Goal: Task Accomplishment & Management: Manage account settings

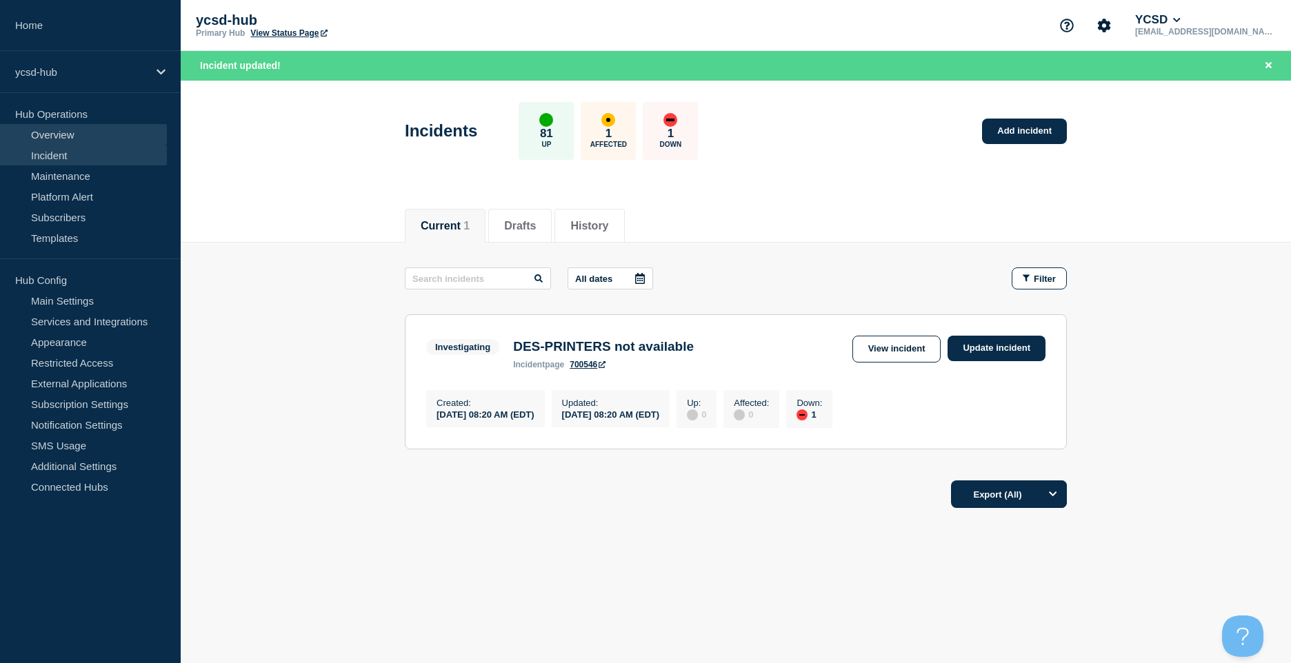
click at [120, 130] on link "Overview" at bounding box center [83, 134] width 167 height 21
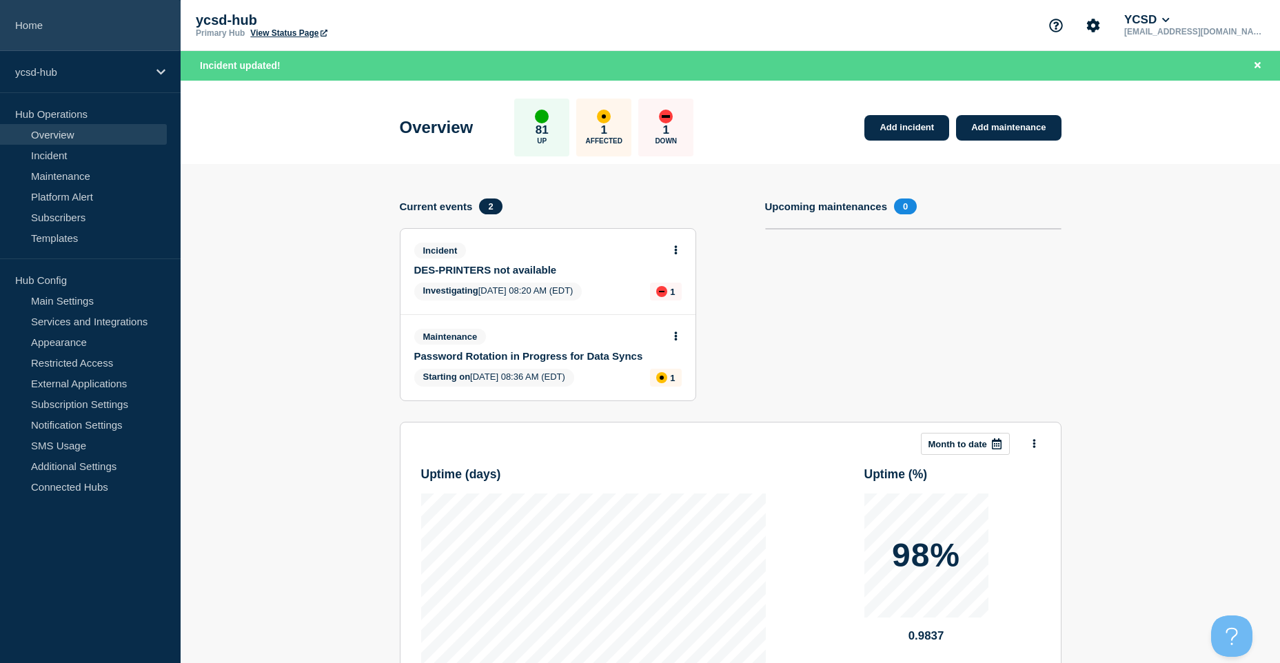
click at [108, 19] on link "Home" at bounding box center [90, 25] width 181 height 51
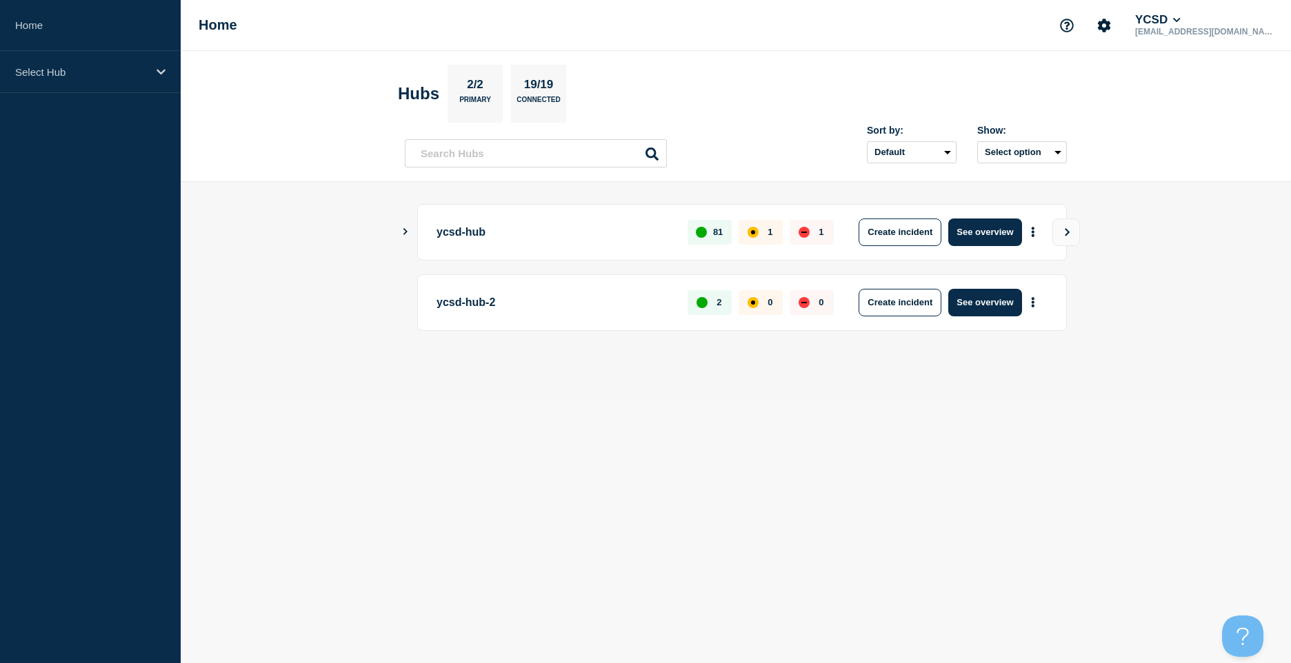
click at [1054, 485] on body "Home Select Hub Home YCSD [EMAIL_ADDRESS][DOMAIN_NAME] Hubs 2/2 Primary 19/19 C…" at bounding box center [645, 331] width 1291 height 663
click at [411, 225] on div "ycsd-hub 81 1 1 Create incident See overview" at bounding box center [736, 232] width 662 height 57
click at [406, 222] on div "ycsd-hub 81 1 1 Create incident See overview" at bounding box center [736, 232] width 662 height 57
click at [405, 233] on icon "Show Connected Hubs" at bounding box center [405, 231] width 4 height 7
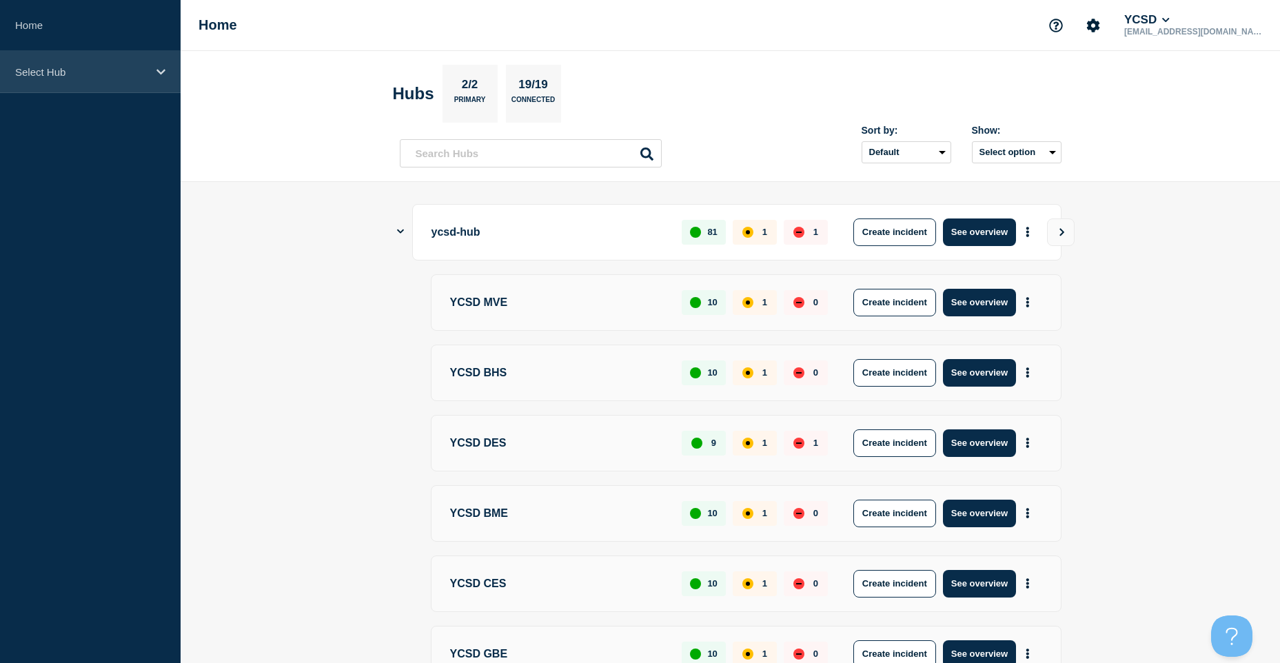
click at [92, 74] on p "Select Hub" at bounding box center [81, 72] width 132 height 12
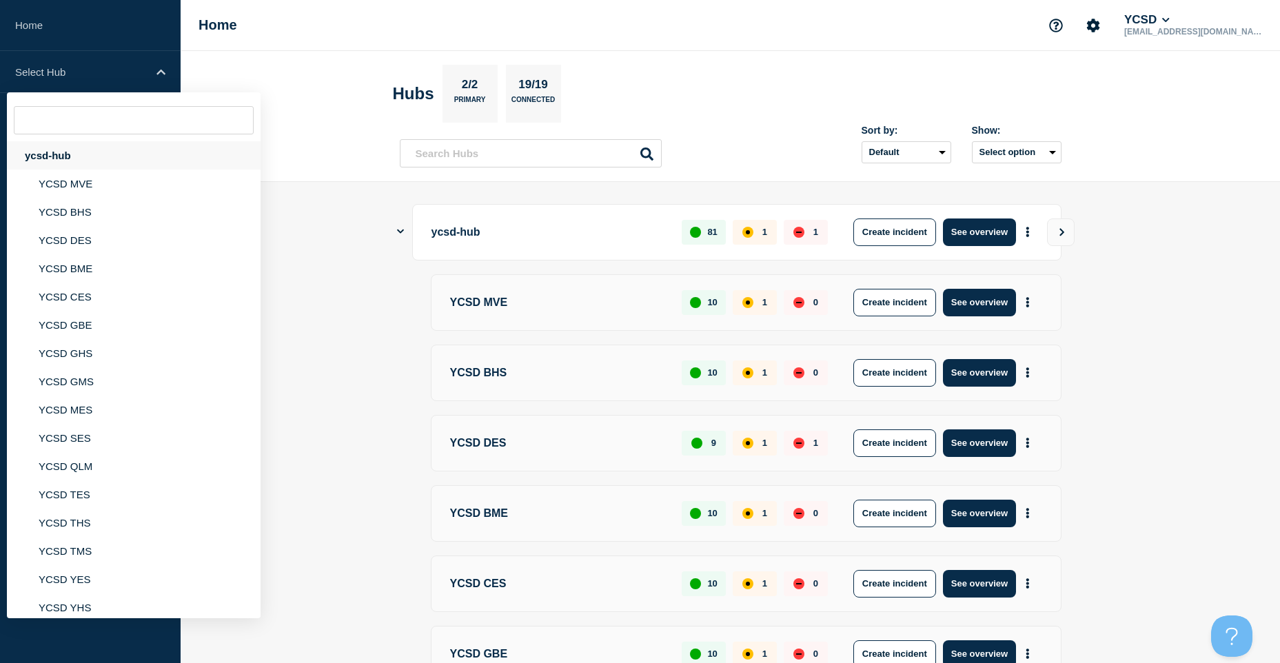
click at [104, 158] on div "ycsd-hub" at bounding box center [134, 155] width 254 height 28
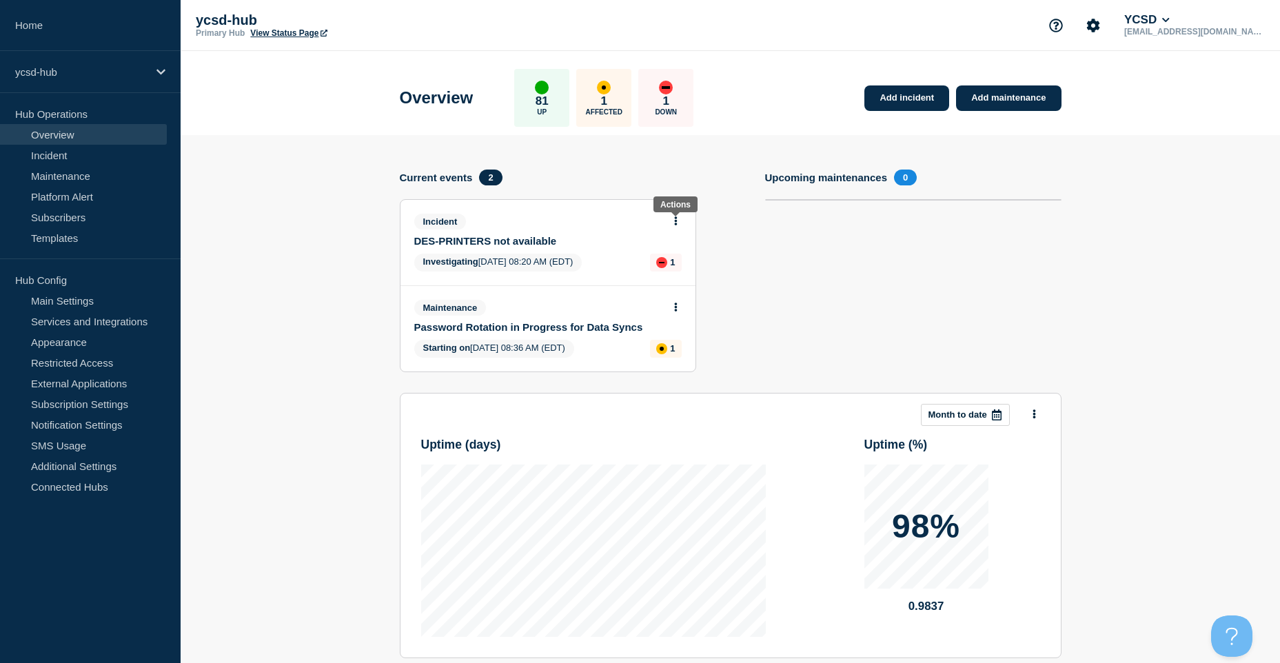
click at [672, 226] on button at bounding box center [676, 222] width 12 height 12
click at [684, 255] on link "View incident" at bounding box center [670, 254] width 57 height 11
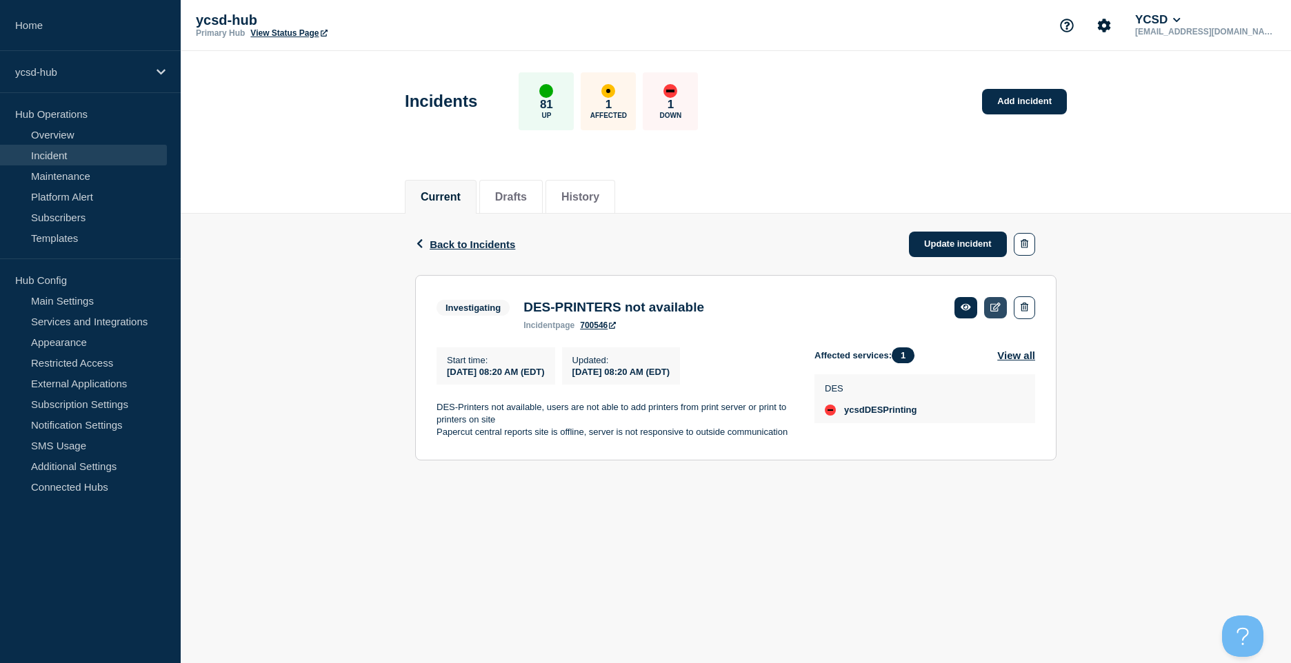
click at [997, 301] on link at bounding box center [995, 307] width 23 height 21
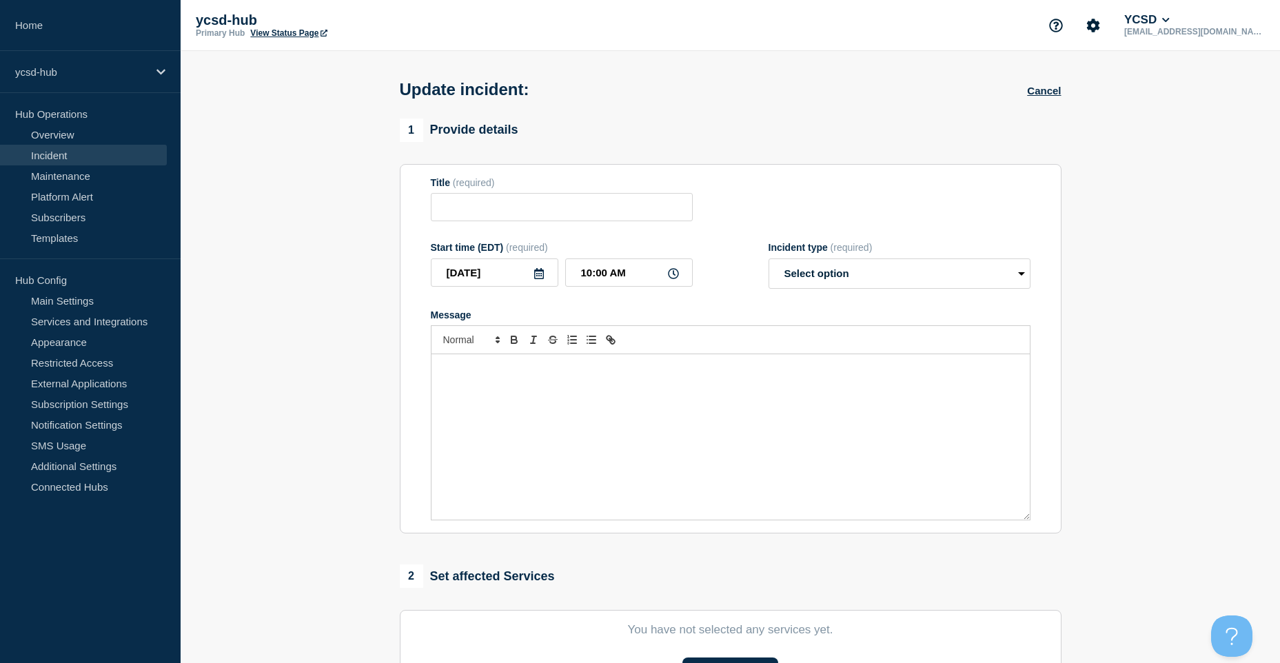
type input "DES-PRINTERS not available"
type input "08:20 AM"
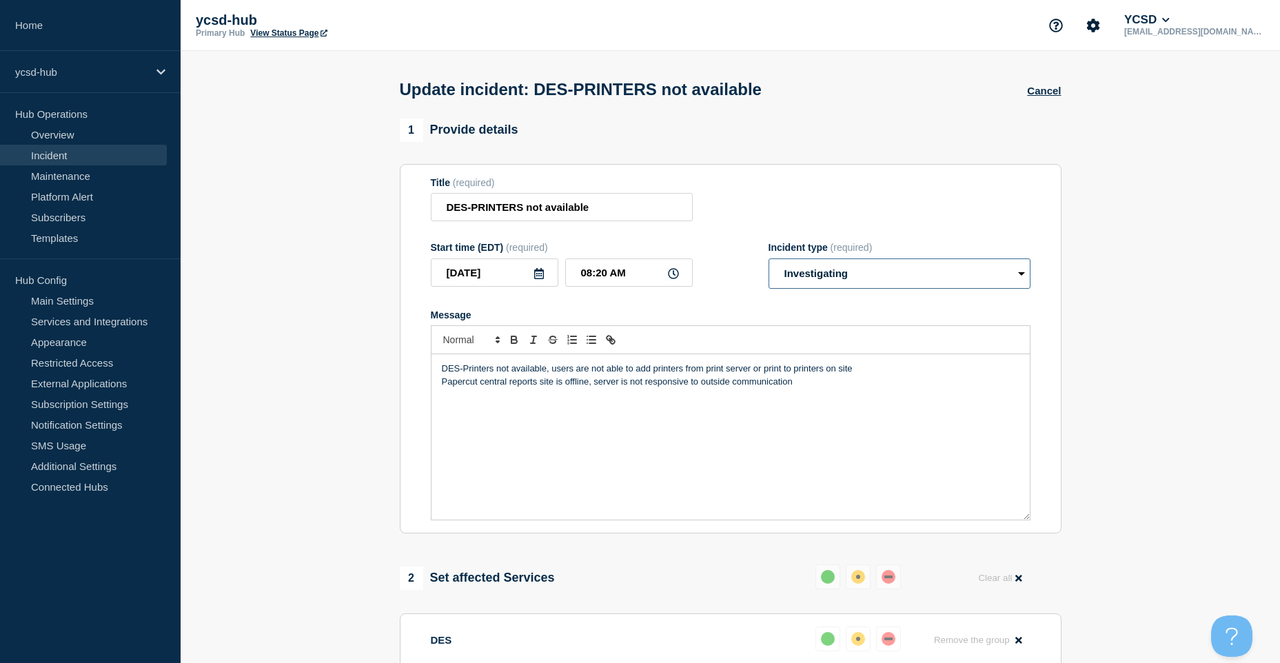
click at [871, 276] on select "Select option Investigating Identified Monitoring Resolved" at bounding box center [900, 274] width 262 height 30
select select "monitoring"
click at [769, 261] on select "Select option Investigating Identified Monitoring Resolved" at bounding box center [900, 274] width 262 height 30
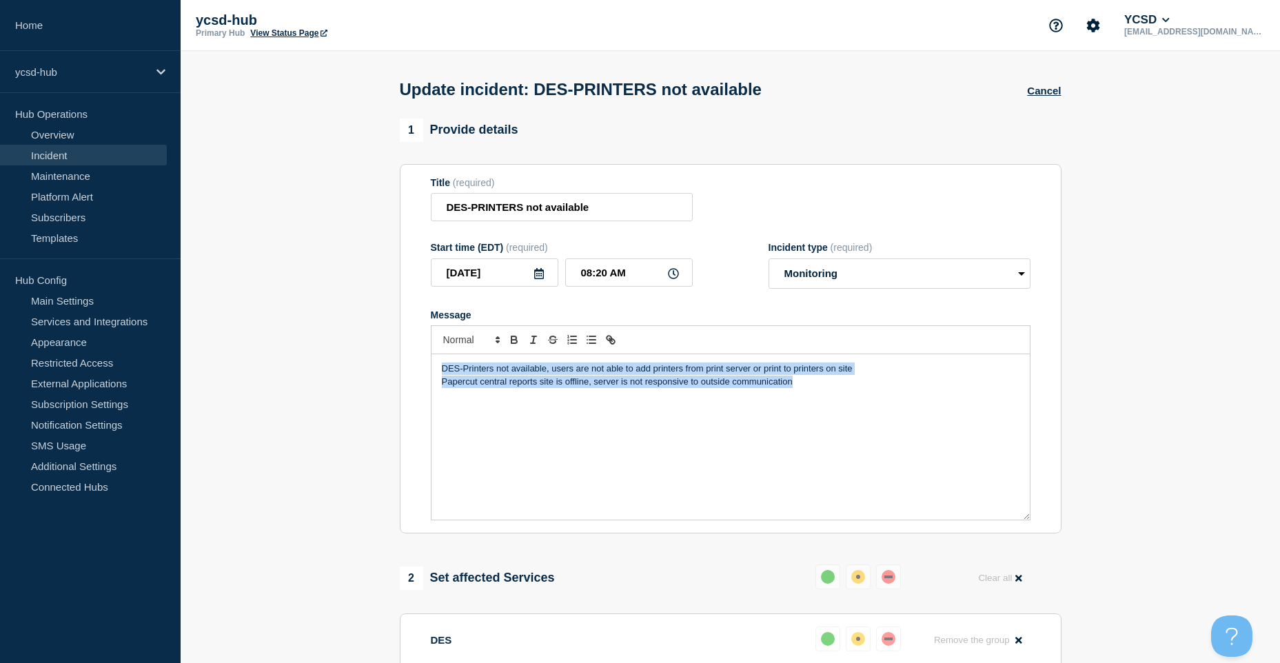
drag, startPoint x: 835, startPoint y: 400, endPoint x: 230, endPoint y: 279, distance: 617.2
click at [230, 279] on section "1 Provide details Title (required) DES-PRINTERS not available Start time (EDT) …" at bounding box center [731, 550] width 1100 height 862
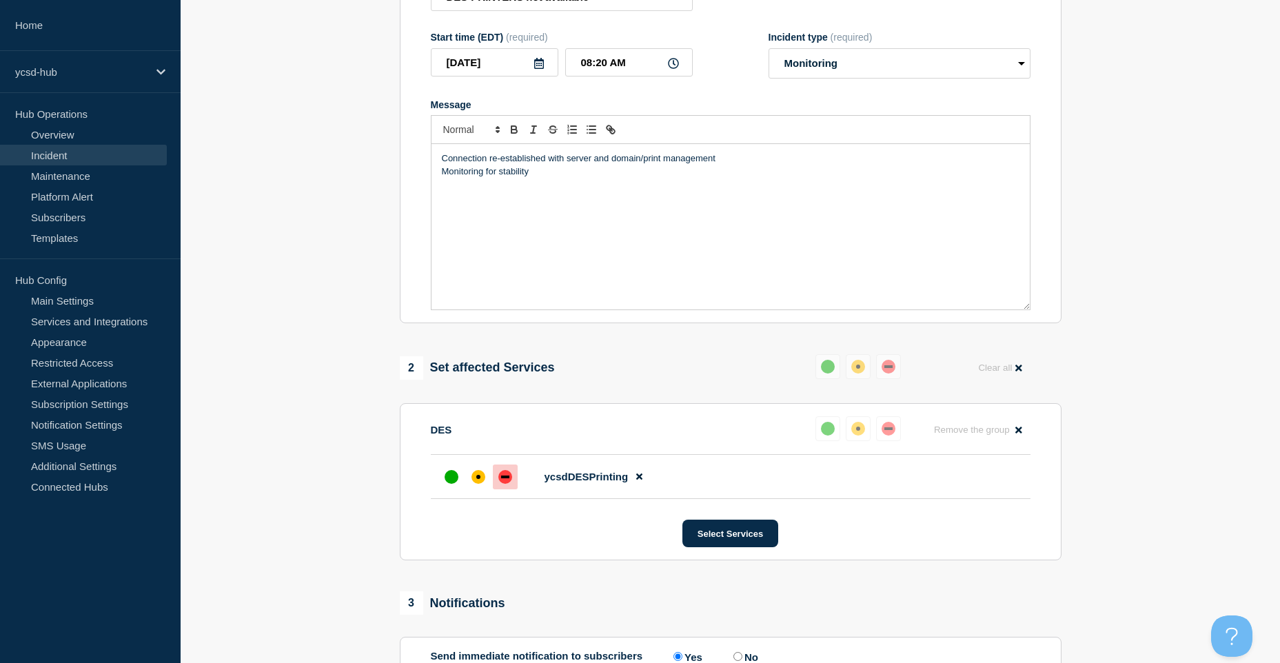
scroll to position [341, 0]
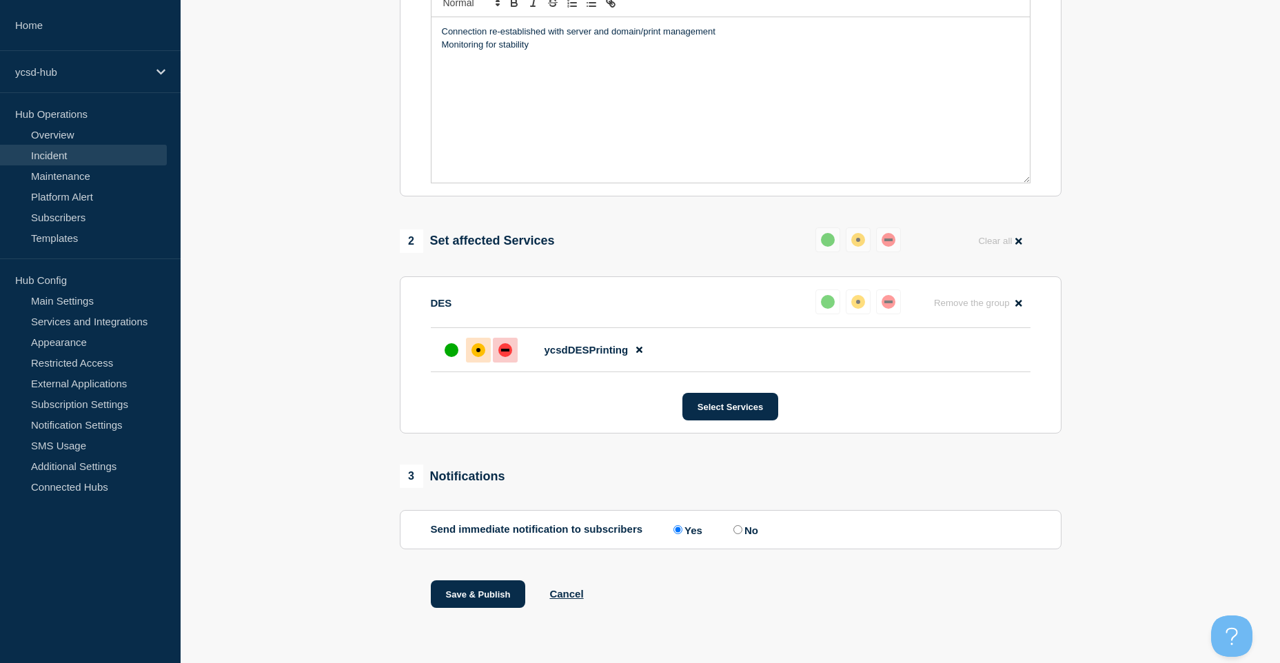
click at [481, 350] on div "affected" at bounding box center [479, 350] width 14 height 14
click at [734, 36] on p "Connection re-established with server and domain/print management" at bounding box center [731, 32] width 578 height 12
click at [509, 597] on button "Save & Publish" at bounding box center [478, 594] width 95 height 28
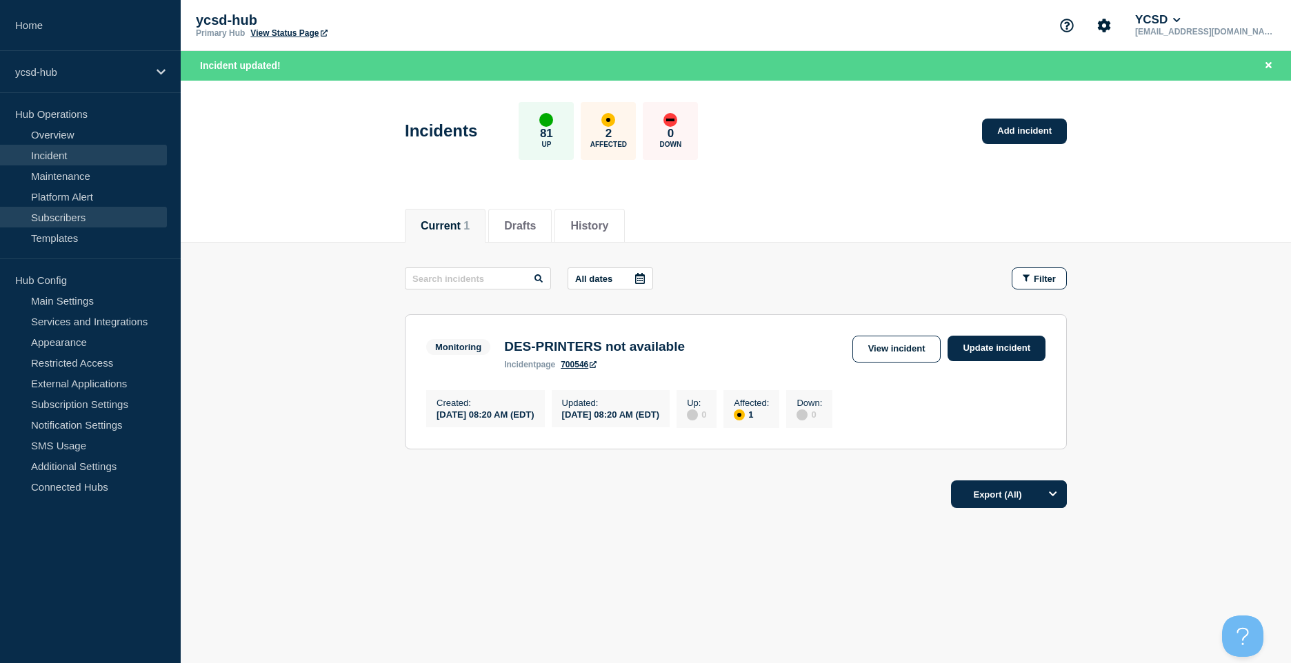
click at [99, 223] on link "Subscribers" at bounding box center [83, 217] width 167 height 21
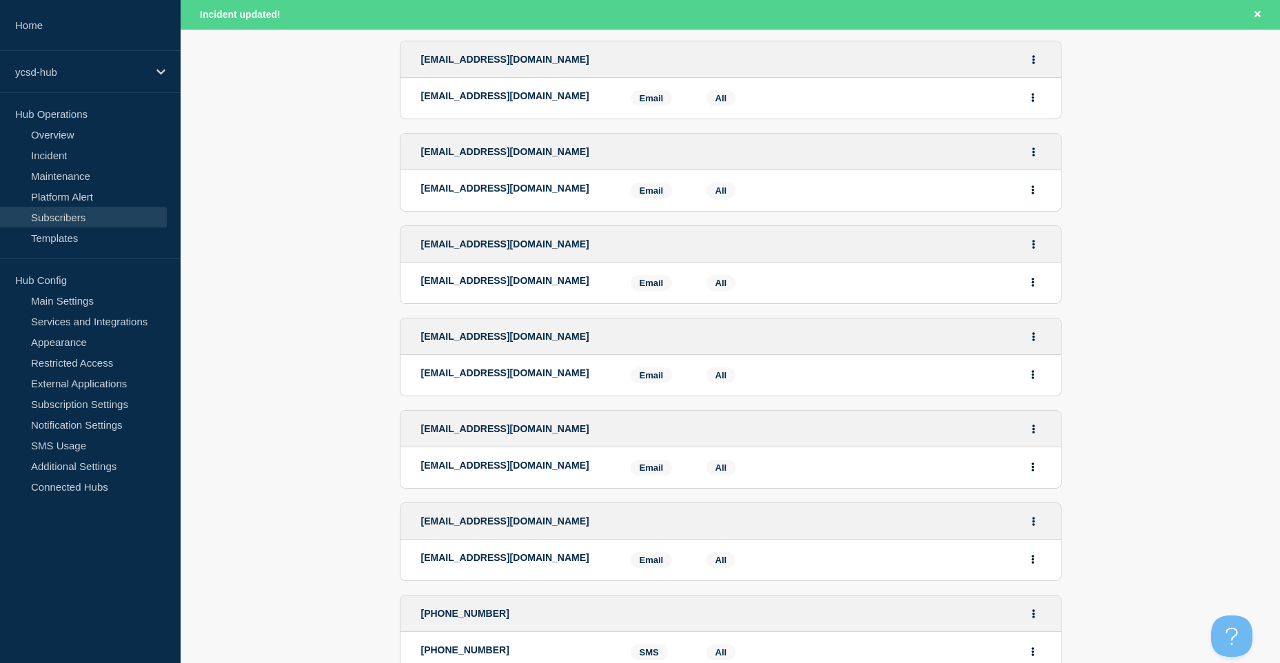
scroll to position [1233, 0]
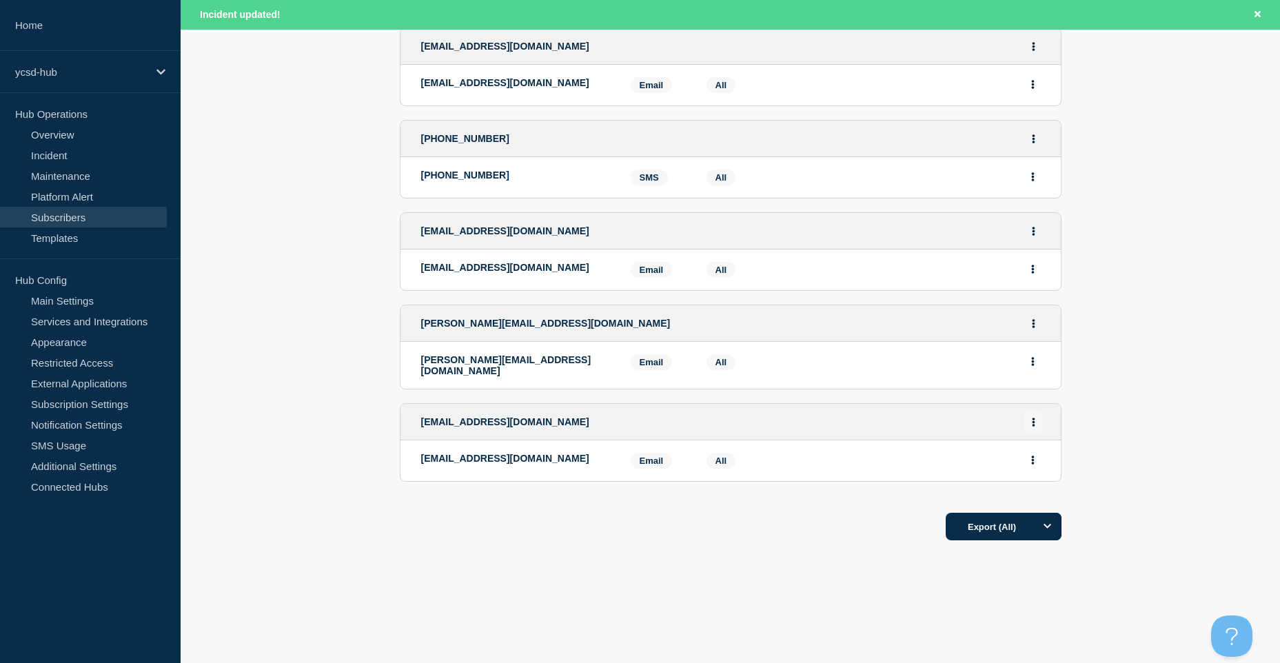
click at [1035, 425] on button "Actions" at bounding box center [1033, 422] width 17 height 21
click at [1038, 481] on button "Delete" at bounding box center [1034, 479] width 26 height 10
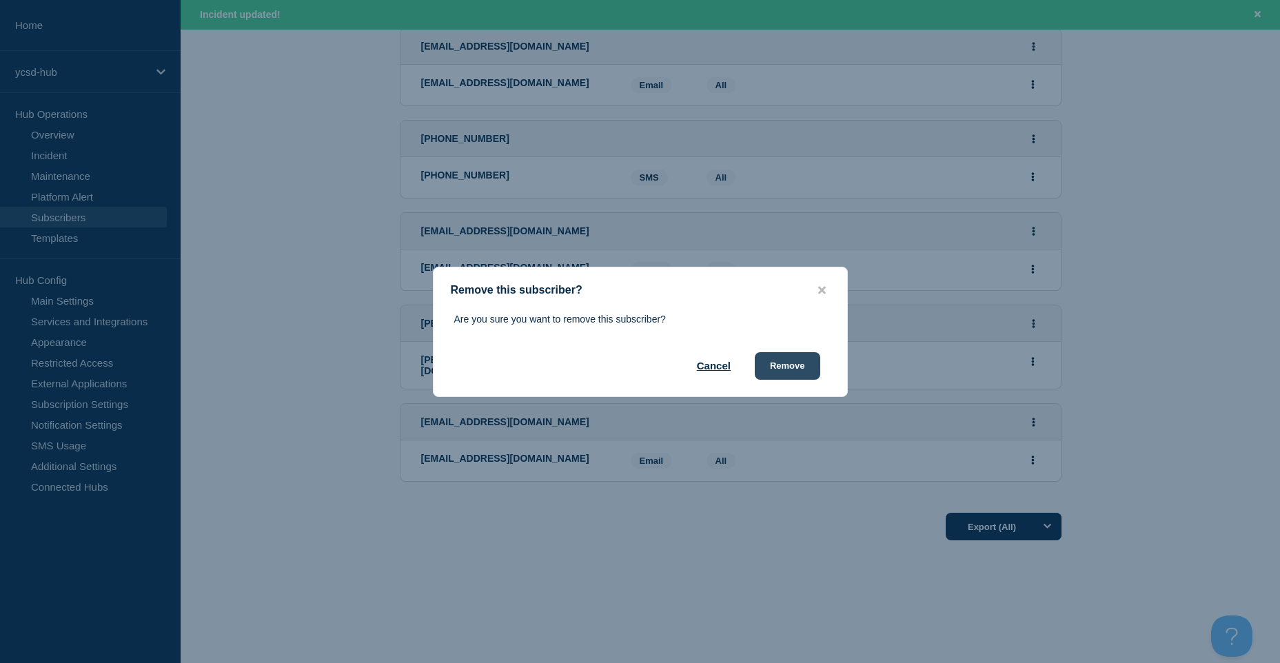
click at [791, 370] on button "Remove" at bounding box center [787, 366] width 65 height 28
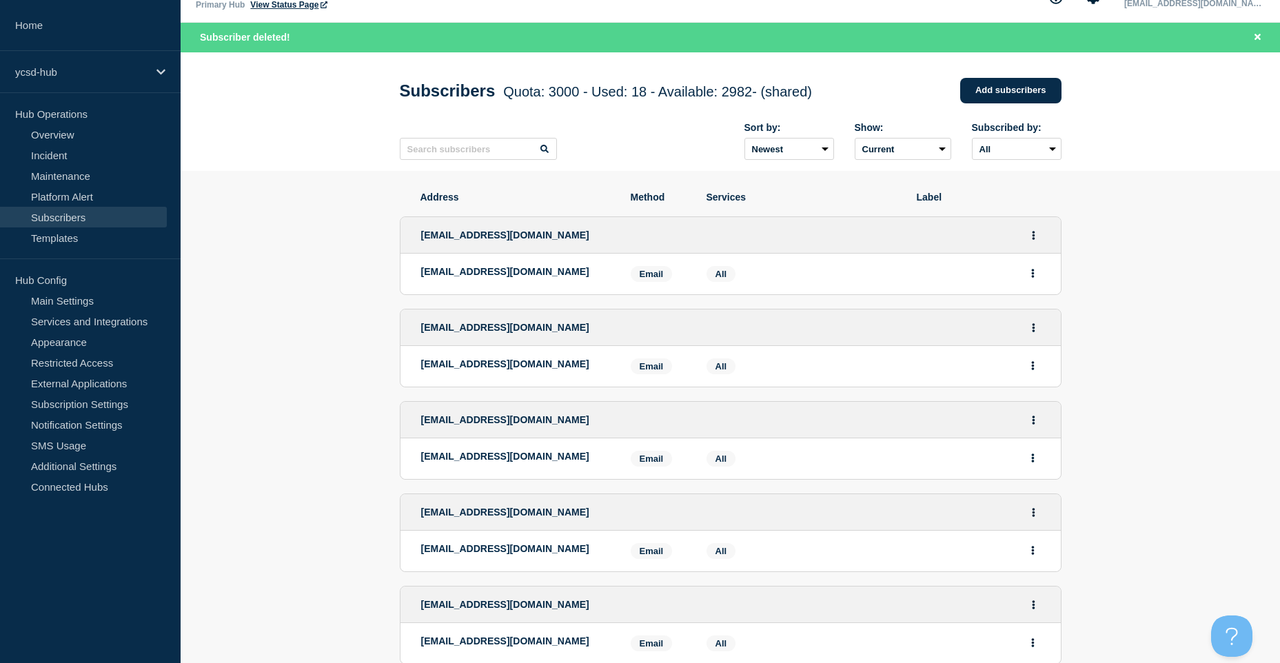
scroll to position [0, 0]
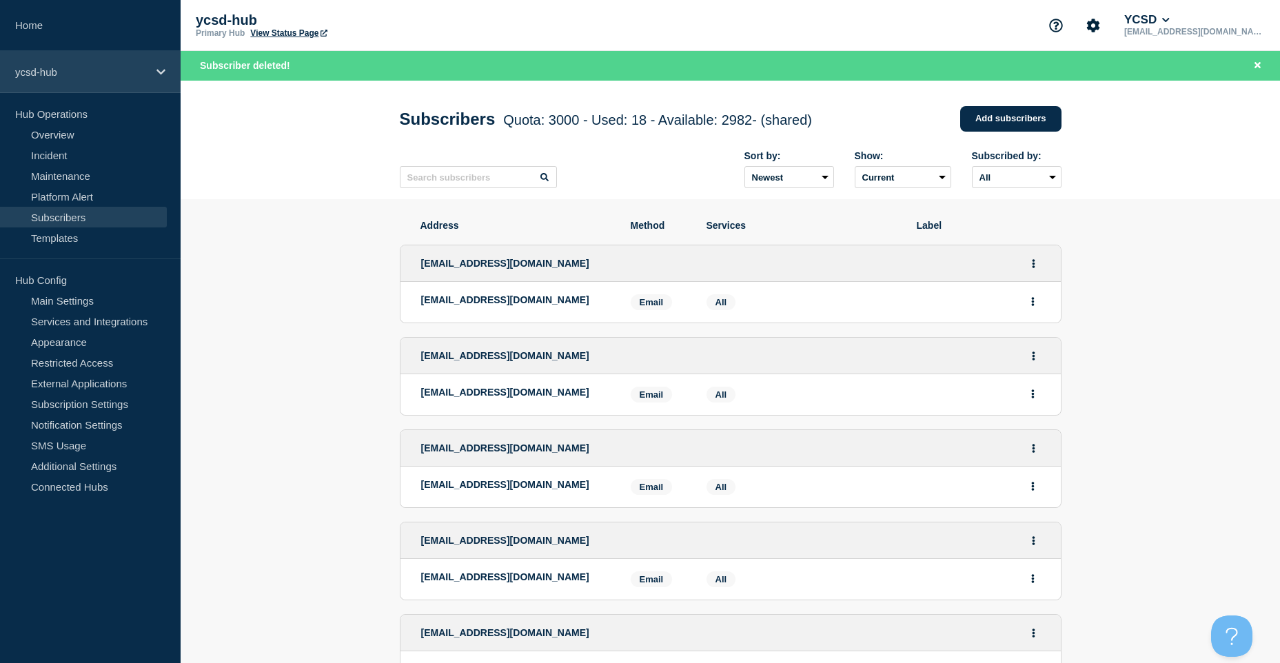
click at [84, 83] on div "ycsd-hub" at bounding box center [90, 72] width 181 height 42
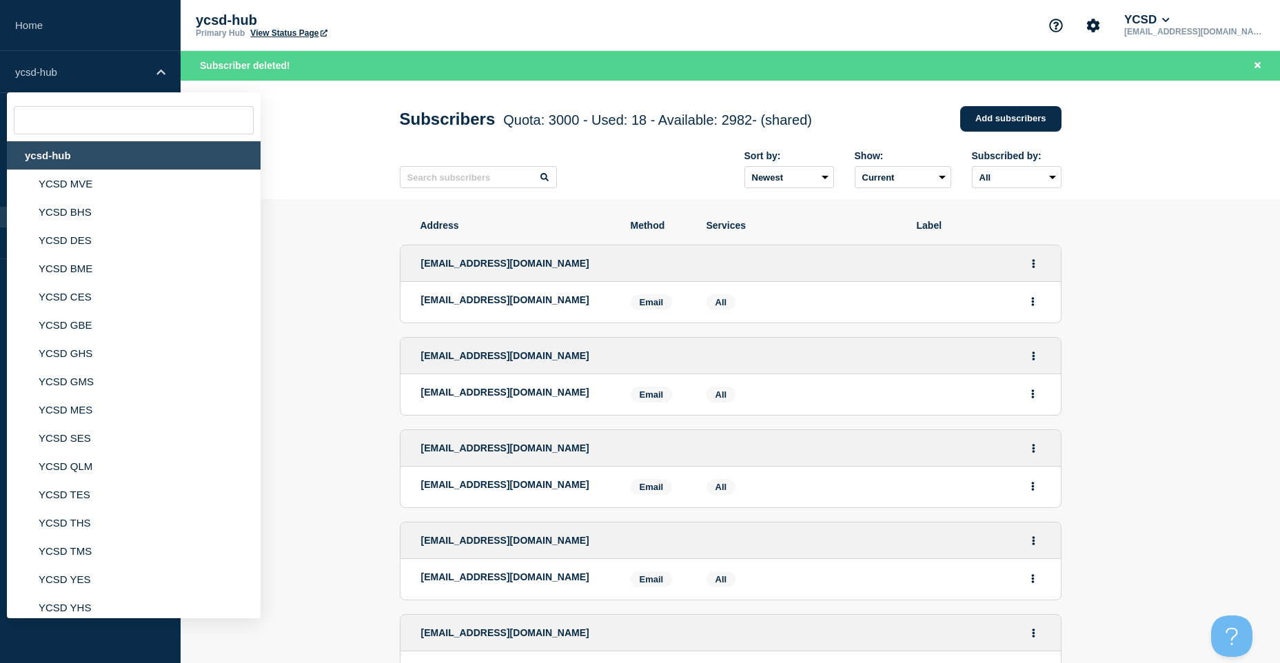
click at [154, 163] on div "ycsd-hub" at bounding box center [134, 155] width 254 height 28
click at [57, 155] on div "ycsd-hub" at bounding box center [134, 155] width 254 height 28
click at [327, 149] on header "Subscribers Quota: 3000 - Used: 18 - Available: 2982 - (shared) Quota Used Avai…" at bounding box center [731, 140] width 1100 height 119
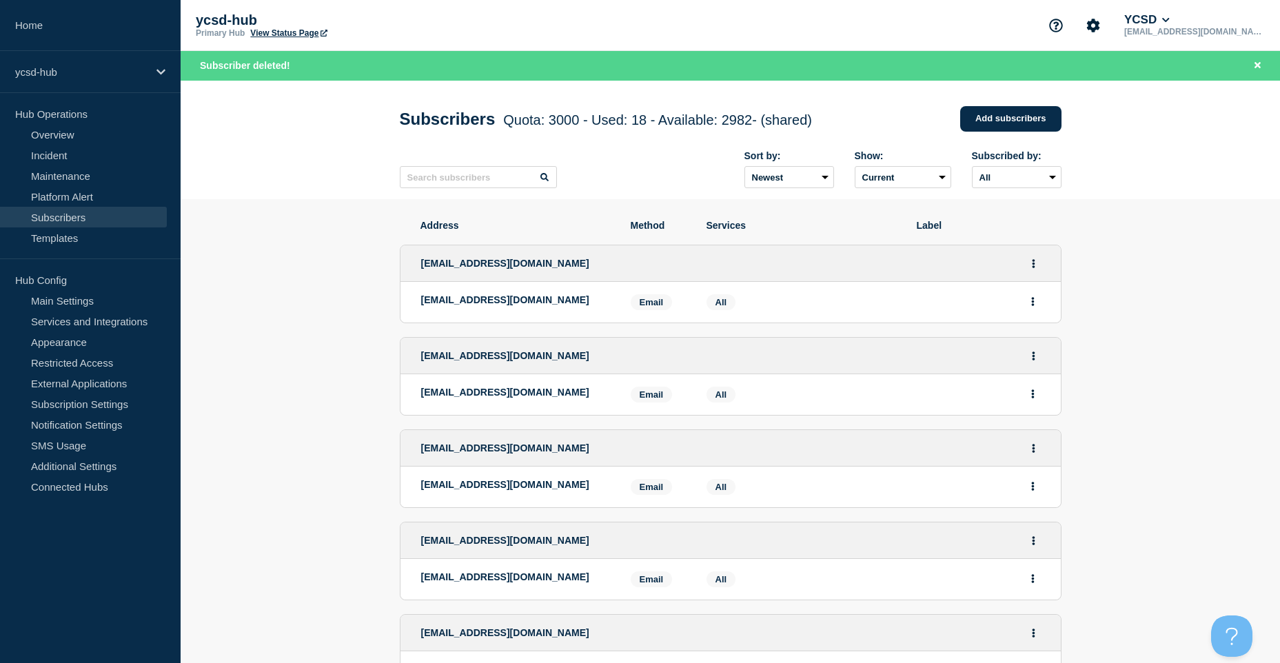
drag, startPoint x: 1048, startPoint y: 89, endPoint x: 1055, endPoint y: 99, distance: 12.8
click at [1055, 99] on div "Subscribers Quota: 3000 - Used: 18 - Available: 2982 - (shared) Quota Used Avai…" at bounding box center [730, 140] width 693 height 119
click at [119, 160] on link "Incident" at bounding box center [83, 155] width 167 height 21
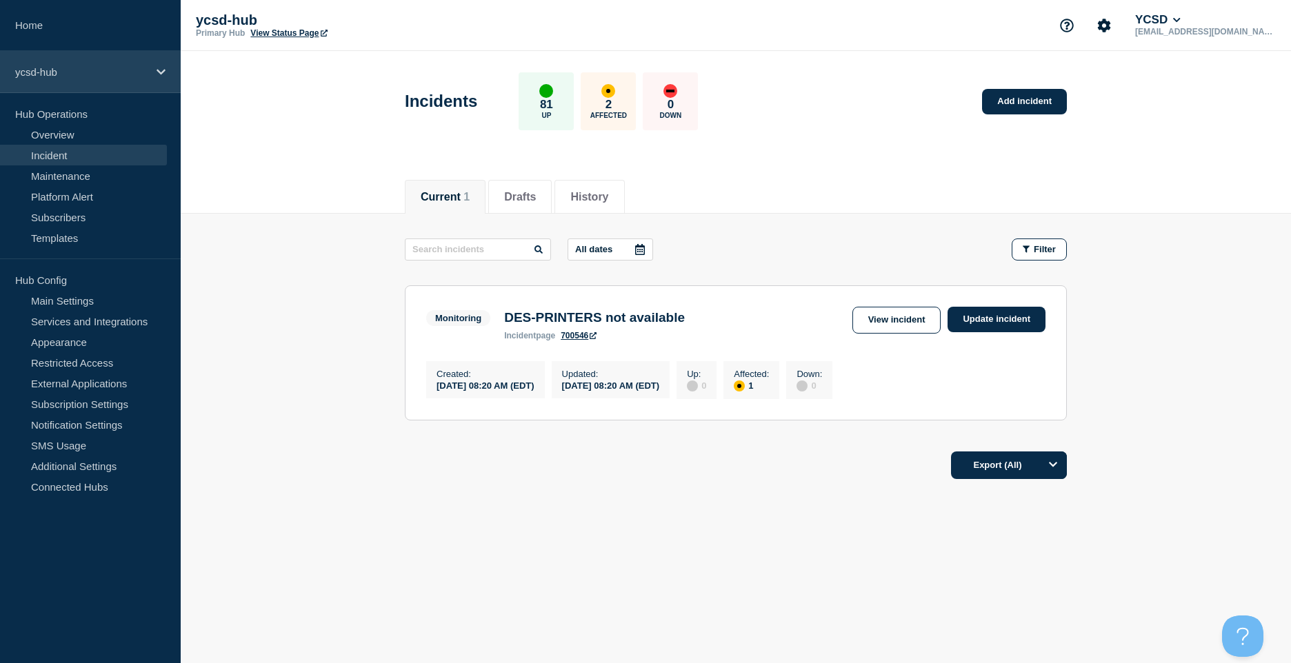
click at [74, 62] on div "ycsd-hub" at bounding box center [90, 72] width 181 height 42
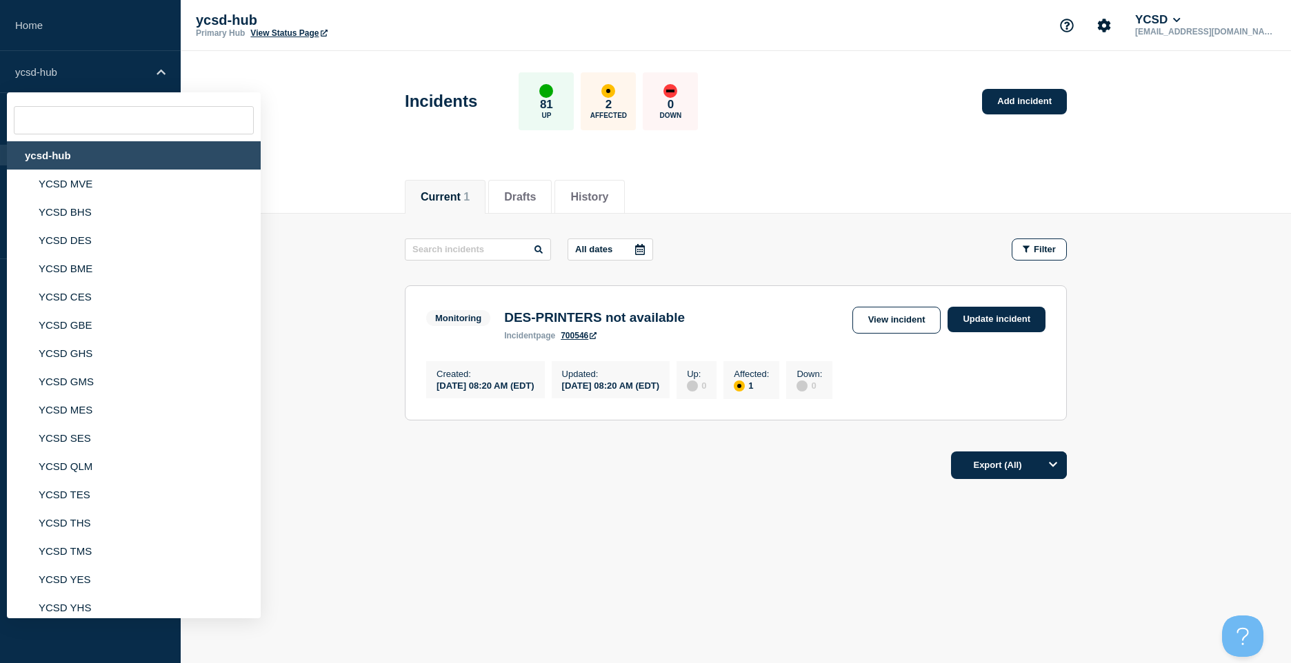
click at [85, 150] on div "ycsd-hub" at bounding box center [134, 155] width 254 height 28
drag, startPoint x: 65, startPoint y: 147, endPoint x: 28, endPoint y: 201, distance: 66.0
click at [63, 152] on div "ycsd-hub" at bounding box center [134, 155] width 254 height 28
click at [40, 147] on div "ycsd-hub" at bounding box center [134, 155] width 254 height 28
click at [44, 148] on div "ycsd-hub" at bounding box center [134, 155] width 254 height 28
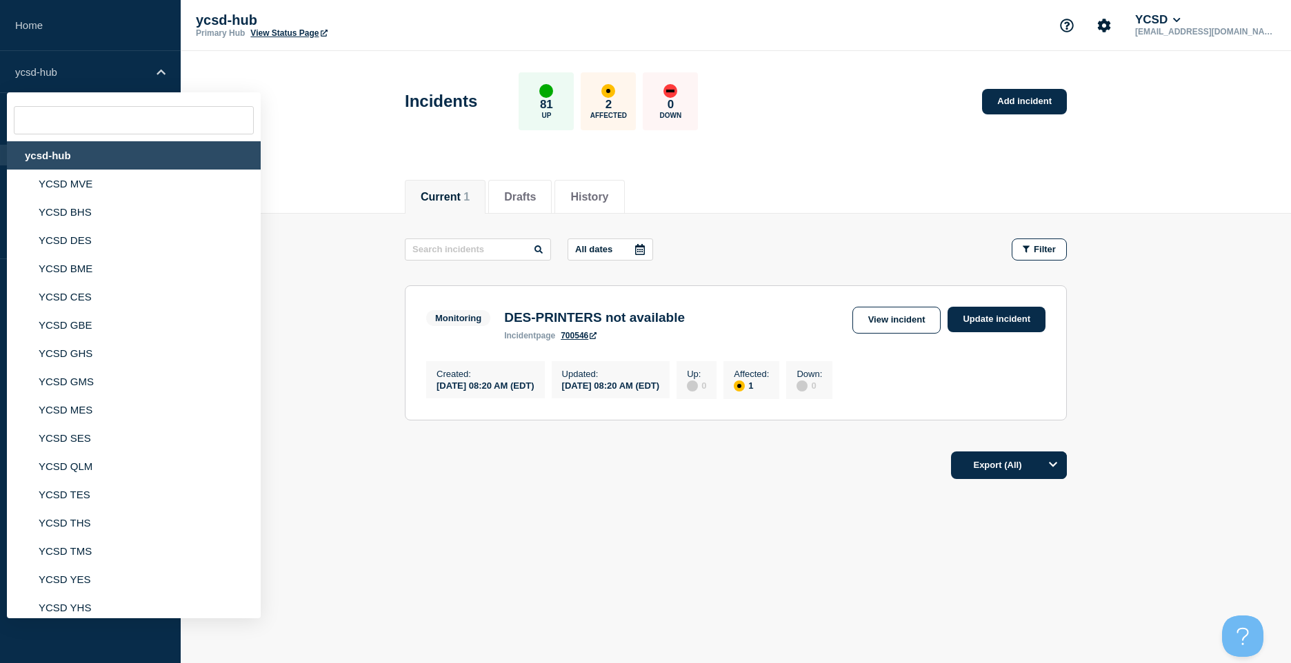
click at [412, 141] on header "Incidents 81 Up 2 Affected 0 Down Add incident" at bounding box center [736, 108] width 1110 height 115
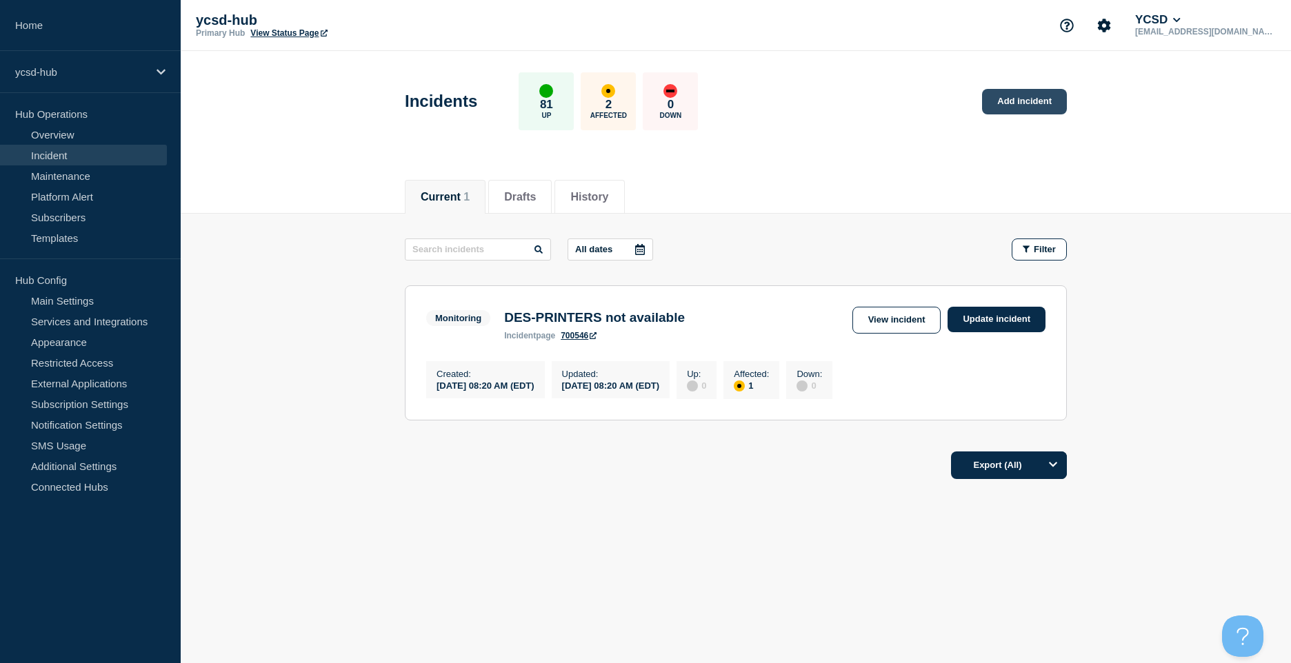
drag, startPoint x: 1017, startPoint y: 88, endPoint x: 1012, endPoint y: 106, distance: 18.6
click at [1017, 88] on div "Incidents 81 Up 2 Affected 0 Down Add incident" at bounding box center [736, 96] width 693 height 84
click at [1015, 103] on link "Add incident" at bounding box center [1024, 102] width 85 height 26
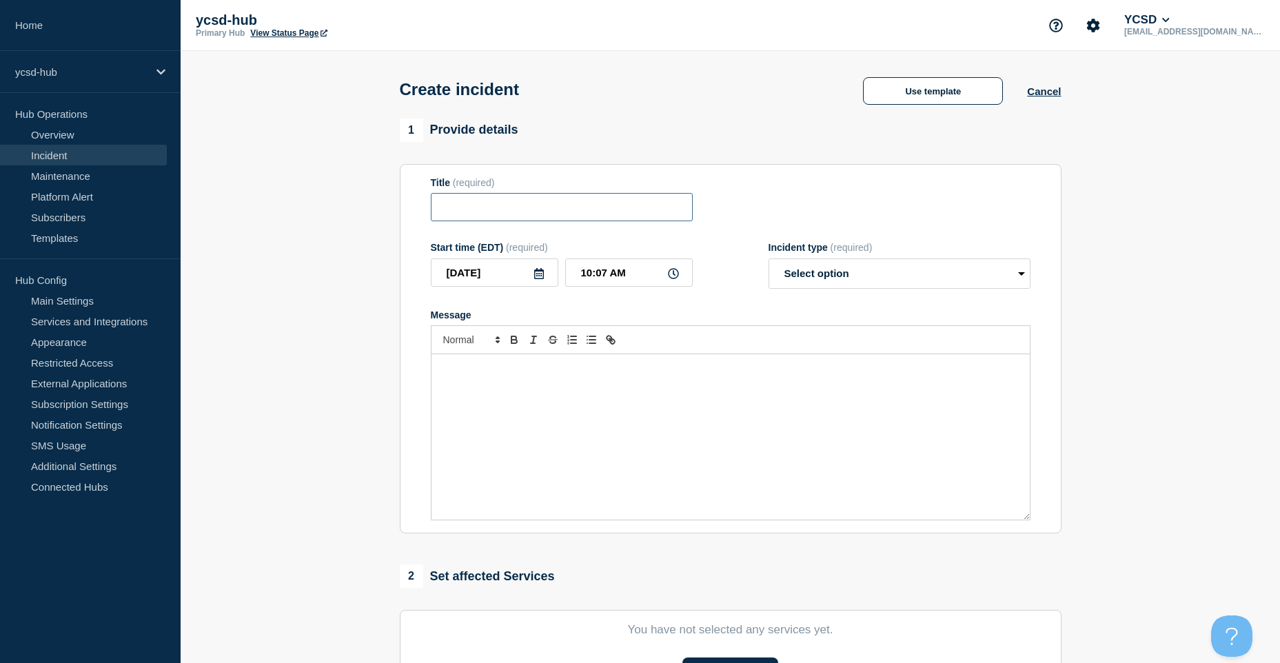
click at [520, 200] on input "Title" at bounding box center [562, 207] width 262 height 28
type input "H"
type input "M"
type input "Hosted/Remote Mitel Server"
click at [839, 274] on select "Select option Investigating Identified Monitoring" at bounding box center [900, 274] width 262 height 30
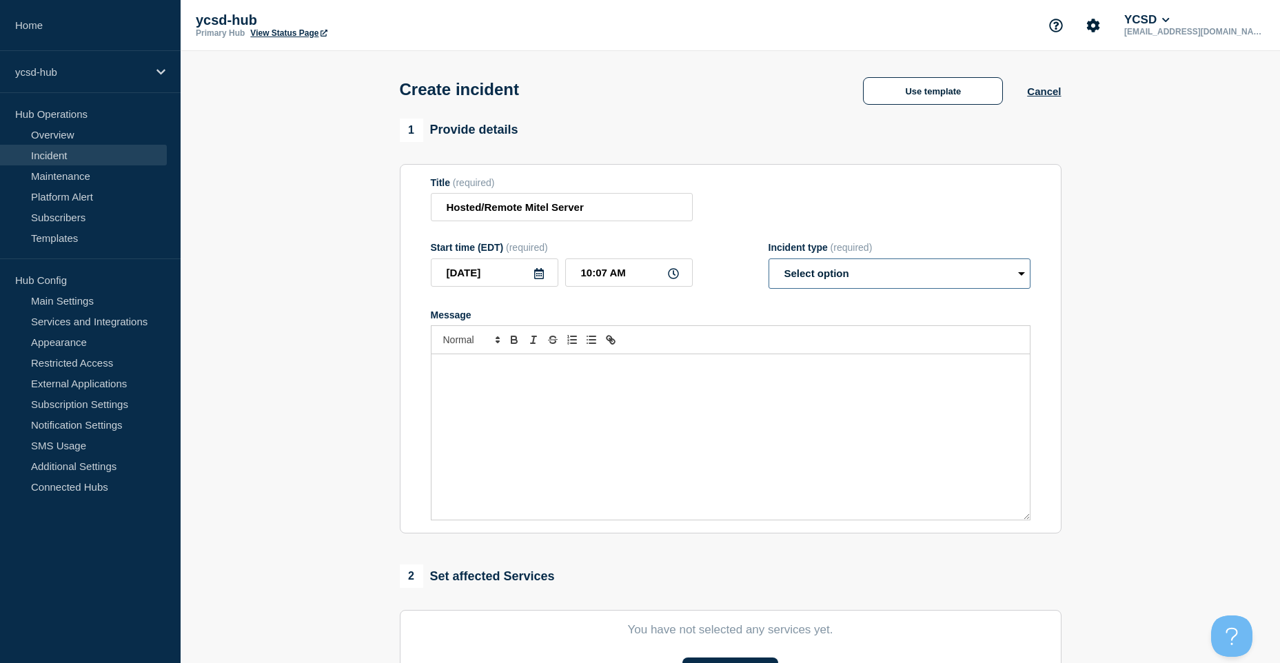
select select "identified"
click at [769, 261] on select "Select option Investigating Identified Monitoring" at bounding box center [900, 274] width 262 height 30
click at [641, 232] on form "Title (required) Hosted/Remote Mitel Server Start time (EDT) (required) [DATE] …" at bounding box center [731, 349] width 600 height 344
click at [665, 199] on input "Hosted/Remote Mitel Server" at bounding box center [562, 207] width 262 height 28
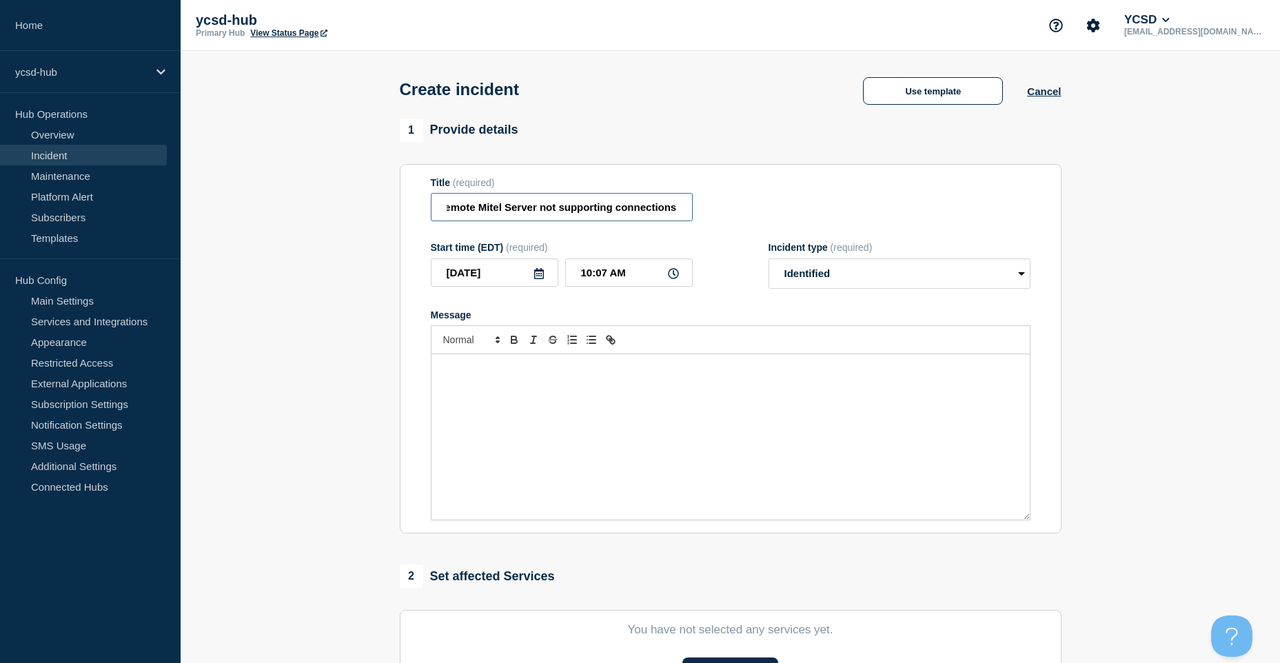
type input "Hosted/Remote Mitel Server not supporting connections"
click at [745, 427] on div "Message" at bounding box center [731, 436] width 598 height 165
click at [843, 278] on select "Select option Investigating Identified Monitoring" at bounding box center [900, 274] width 262 height 30
click at [658, 394] on div "A server used for hosting remote Mitel Applications was not supporting remote c…" at bounding box center [731, 436] width 598 height 165
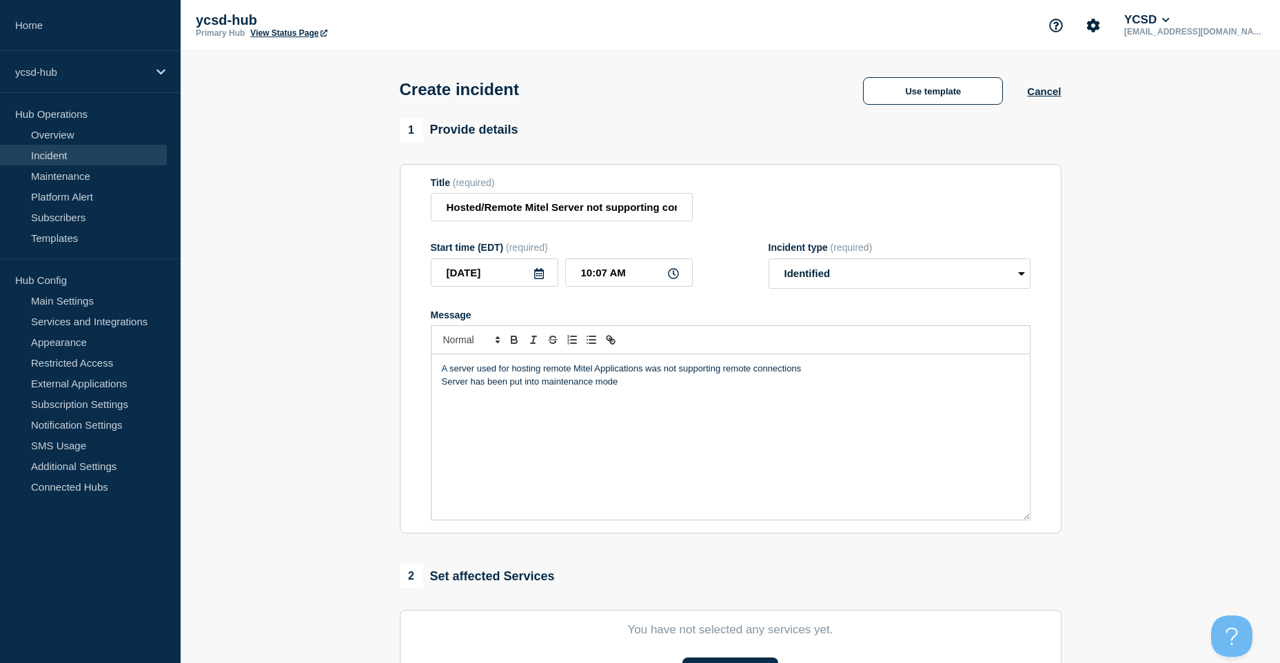
click at [1100, 395] on section "1 Provide details Title (required) Hosted/Remote Mitel Server not supporting co…" at bounding box center [731, 513] width 1100 height 789
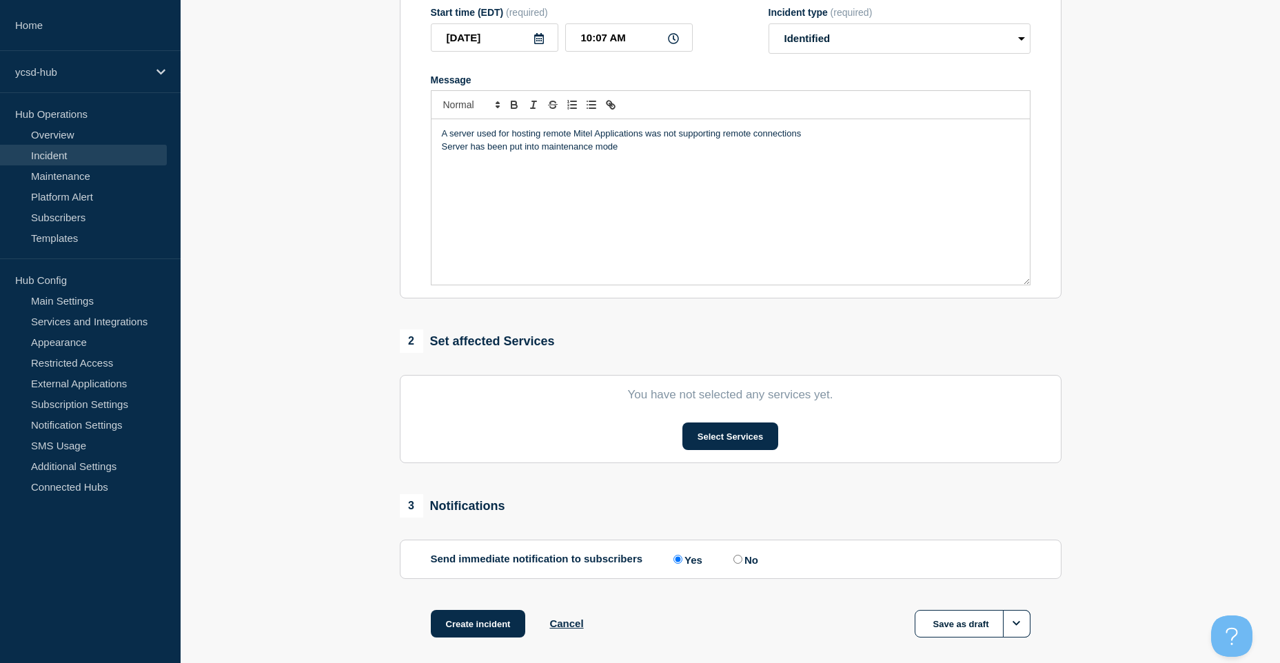
scroll to position [303, 0]
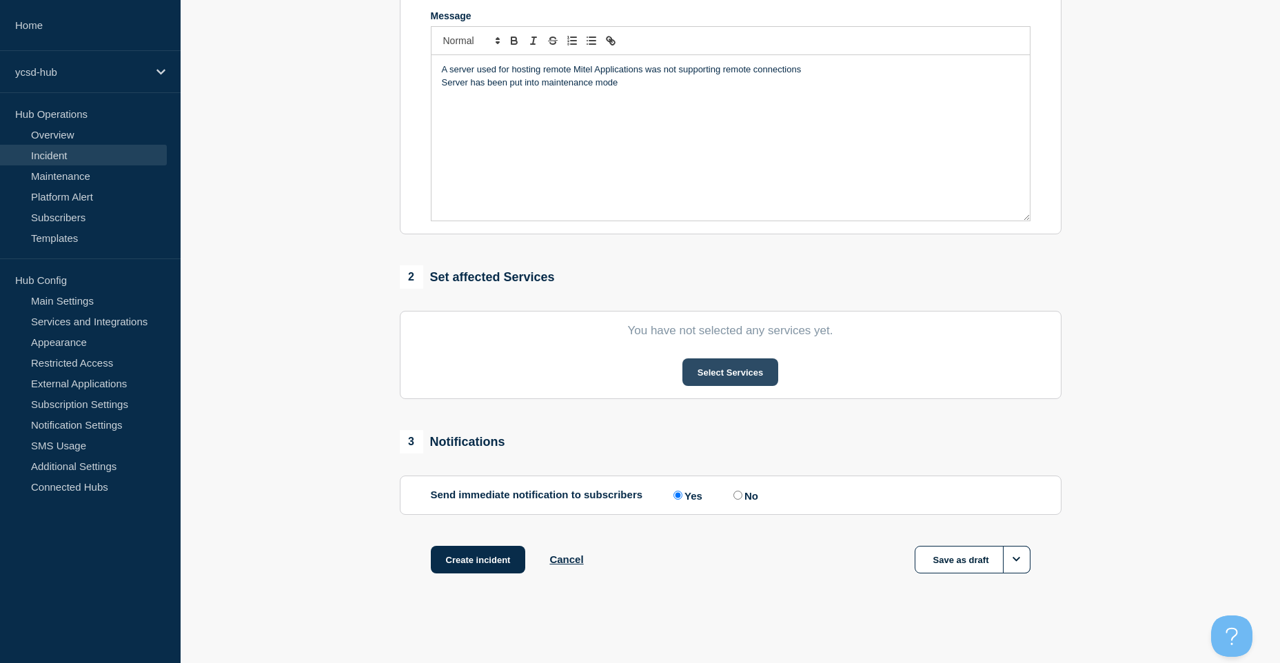
click at [715, 371] on button "Select Services" at bounding box center [731, 372] width 96 height 28
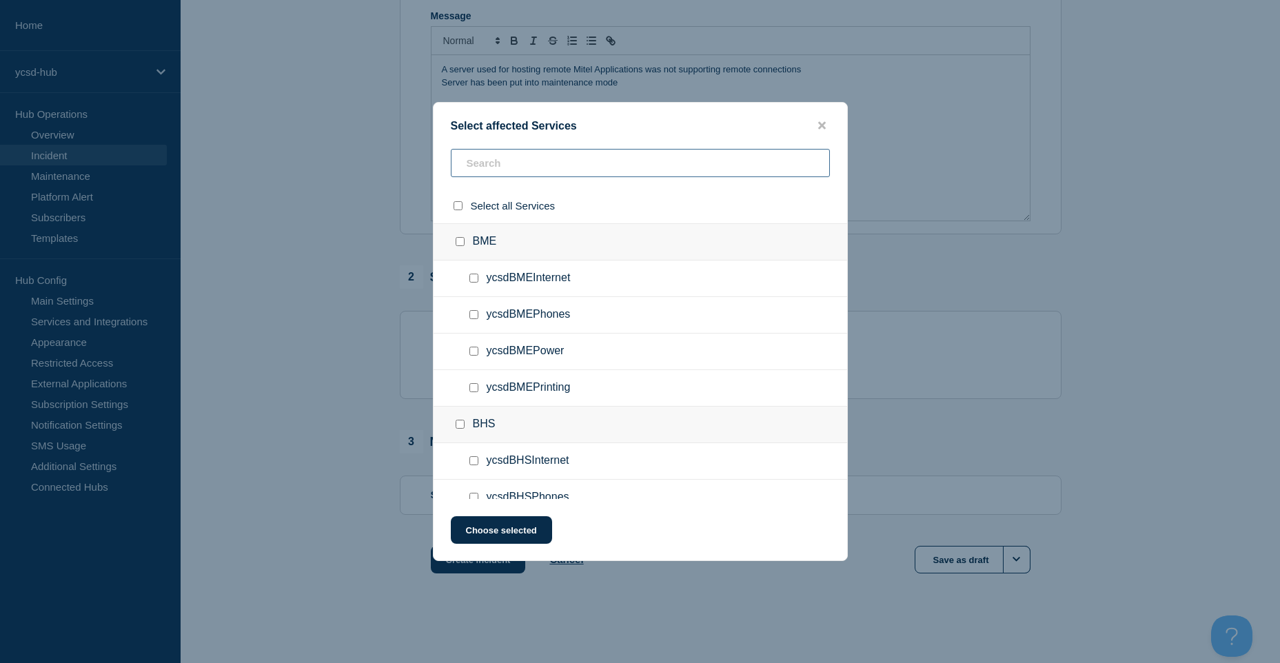
click at [651, 172] on input "text" at bounding box center [640, 163] width 379 height 28
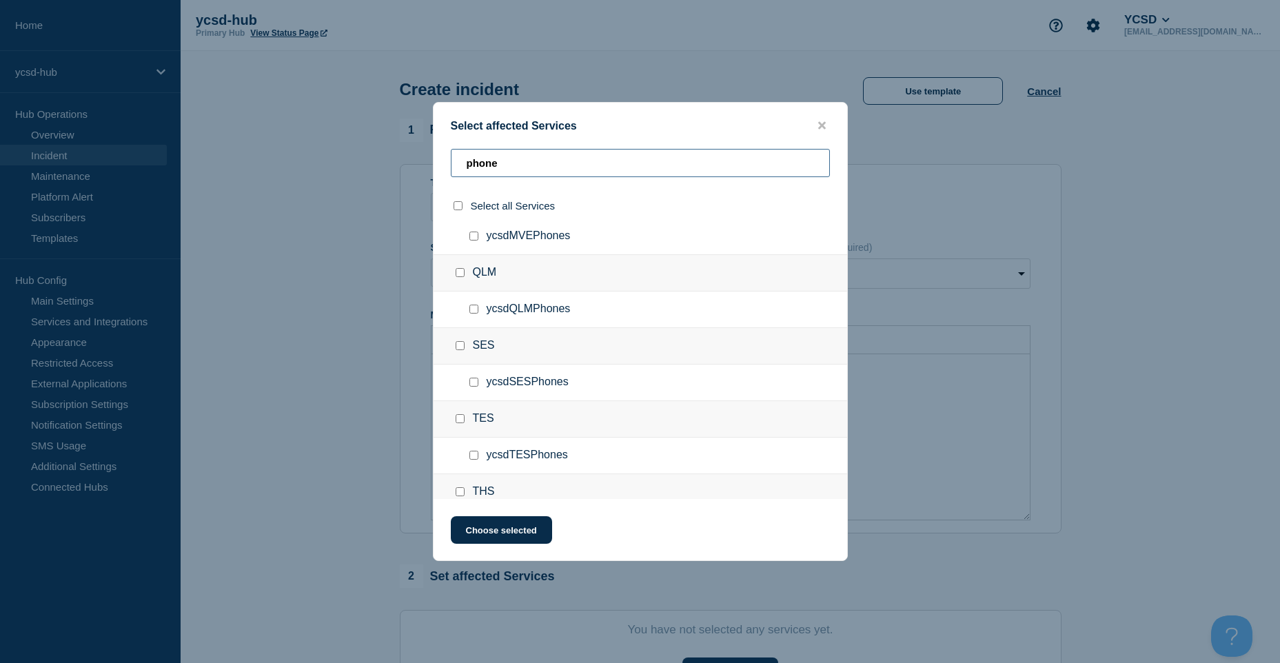
scroll to position [213, 0]
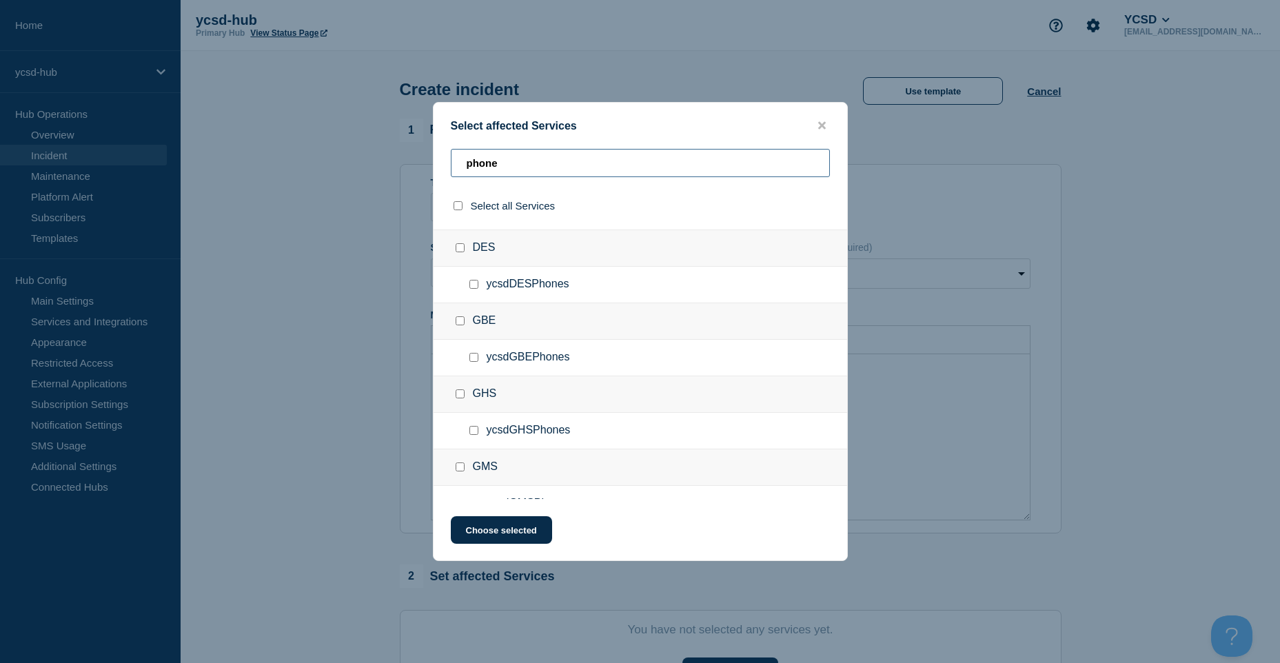
drag, startPoint x: 514, startPoint y: 172, endPoint x: 326, endPoint y: 143, distance: 189.7
click at [324, 150] on div "Select affected Services phone Select all Services BME ycsdBMEPhones BHS ycsdBH…" at bounding box center [640, 331] width 1280 height 663
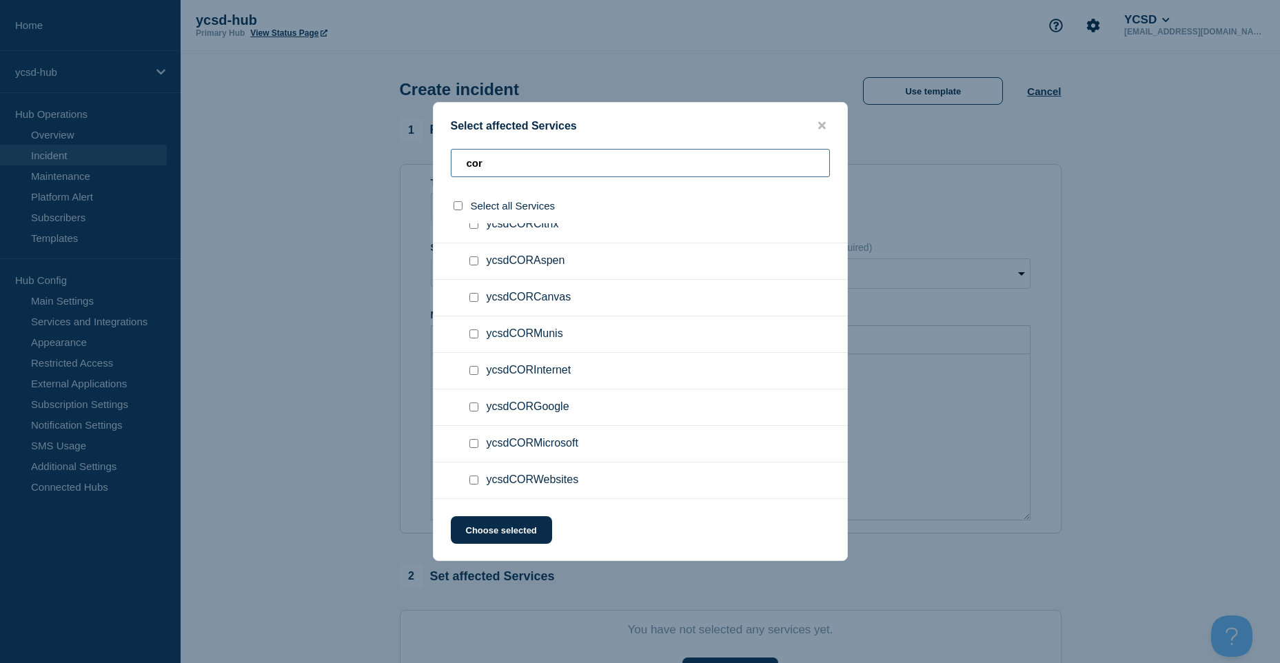
scroll to position [0, 0]
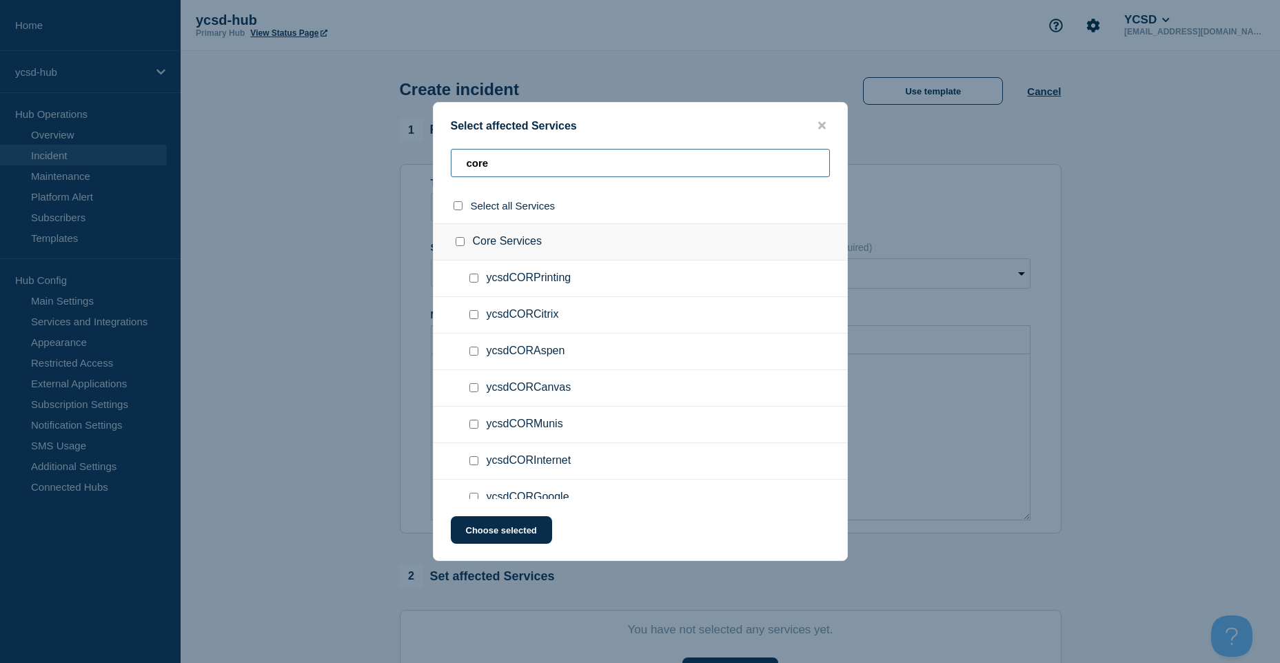
type input "core"
click at [481, 334] on ul "ycsdCORCitrix" at bounding box center [641, 352] width 414 height 37
click at [480, 316] on div at bounding box center [477, 315] width 20 height 14
click at [478, 314] on input "ycsdCORCitrix checkbox" at bounding box center [473, 314] width 9 height 9
checkbox input "true"
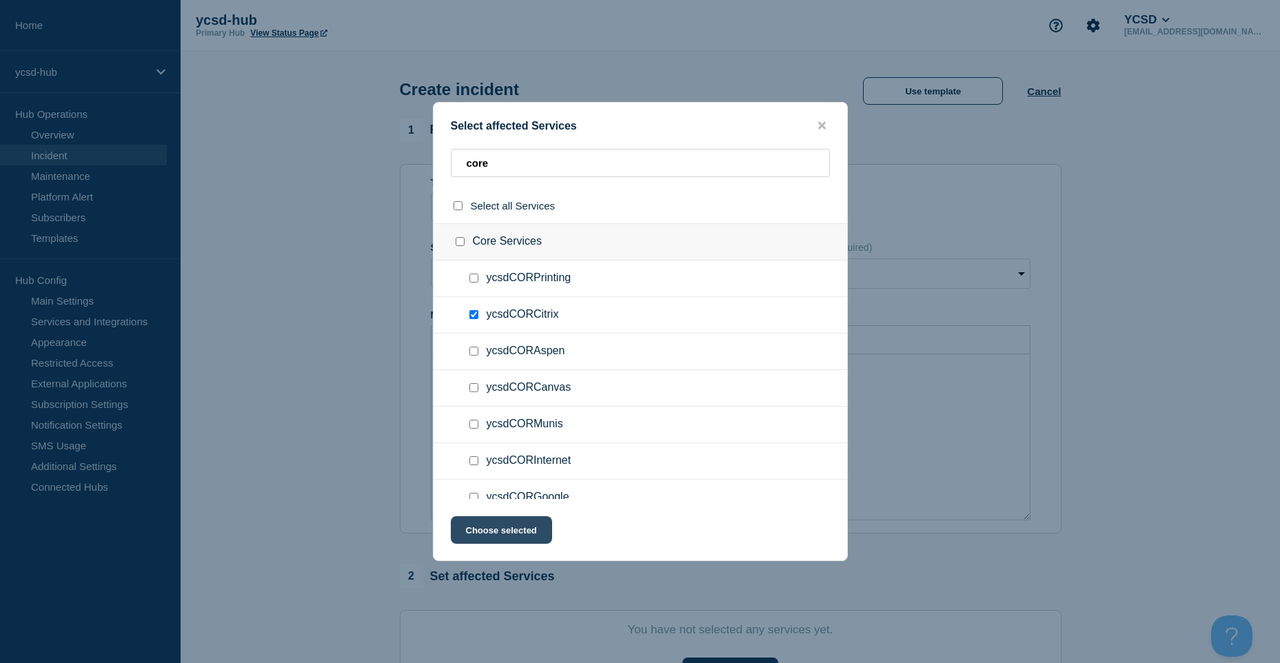
click at [514, 544] on button "Choose selected" at bounding box center [501, 530] width 101 height 28
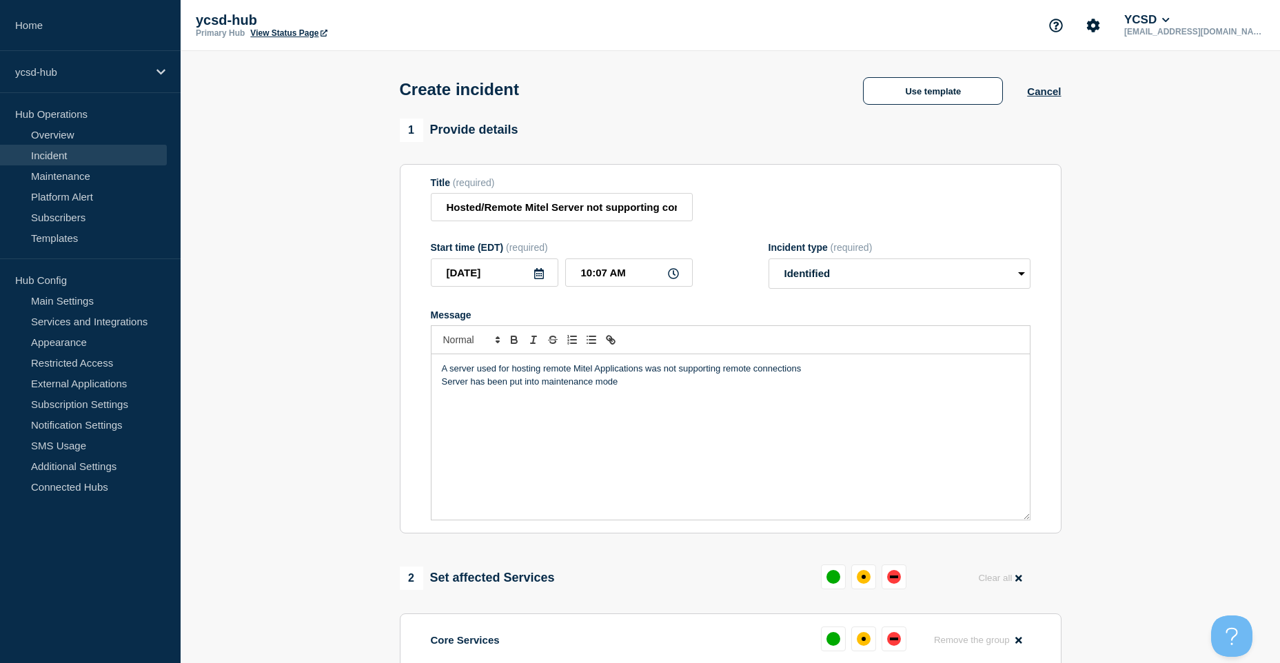
scroll to position [276, 0]
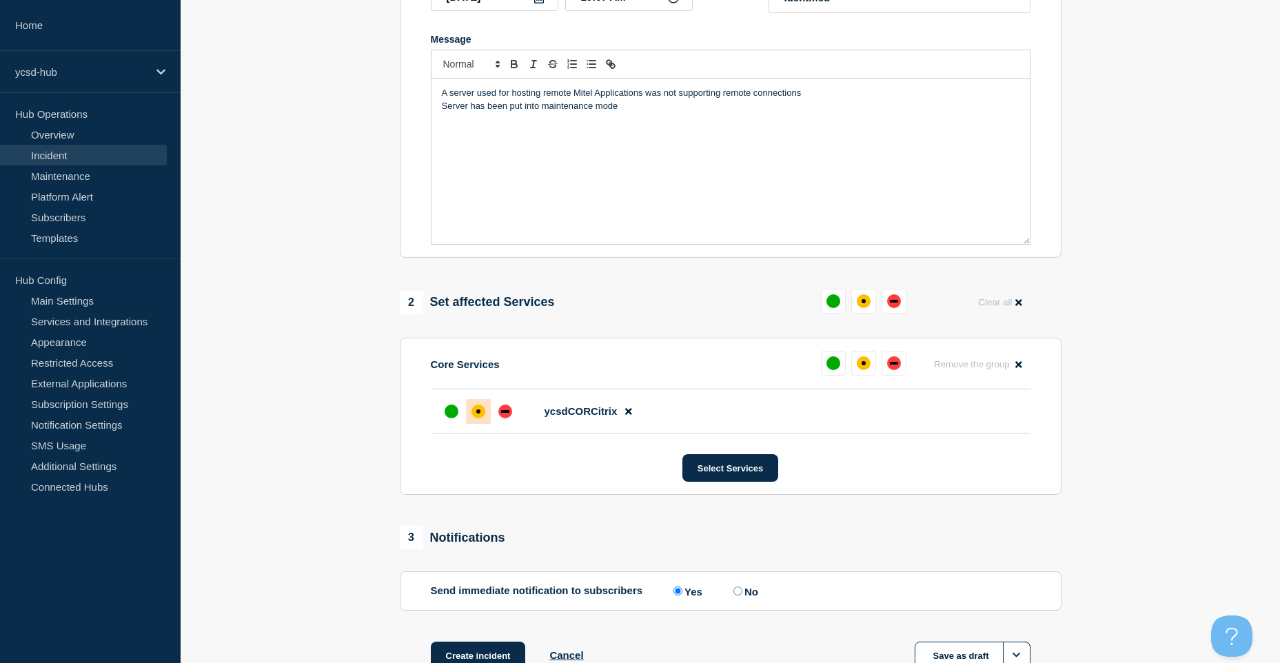
click at [479, 411] on div "affected" at bounding box center [479, 412] width 14 height 14
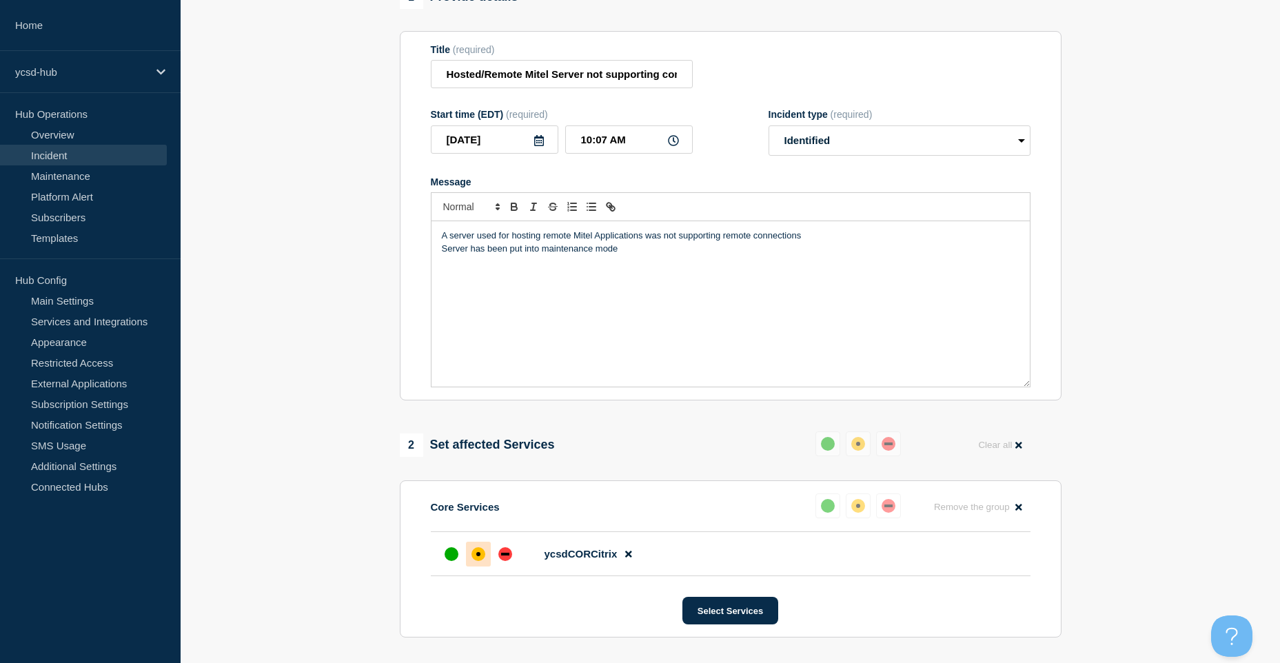
scroll to position [0, 0]
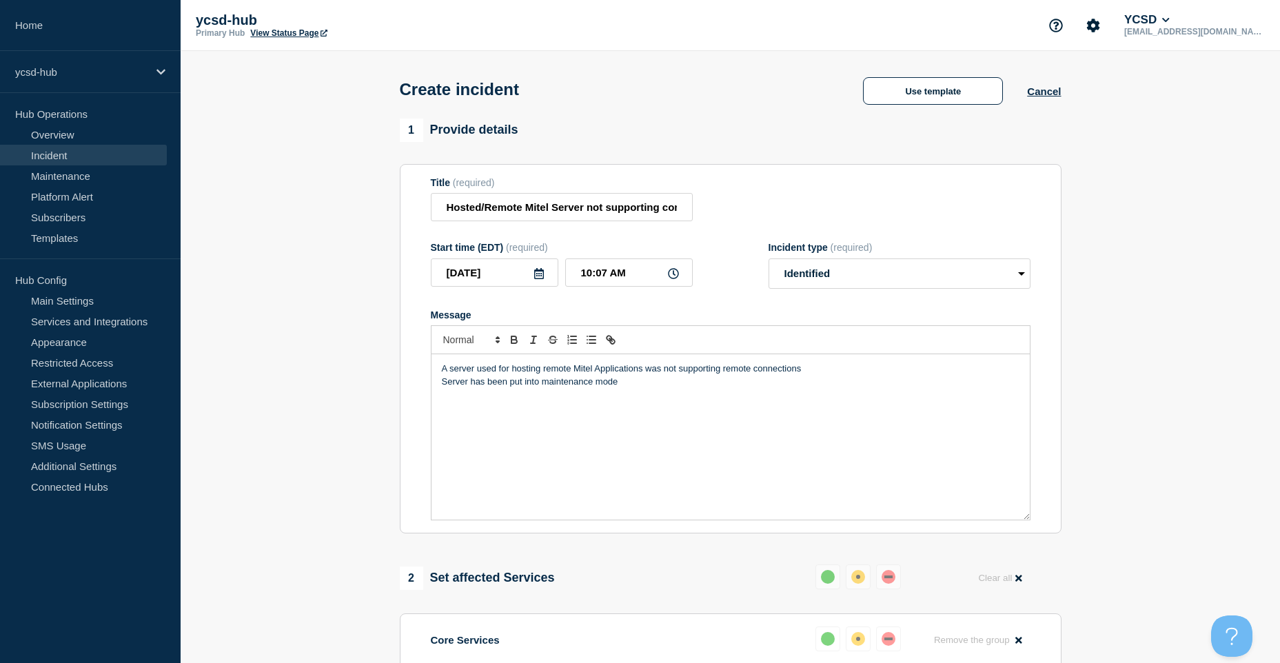
click at [665, 412] on div "A server used for hosting remote Mitel Applications was not supporting remote c…" at bounding box center [731, 436] width 598 height 165
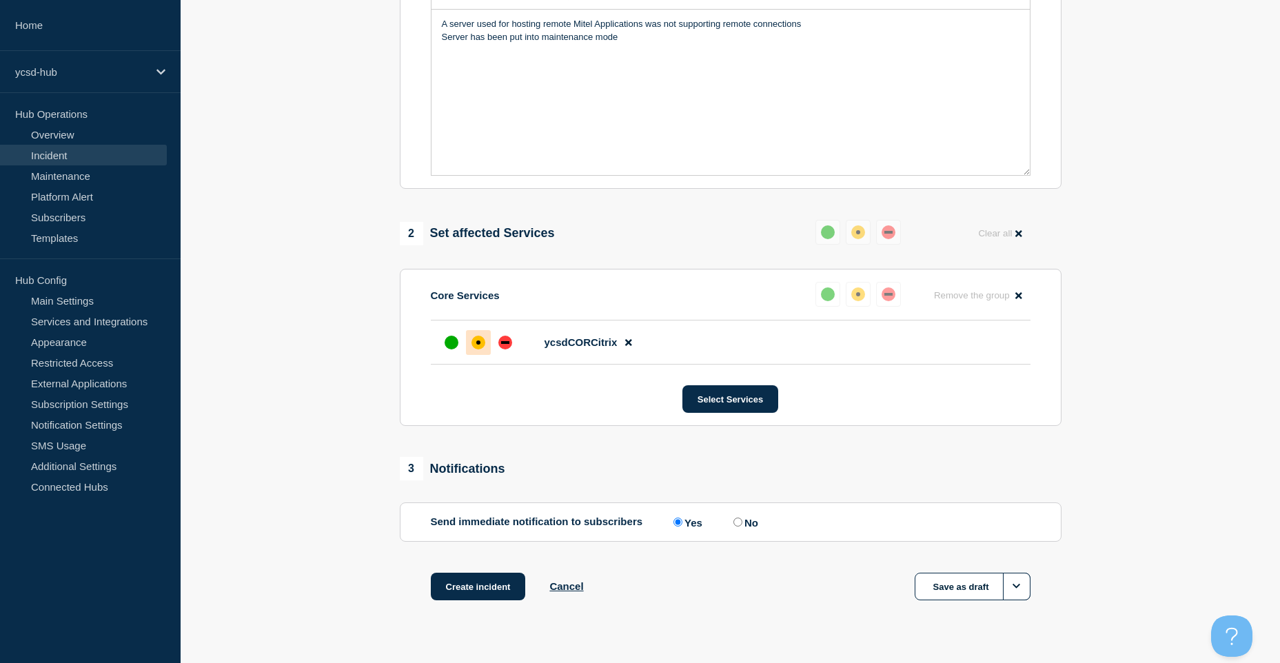
click at [654, 62] on div "A server used for hosting remote Mitel Applications was not supporting remote c…" at bounding box center [731, 92] width 598 height 165
click at [501, 585] on button "Create incident" at bounding box center [478, 587] width 95 height 28
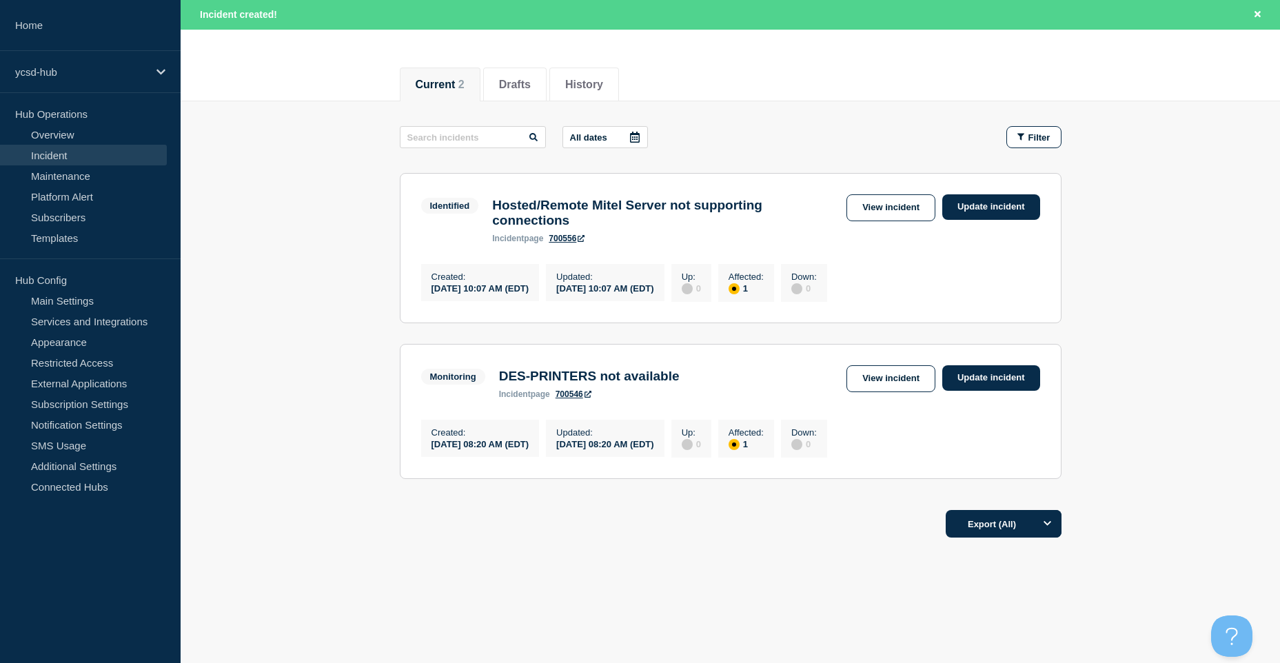
scroll to position [154, 0]
click at [896, 380] on link "View incident" at bounding box center [891, 378] width 89 height 27
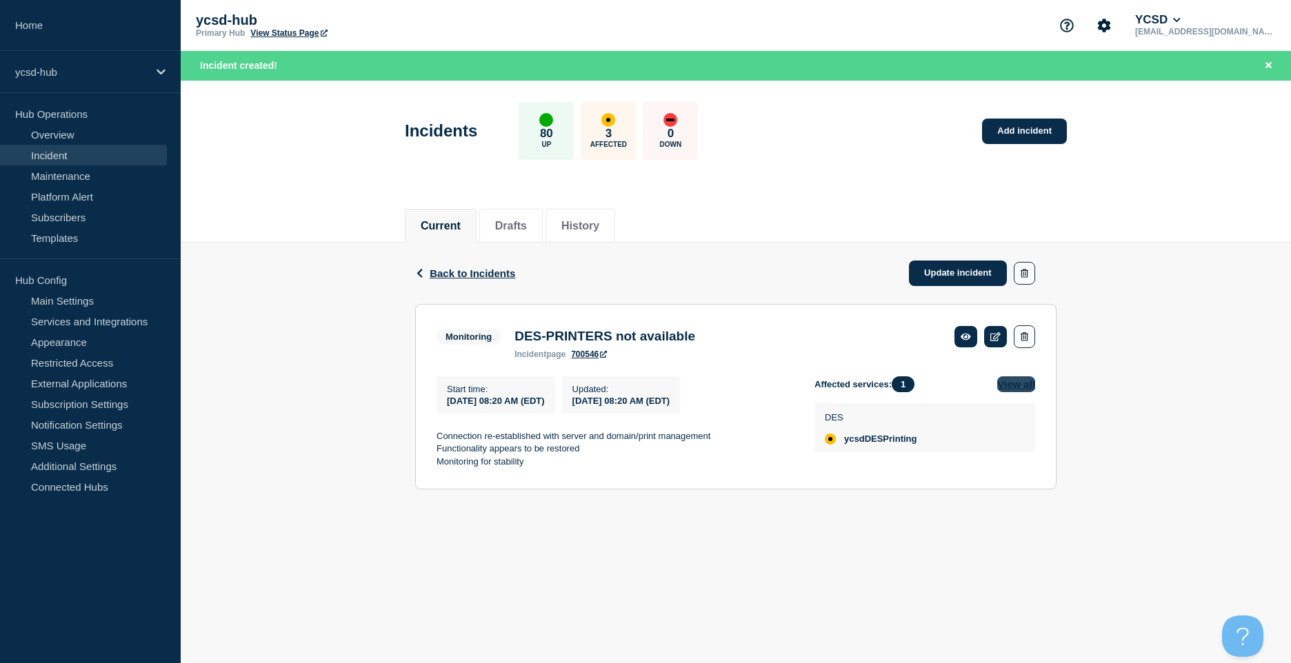
click at [1011, 383] on button "View all" at bounding box center [1016, 384] width 38 height 16
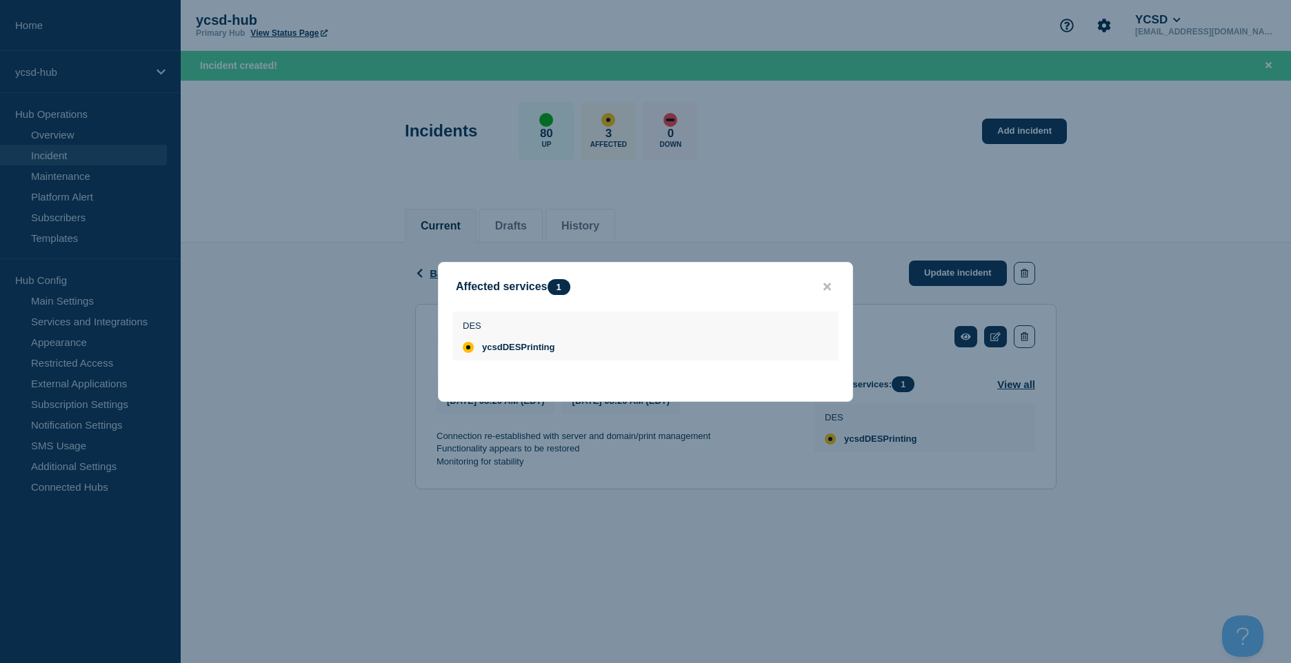
click at [829, 292] on button "close button" at bounding box center [827, 287] width 16 height 13
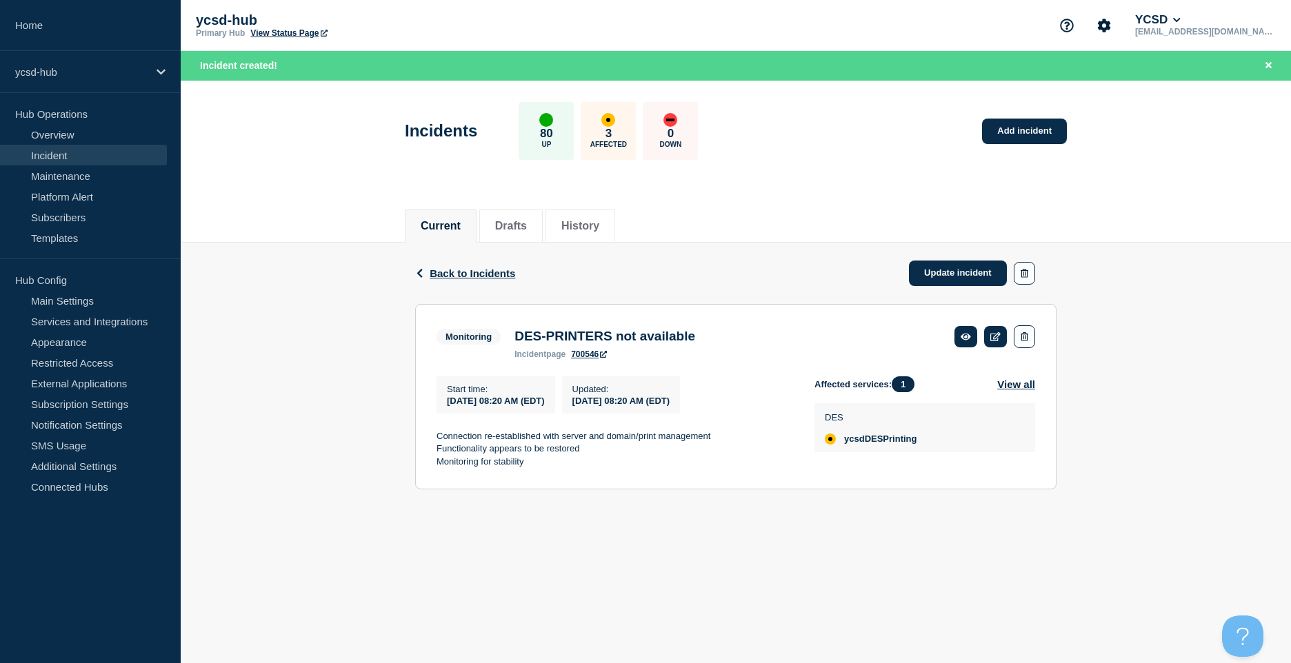
click at [824, 282] on div "Back Back to Incidents Update incident" at bounding box center [735, 273] width 641 height 61
click at [967, 340] on icon at bounding box center [965, 336] width 10 height 9
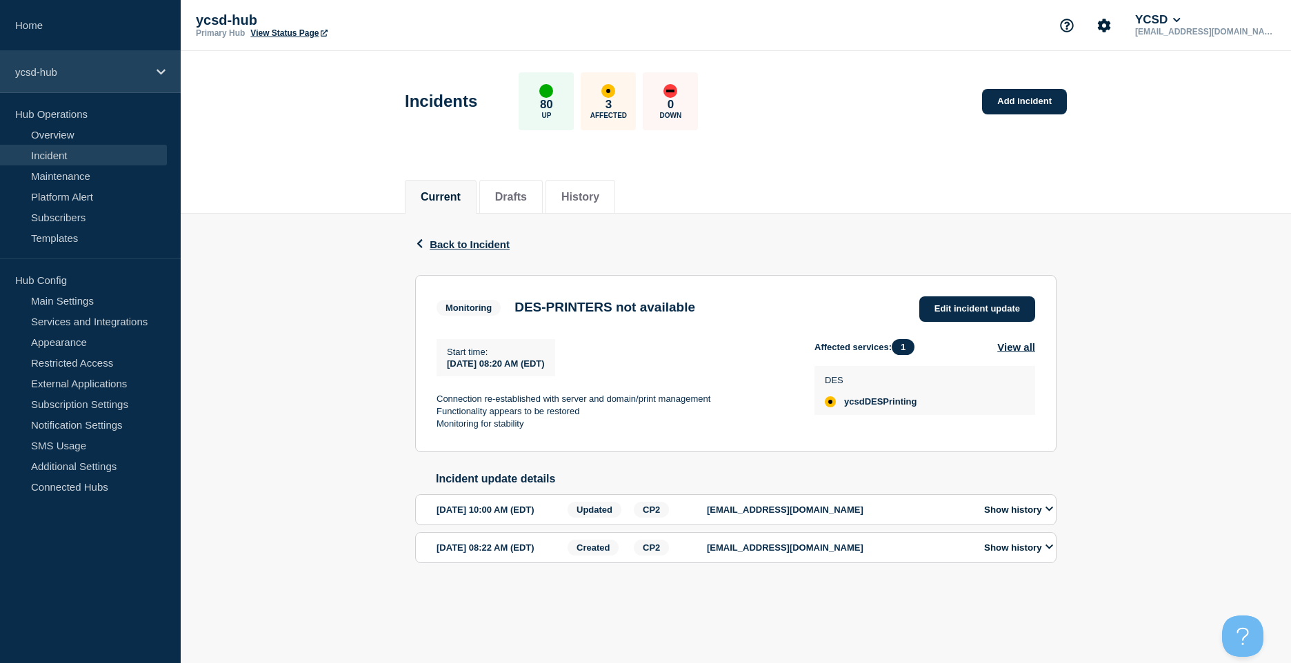
click at [101, 70] on p "ycsd-hub" at bounding box center [81, 72] width 132 height 12
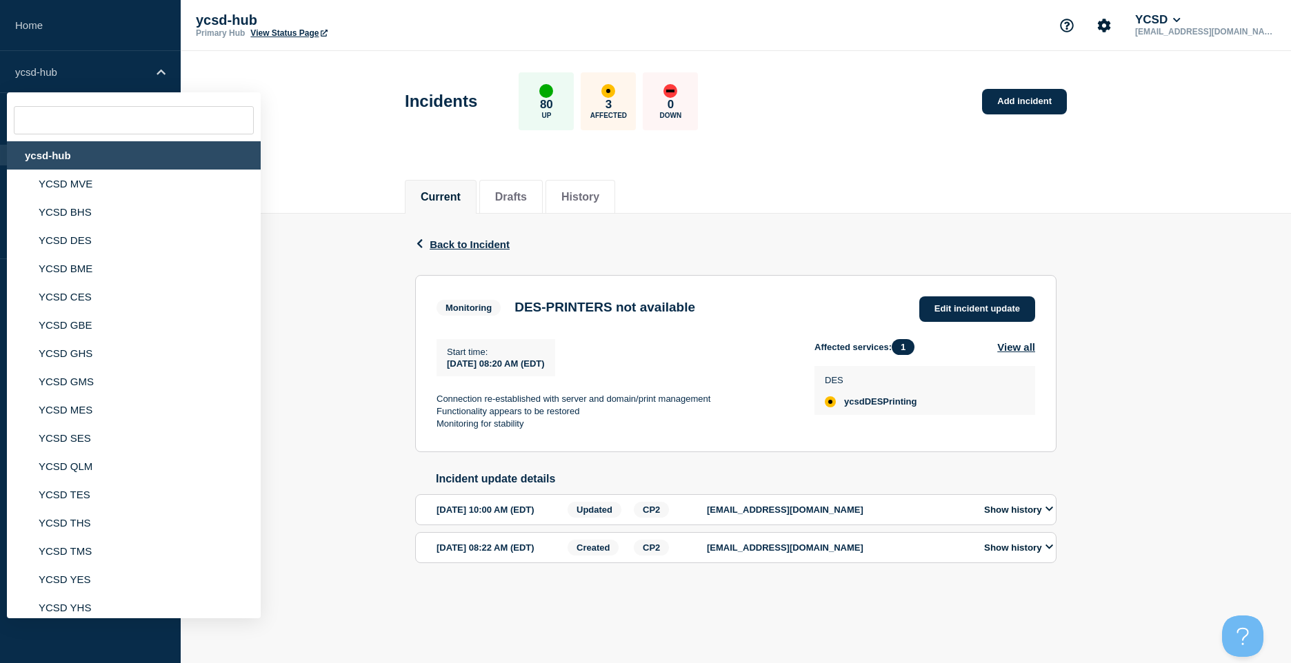
click at [79, 151] on div "ycsd-hub" at bounding box center [134, 155] width 254 height 28
click at [59, 148] on div "ycsd-hub" at bounding box center [134, 155] width 254 height 28
click at [57, 161] on div "ycsd-hub" at bounding box center [134, 155] width 254 height 28
click at [420, 221] on div "Back Back to Incident" at bounding box center [735, 244] width 641 height 61
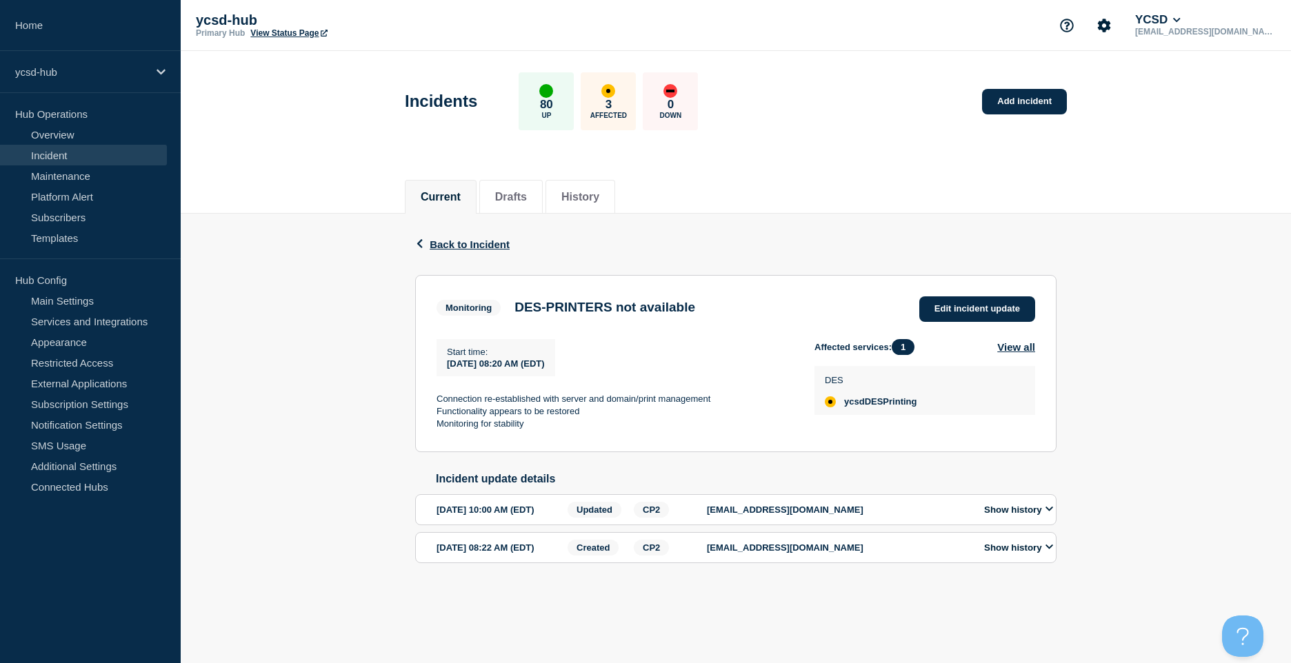
click at [46, 157] on link "Incident" at bounding box center [83, 155] width 167 height 21
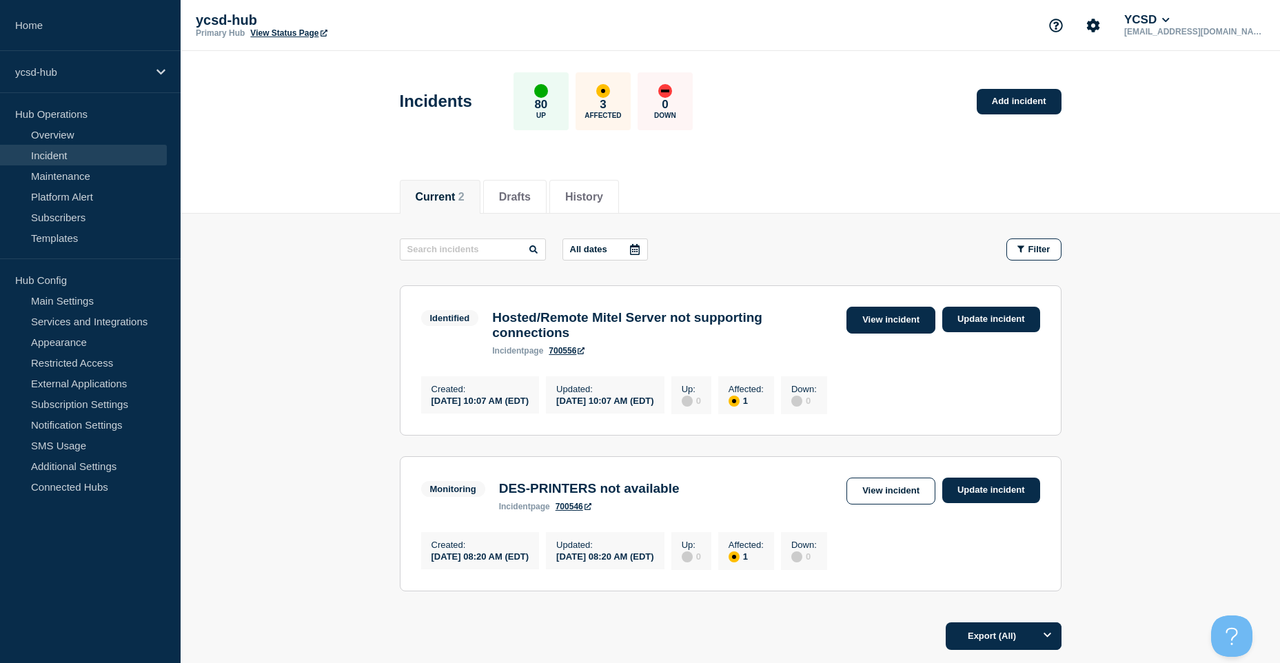
click at [931, 322] on link "View incident" at bounding box center [891, 320] width 89 height 27
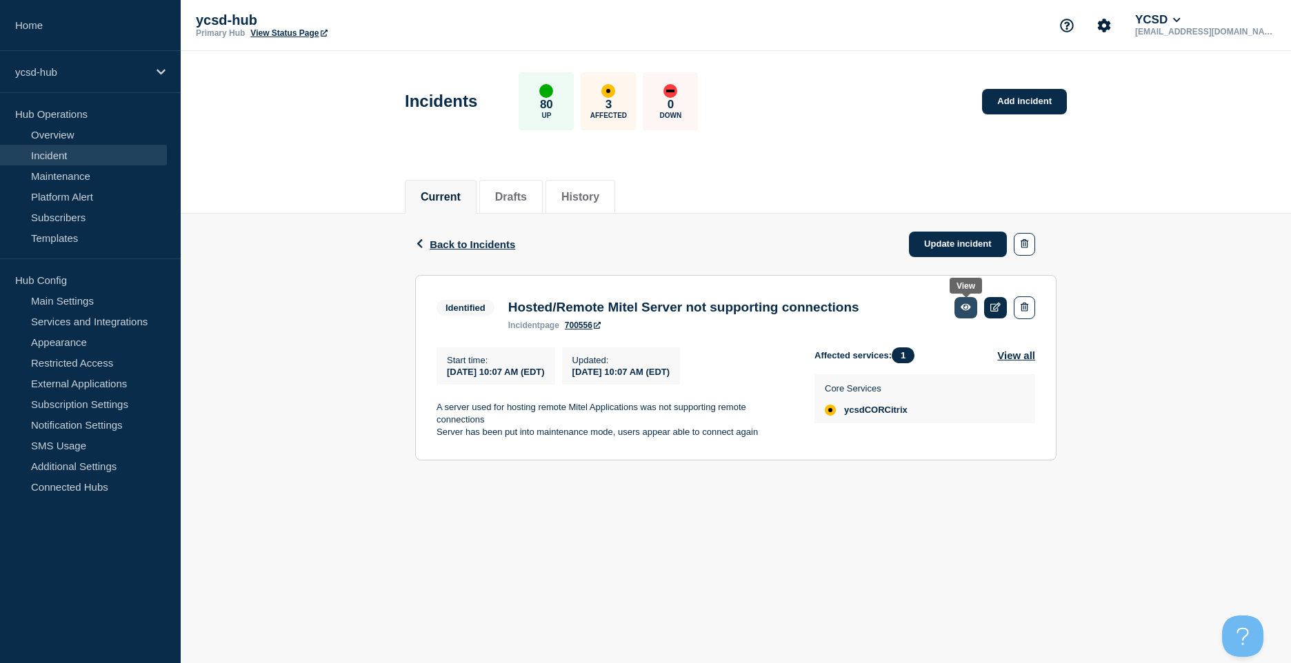
click at [967, 310] on icon at bounding box center [965, 307] width 10 height 7
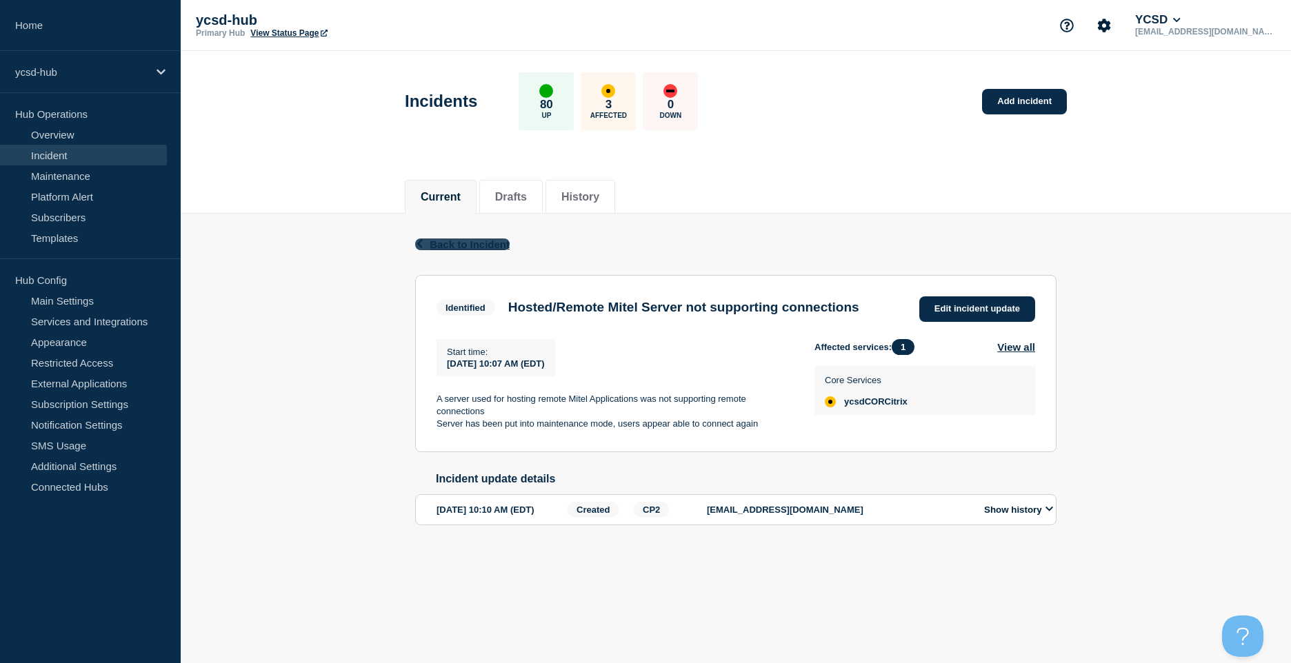
click at [485, 244] on span "Back to Incident" at bounding box center [469, 245] width 80 height 12
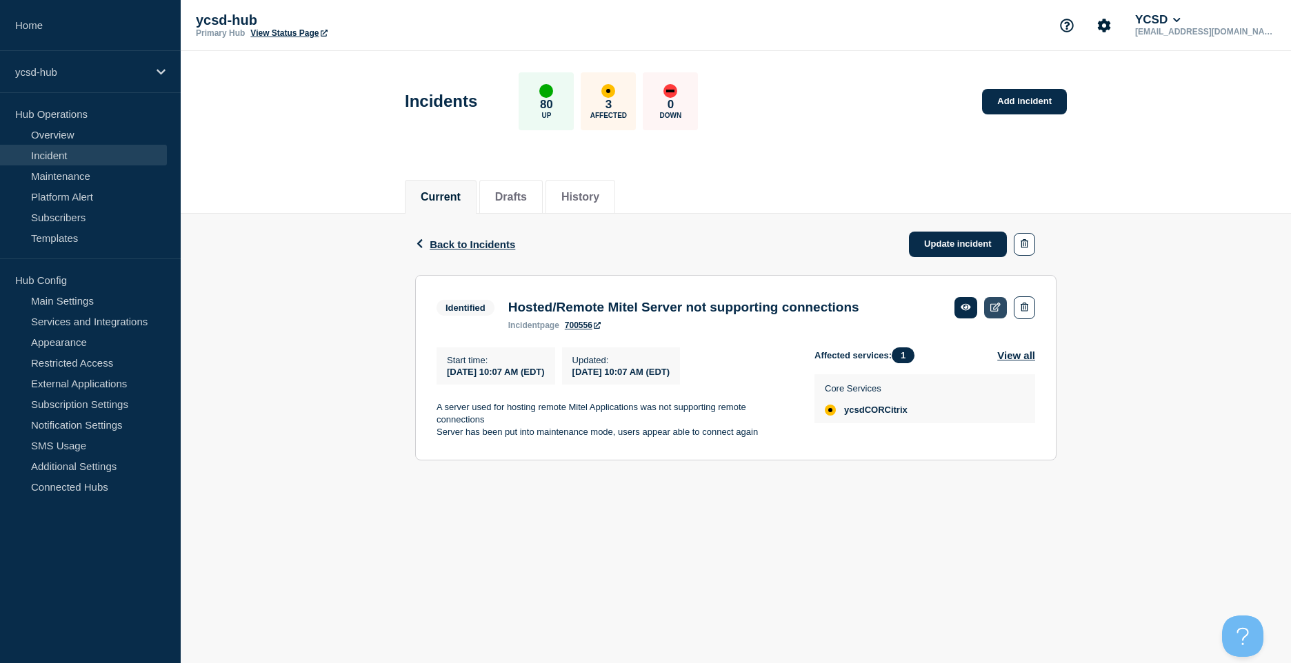
click at [995, 307] on icon at bounding box center [995, 307] width 10 height 9
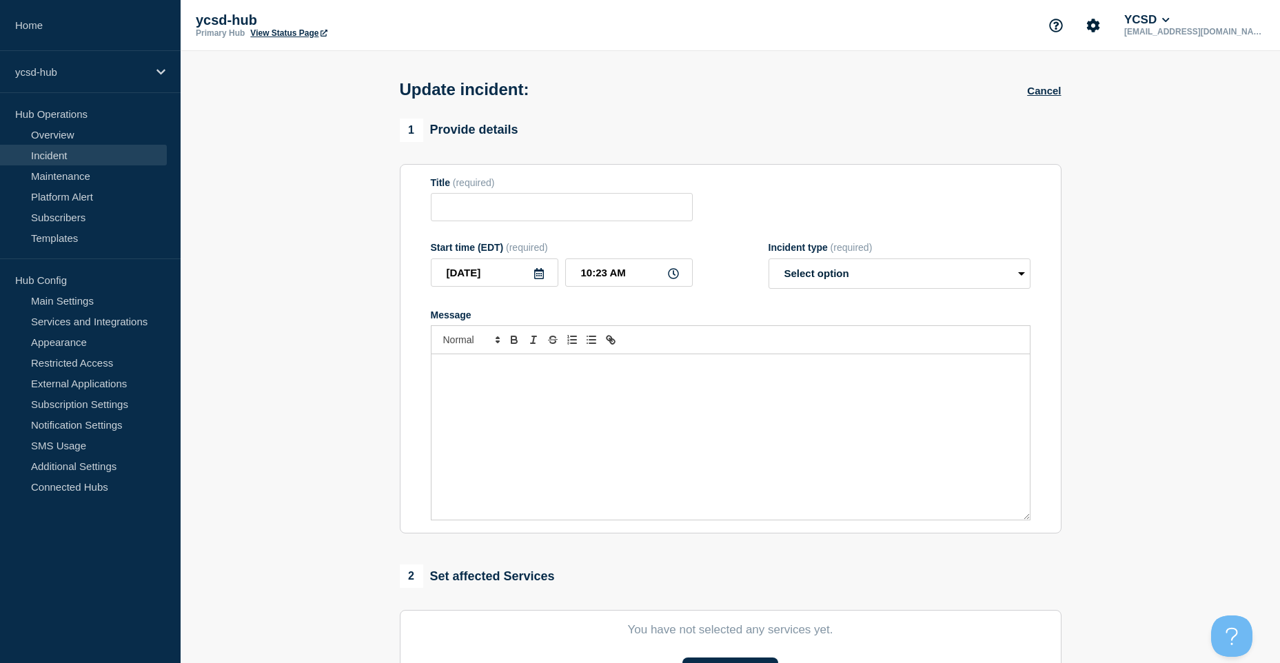
type input "Hosted/Remote Mitel Server not supporting connections"
type input "10:07 AM"
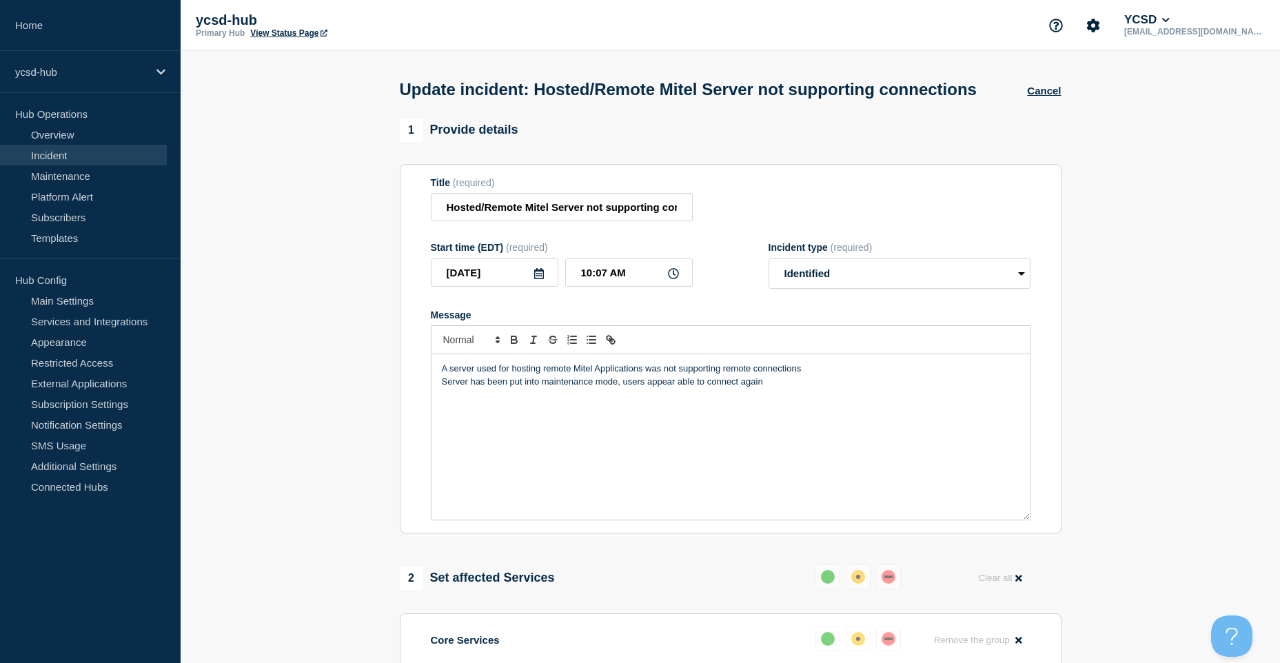
click at [1017, 253] on div "Incident type (required)" at bounding box center [900, 247] width 262 height 11
click at [1003, 289] on select "Select option Investigating Identified Monitoring Resolved" at bounding box center [900, 274] width 262 height 30
select select "resolved"
click at [769, 284] on select "Select option Investigating Identified Monitoring Resolved" at bounding box center [900, 274] width 262 height 30
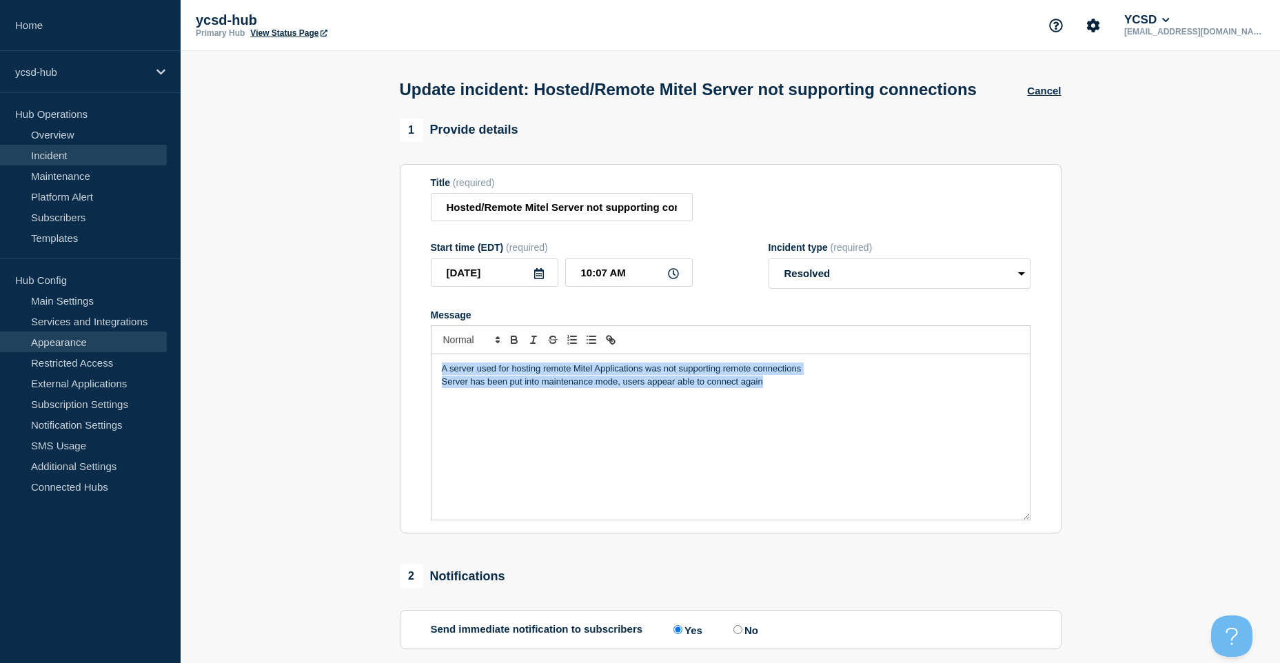
drag, startPoint x: 522, startPoint y: 401, endPoint x: 137, endPoint y: 336, distance: 390.7
click at [137, 336] on div "Home ycsd-hub Hub Operations Overview Incident Maintenance Platform Alert Subsc…" at bounding box center [640, 381] width 1280 height 763
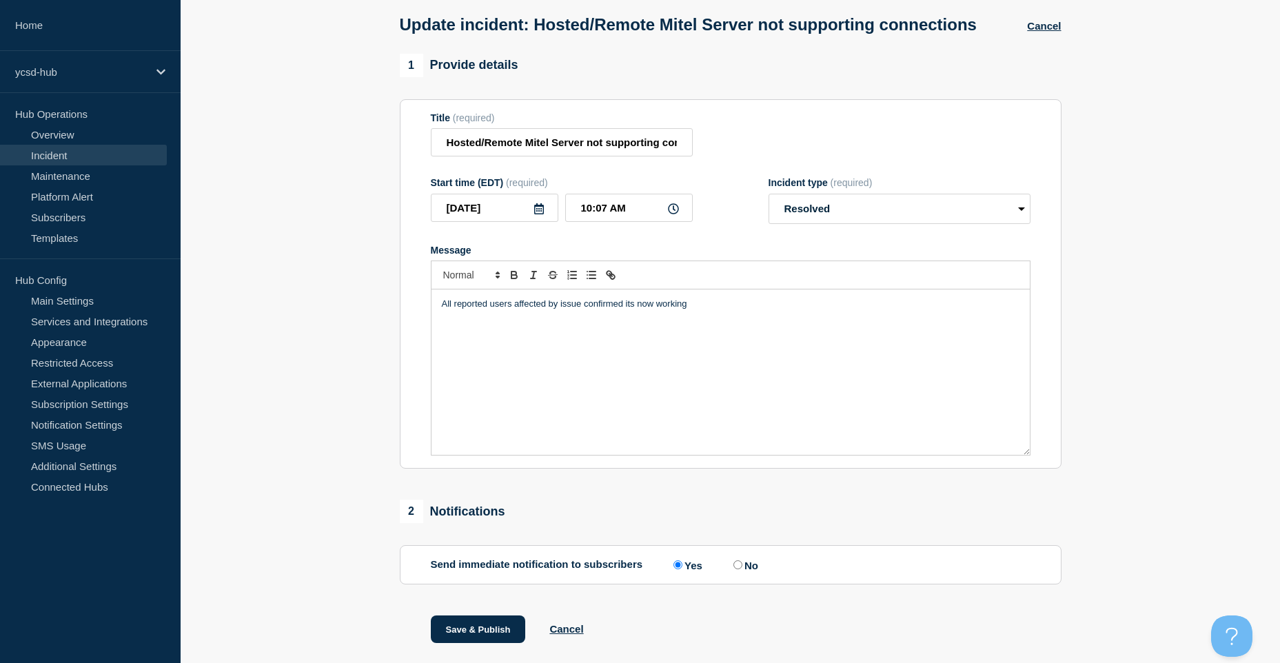
scroll to position [126, 0]
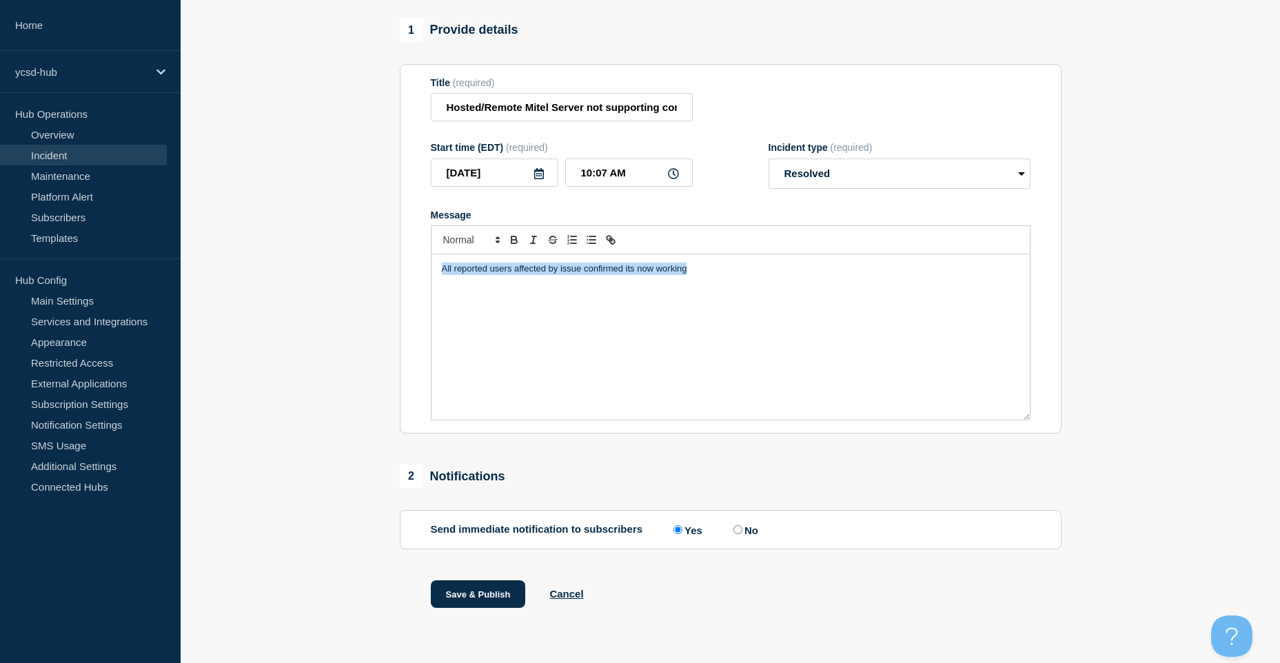
drag, startPoint x: 748, startPoint y: 297, endPoint x: 388, endPoint y: 269, distance: 361.0
click at [388, 269] on section "1 Provide details Title (required) Hosted/Remote Mitel Server not supporting co…" at bounding box center [731, 331] width 1100 height 625
click at [627, 310] on div "All reported users affected by issue confirmed its now working" at bounding box center [731, 336] width 598 height 165
click at [497, 593] on button "Save & Publish" at bounding box center [478, 594] width 95 height 28
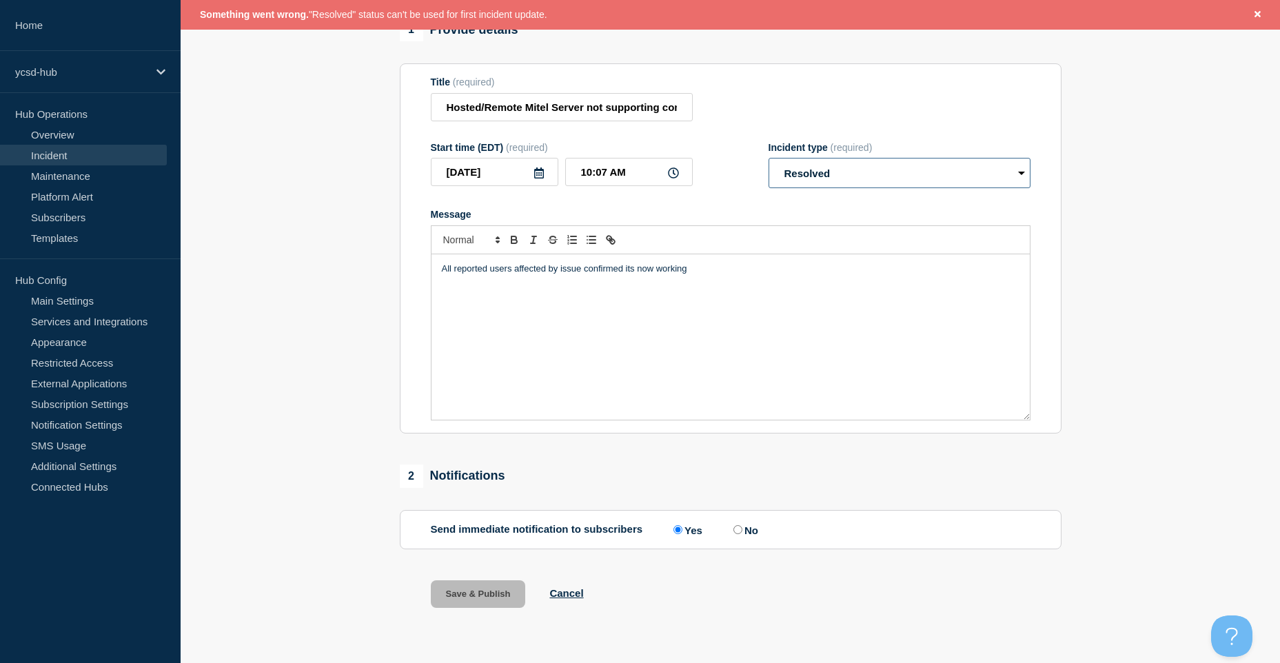
click at [925, 172] on select "Select option Investigating Identified Monitoring Resolved" at bounding box center [900, 173] width 262 height 30
click at [877, 112] on div "Title (required) Hosted/Remote Mitel Server not supporting connections" at bounding box center [731, 99] width 600 height 45
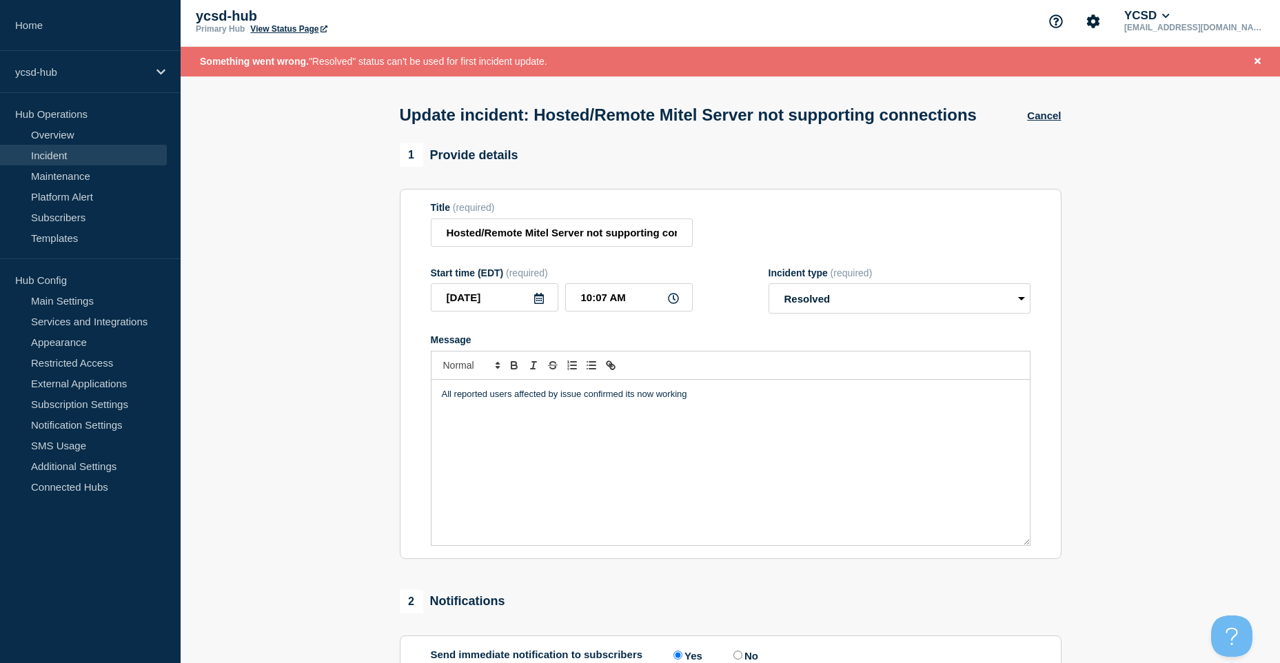
scroll to position [0, 0]
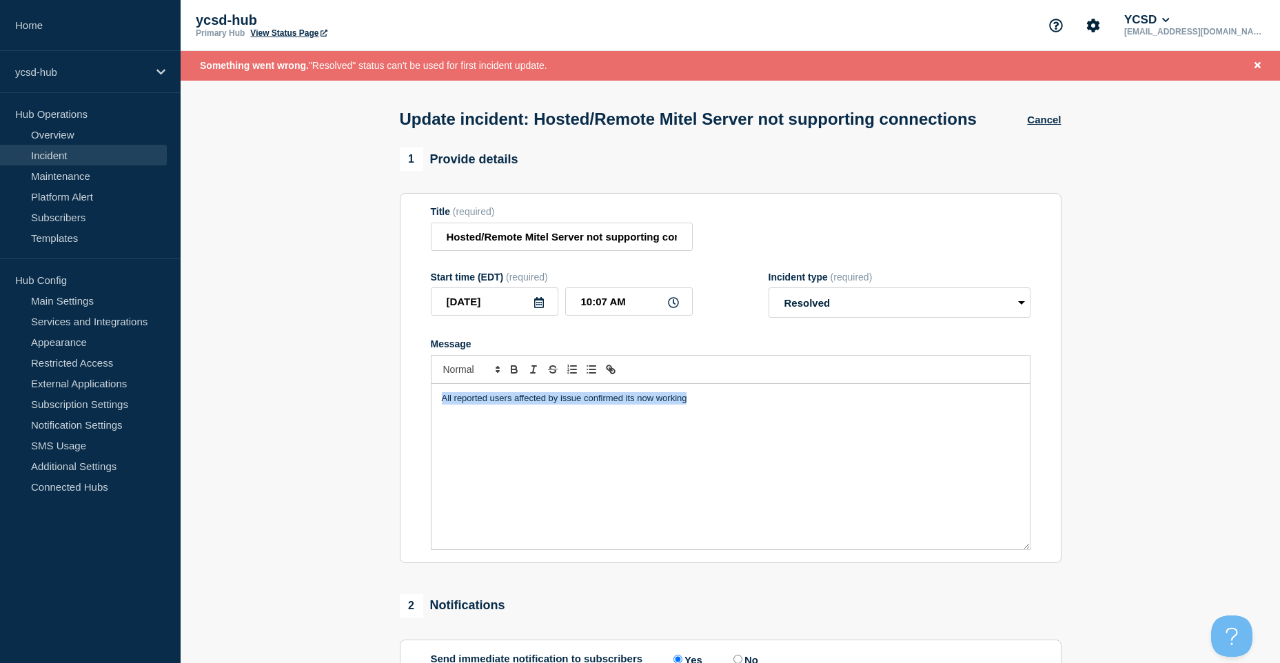
drag, startPoint x: 710, startPoint y: 436, endPoint x: 407, endPoint y: 426, distance: 303.5
click at [407, 426] on section "Title (required) Hosted/Remote Mitel Server not supporting connections Start ti…" at bounding box center [731, 378] width 662 height 370
click at [1046, 125] on button "Cancel" at bounding box center [1044, 120] width 34 height 12
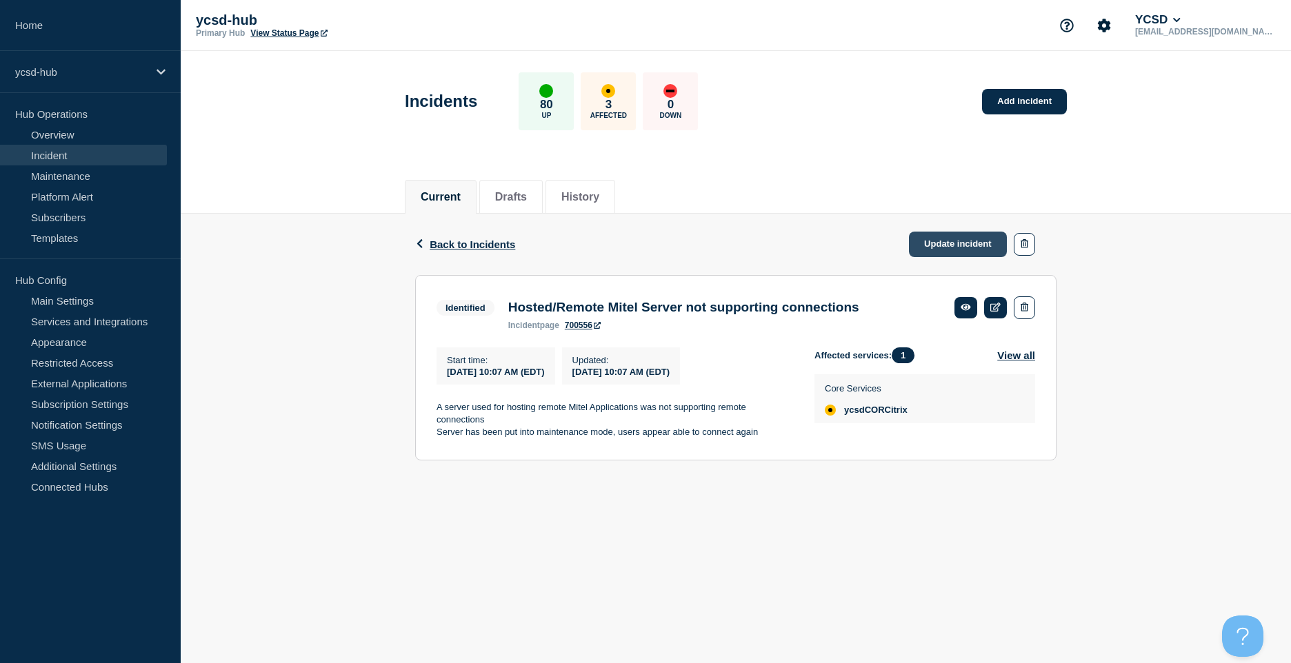
click at [955, 241] on link "Update incident" at bounding box center [958, 245] width 98 height 26
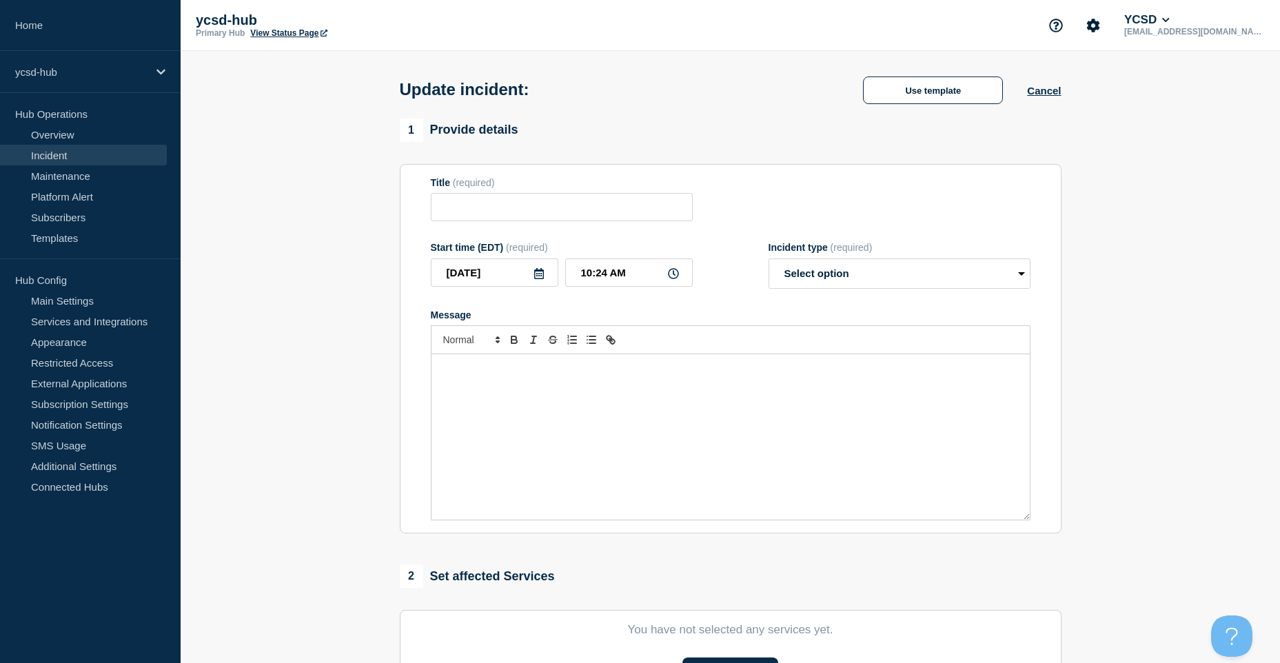
type input "Hosted/Remote Mitel Server not supporting connections"
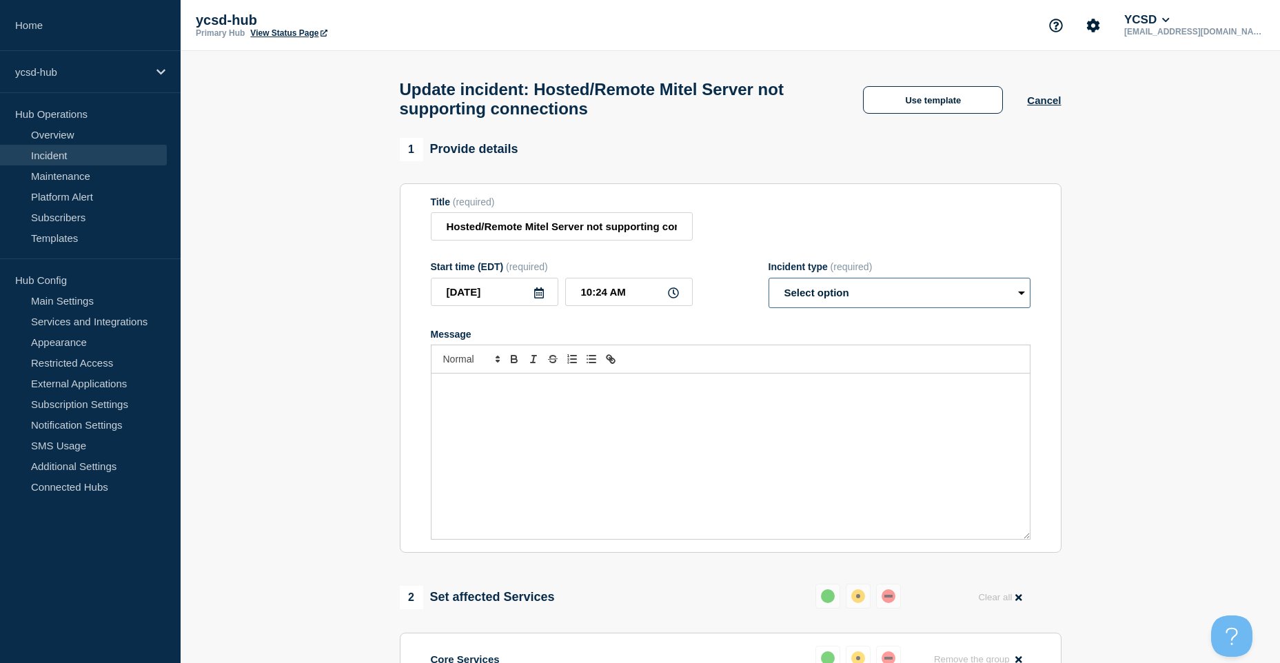
click at [901, 296] on select "Select option Investigating Identified Monitoring Resolved" at bounding box center [900, 293] width 262 height 30
select select "resolved"
click at [769, 284] on select "Select option Investigating Identified Monitoring Resolved" at bounding box center [900, 293] width 262 height 30
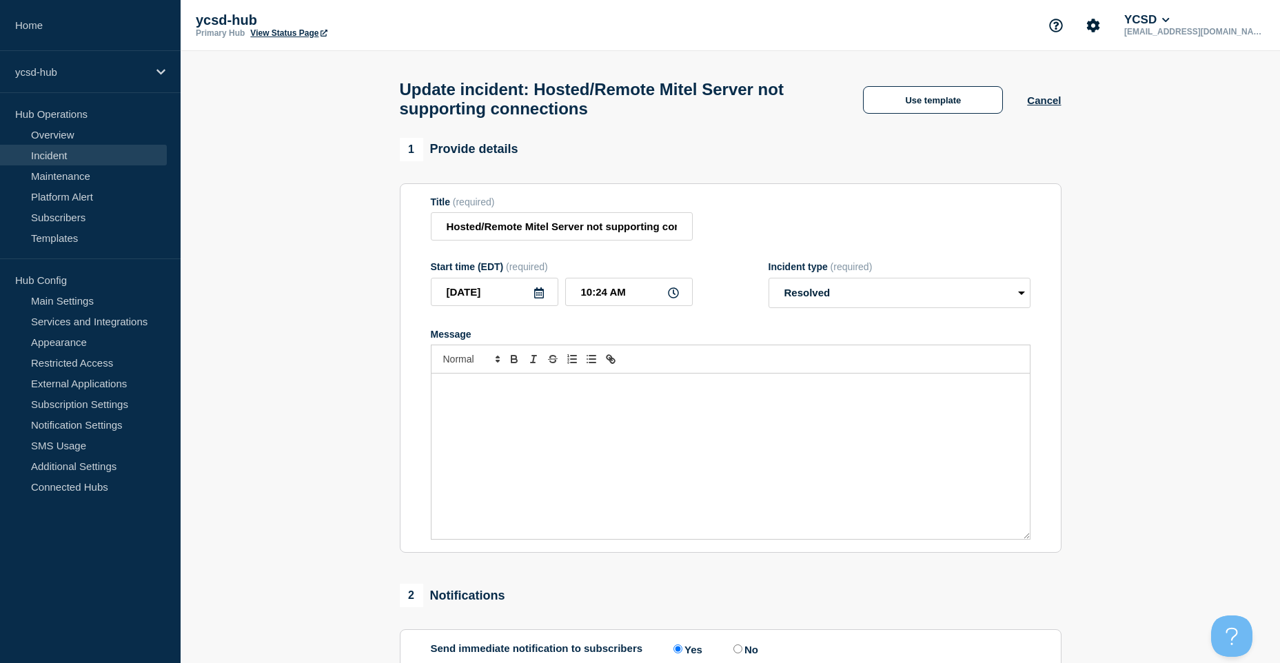
click at [762, 431] on div "Message" at bounding box center [731, 456] width 598 height 165
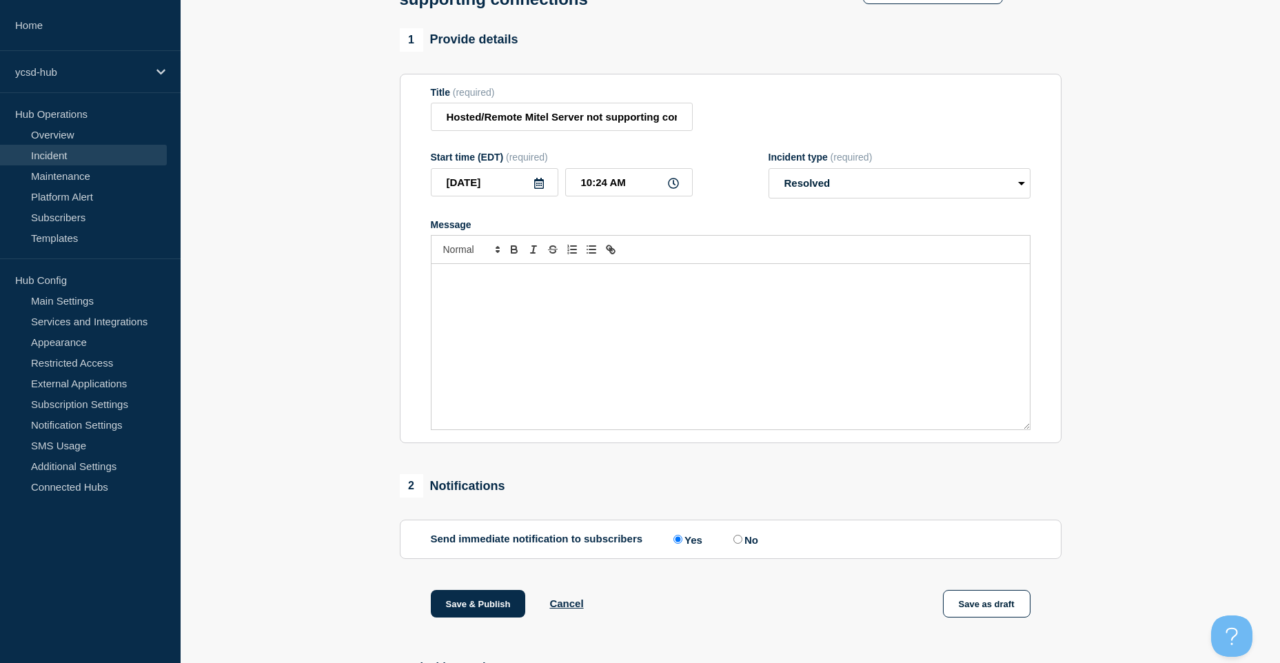
scroll to position [242, 0]
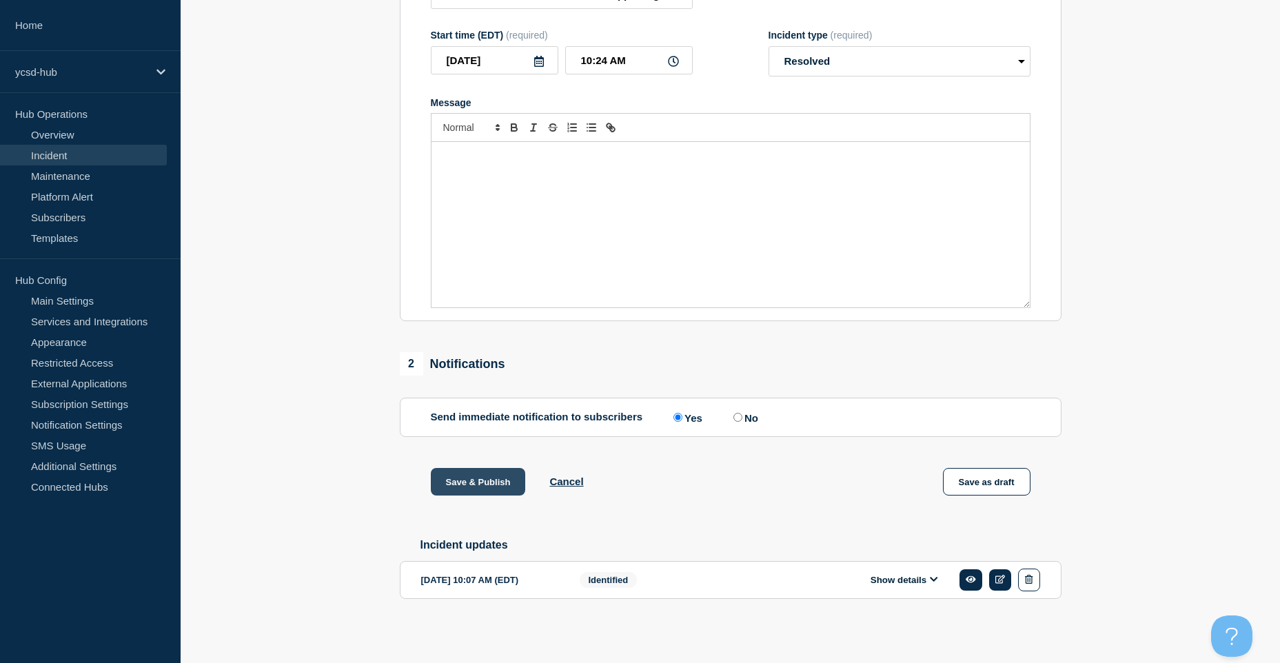
click at [506, 485] on button "Save & Publish" at bounding box center [478, 482] width 95 height 28
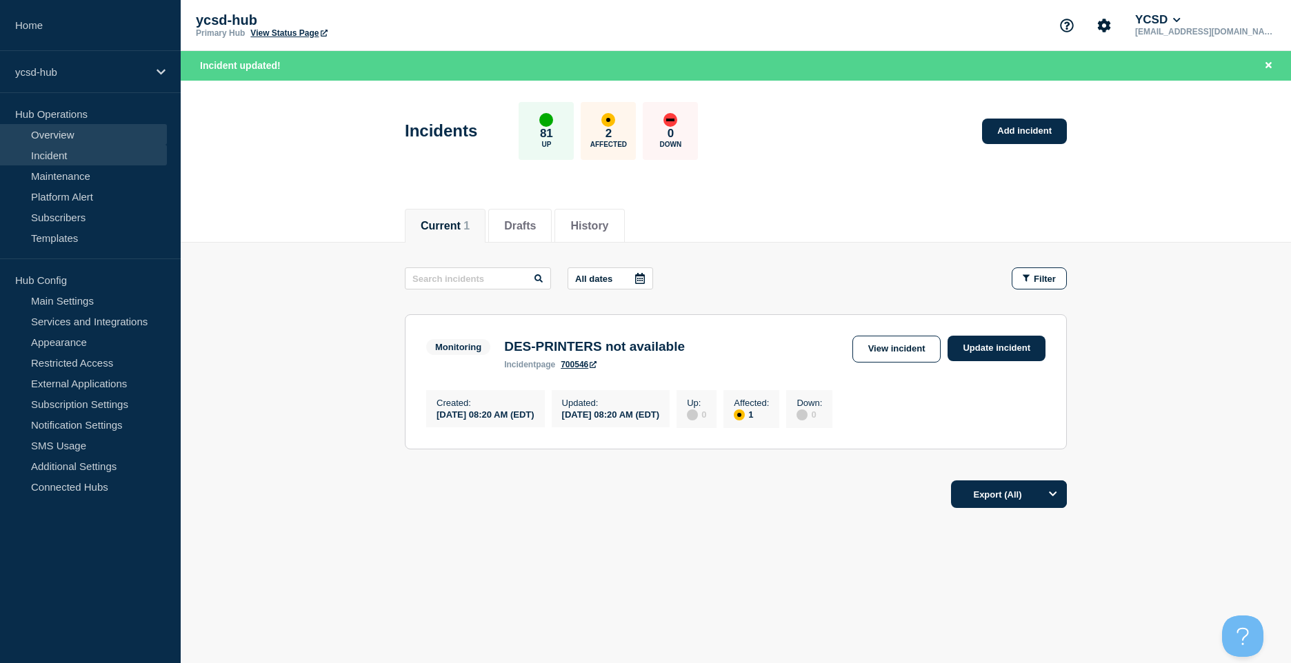
click at [97, 127] on link "Overview" at bounding box center [83, 134] width 167 height 21
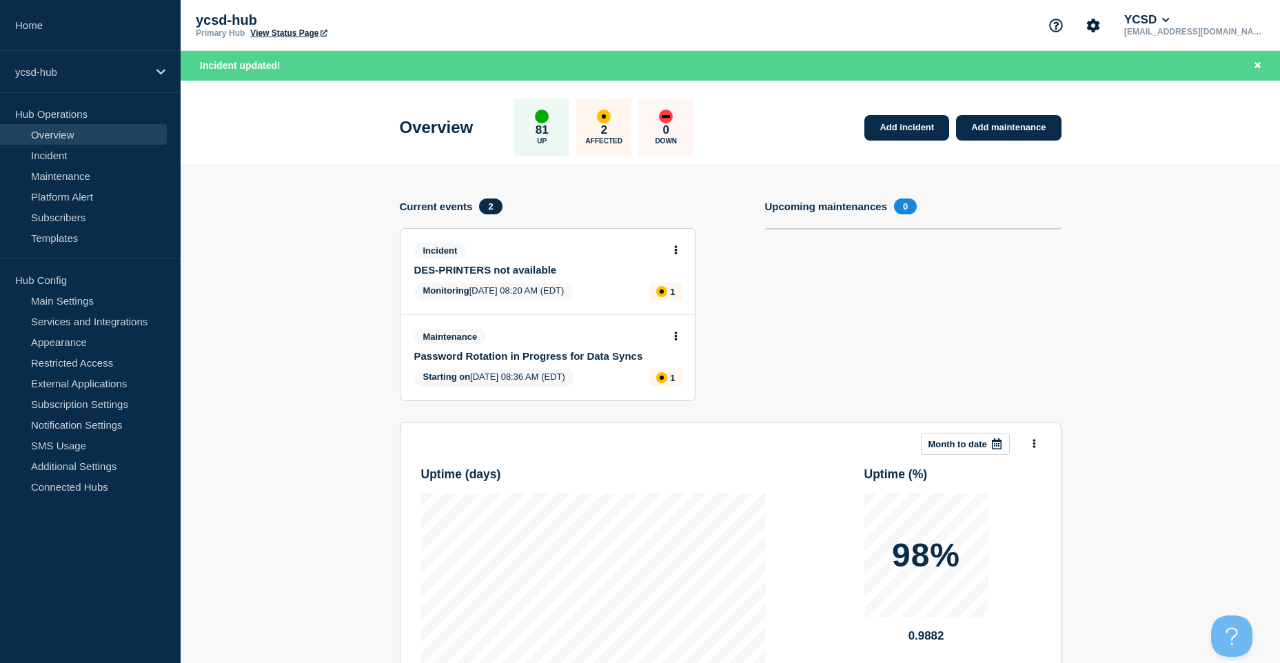
click at [567, 354] on link "Password Rotation in Progress for Data Syncs" at bounding box center [538, 356] width 249 height 12
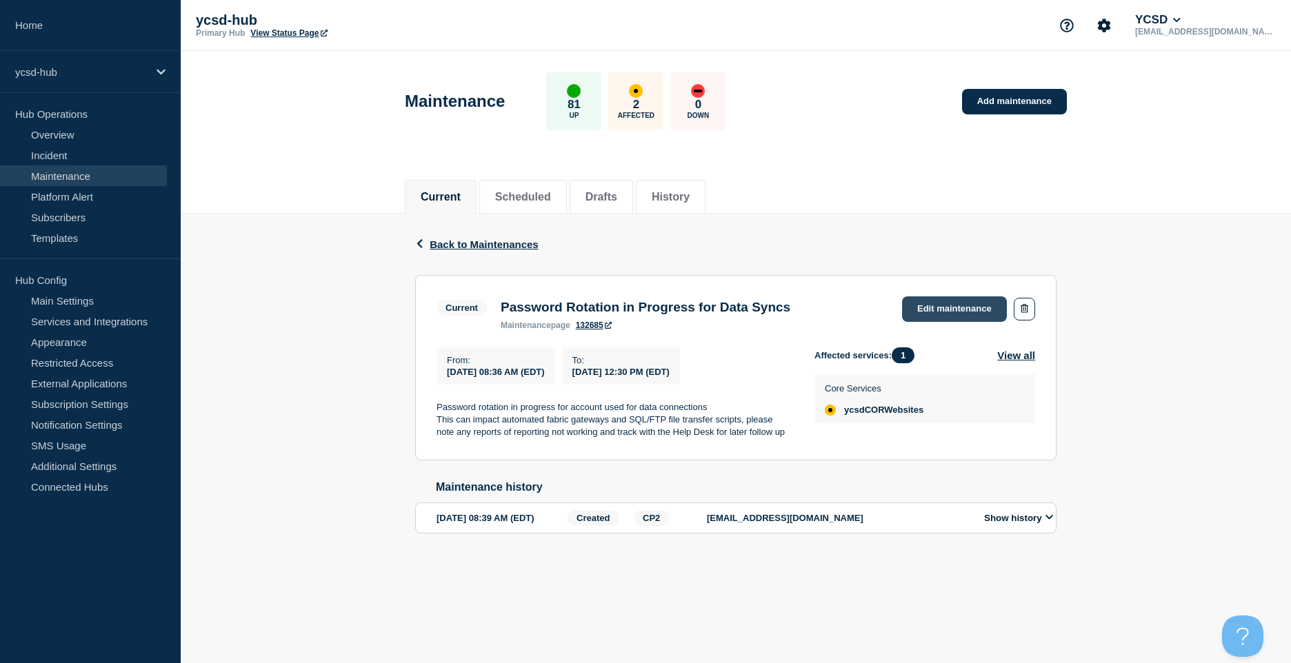
click at [967, 314] on link "Edit maintenance" at bounding box center [954, 309] width 105 height 26
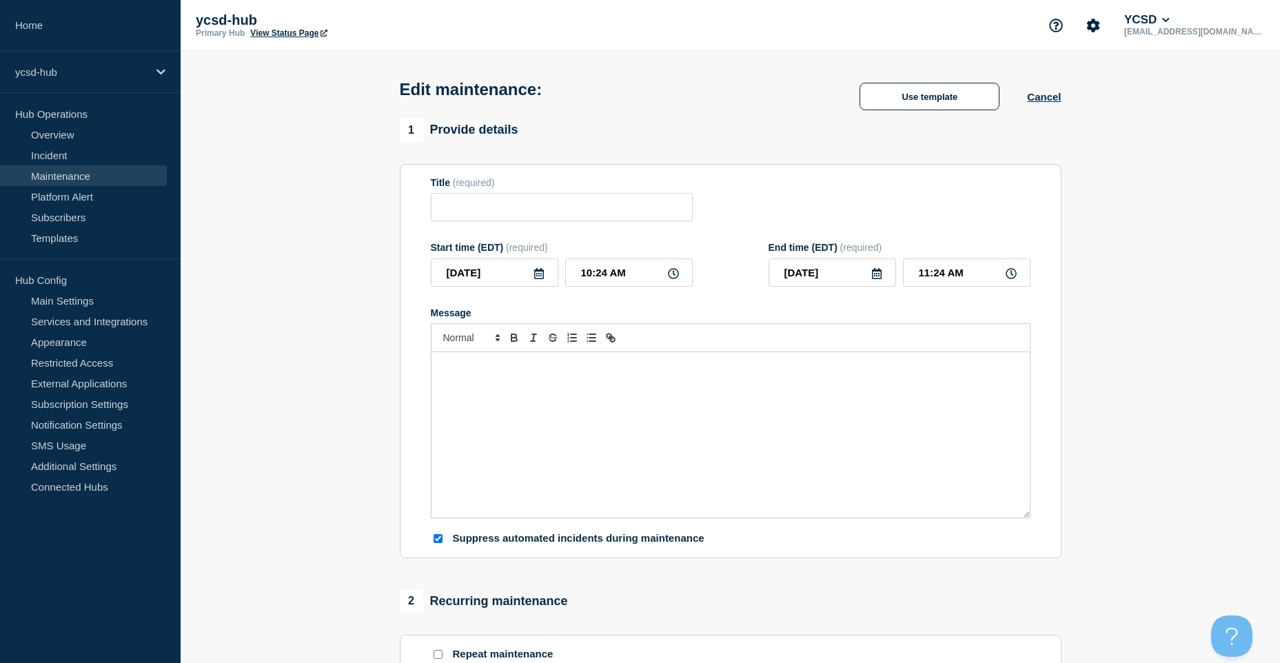
type input "Password Rotation in Progress for Data Syncs"
type input "08:36 AM"
type input "12:30 PM"
checkbox input "true"
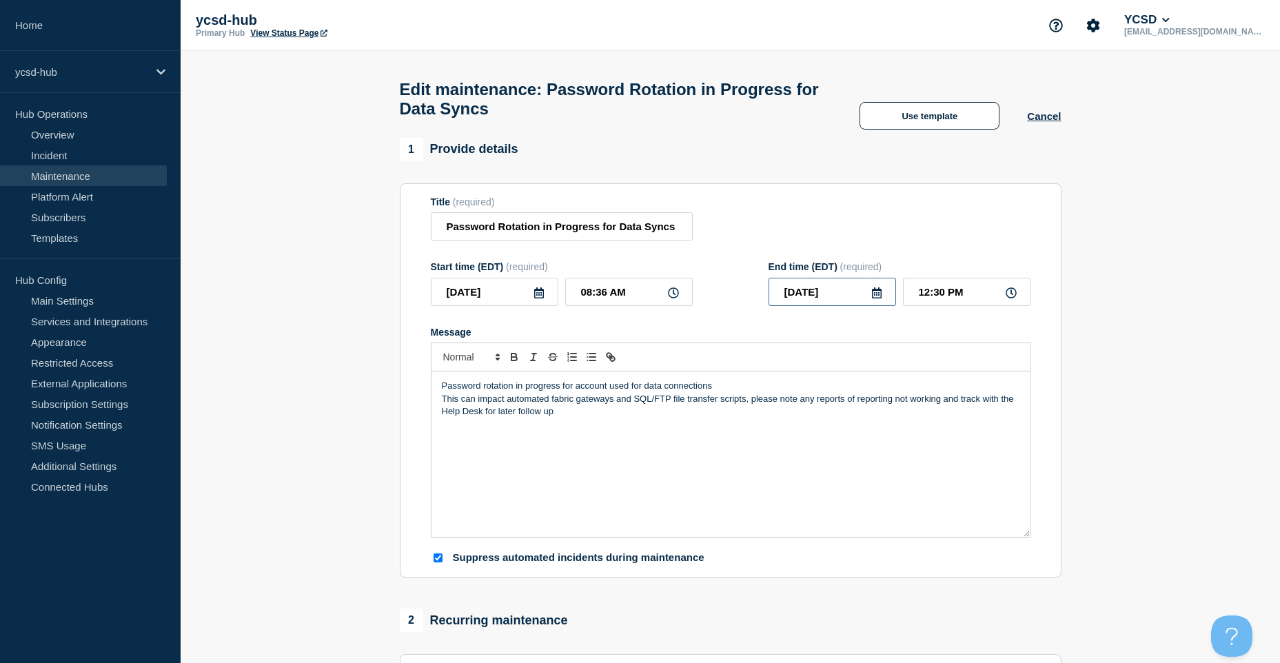
click at [865, 304] on input "[DATE]" at bounding box center [833, 292] width 128 height 28
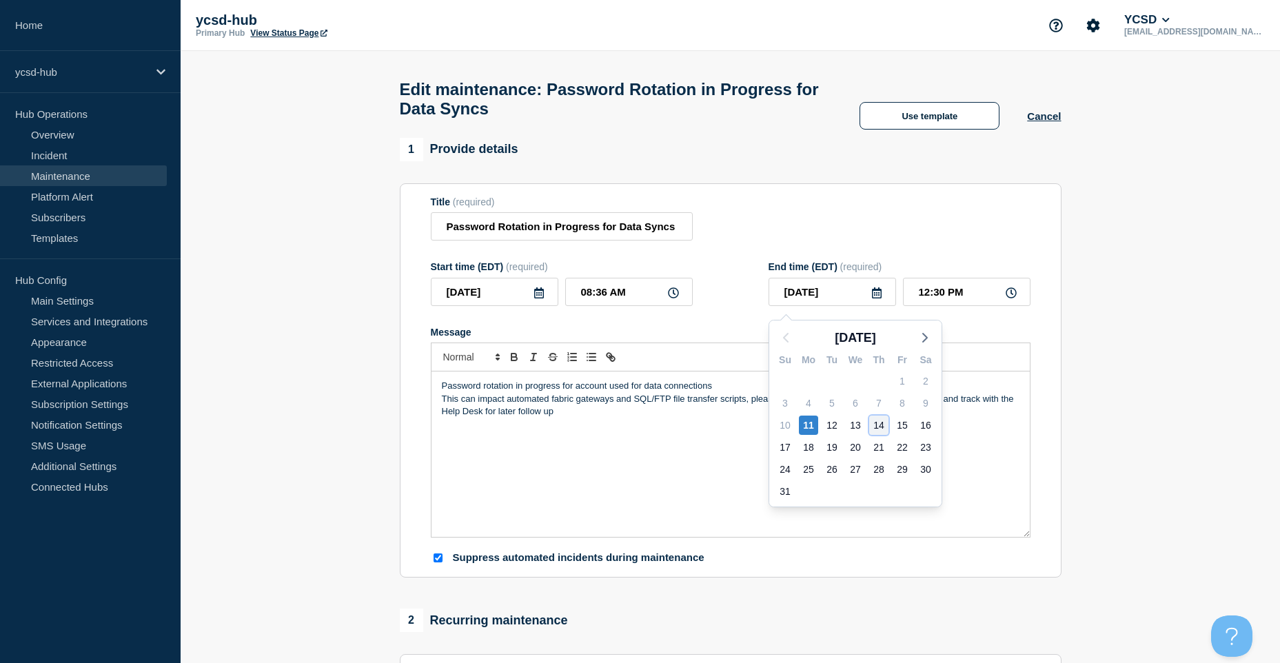
click at [878, 424] on div "14" at bounding box center [878, 425] width 19 height 19
type input "[DATE]"
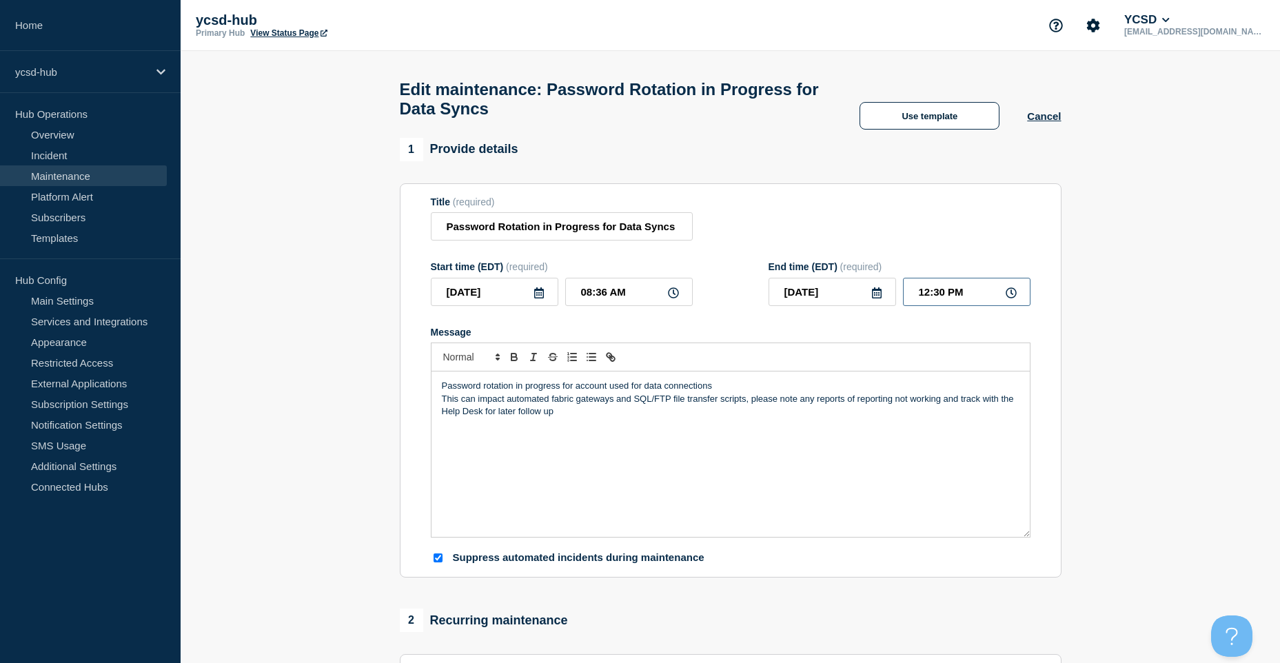
click at [975, 298] on input "12:30 PM" at bounding box center [967, 292] width 128 height 28
drag, startPoint x: 945, startPoint y: 303, endPoint x: 881, endPoint y: 303, distance: 64.1
click at [881, 303] on div "[DATE] 12:30 PM" at bounding box center [900, 292] width 262 height 28
type input "05:00 PM"
click at [938, 239] on div "Title (required) Password Rotation in Progress for Data Syncs" at bounding box center [731, 218] width 600 height 45
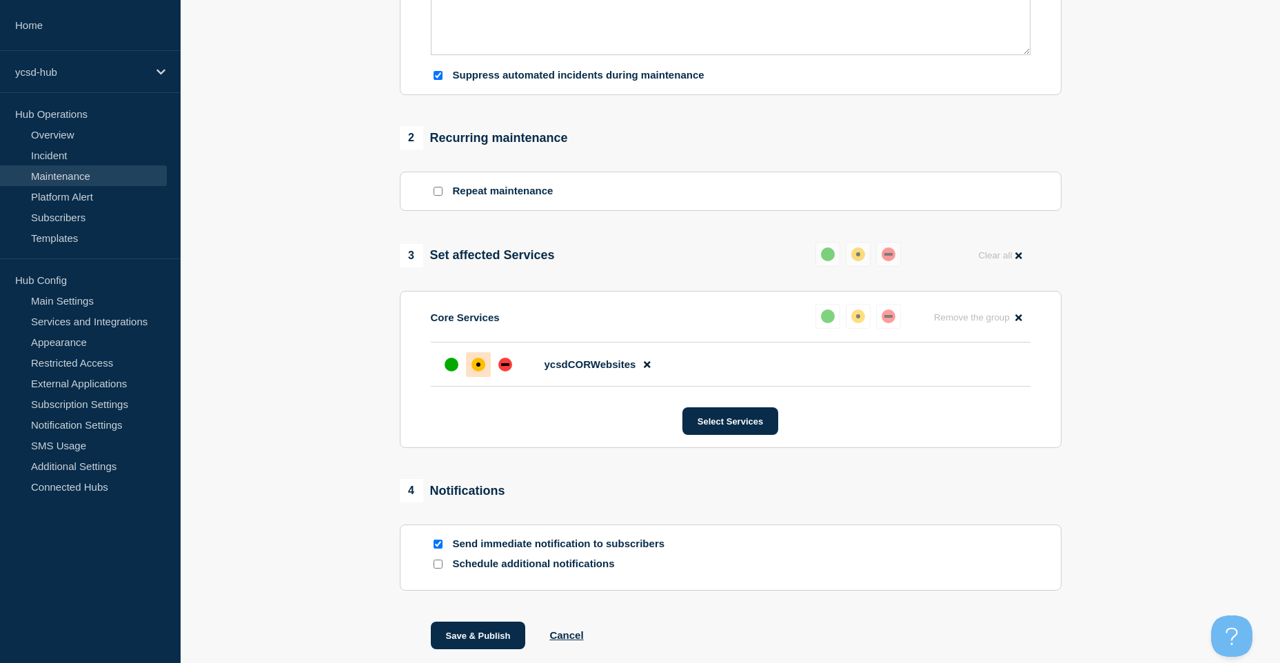
scroll to position [565, 0]
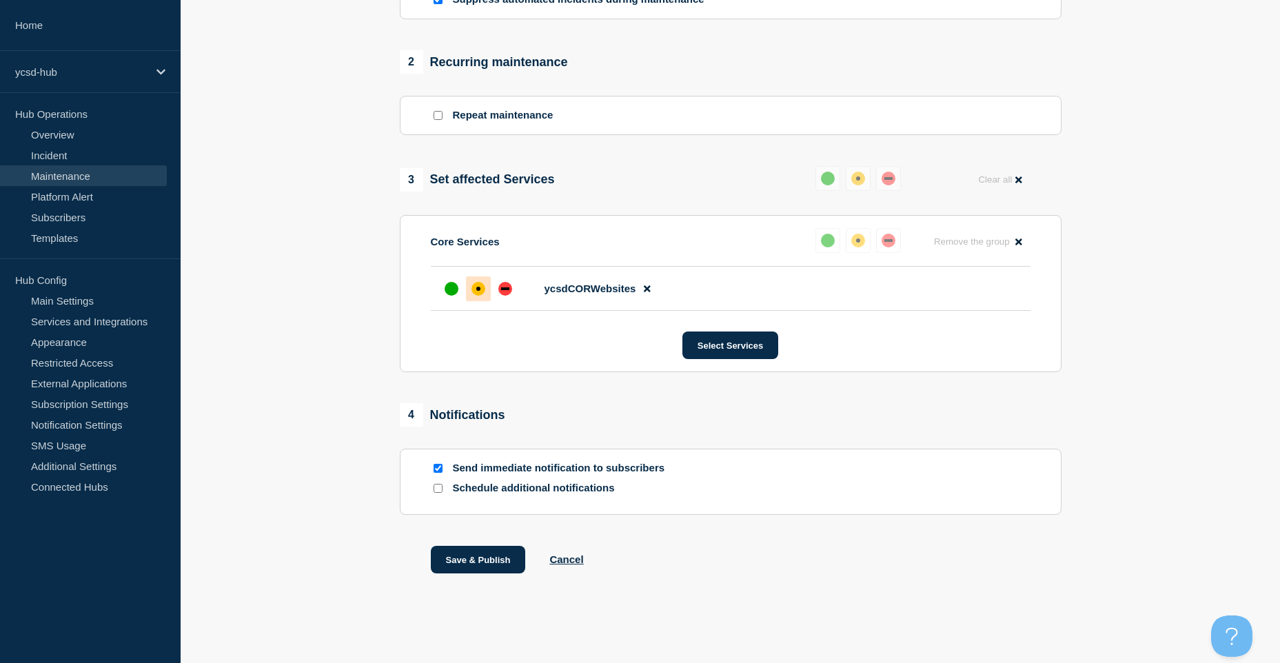
click at [490, 466] on p "Send immediate notification to subscribers" at bounding box center [563, 468] width 221 height 13
click at [456, 461] on section "Send immediate notification to subscribers Schedule additional notifications" at bounding box center [731, 482] width 662 height 66
click at [441, 470] on input "Send immediate notification to subscribers" at bounding box center [438, 468] width 9 height 9
checkbox input "false"
click at [490, 565] on button "Save & Publish" at bounding box center [478, 560] width 95 height 28
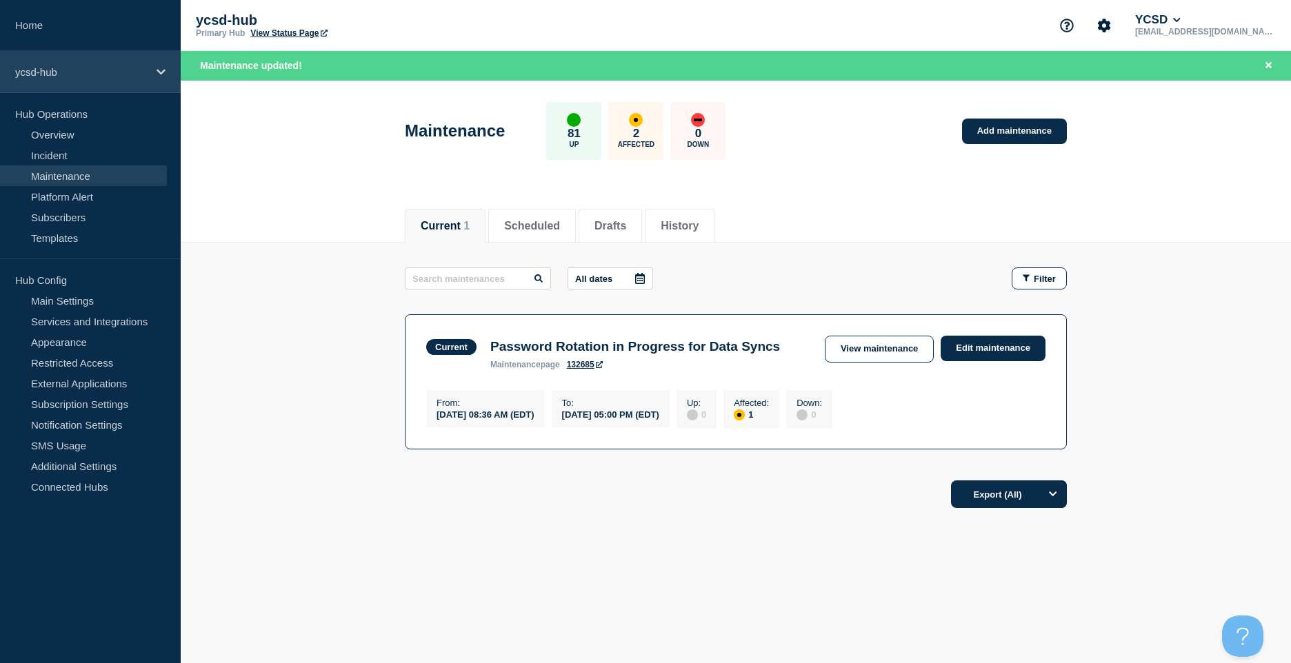
click at [106, 77] on p "ycsd-hub" at bounding box center [81, 72] width 132 height 12
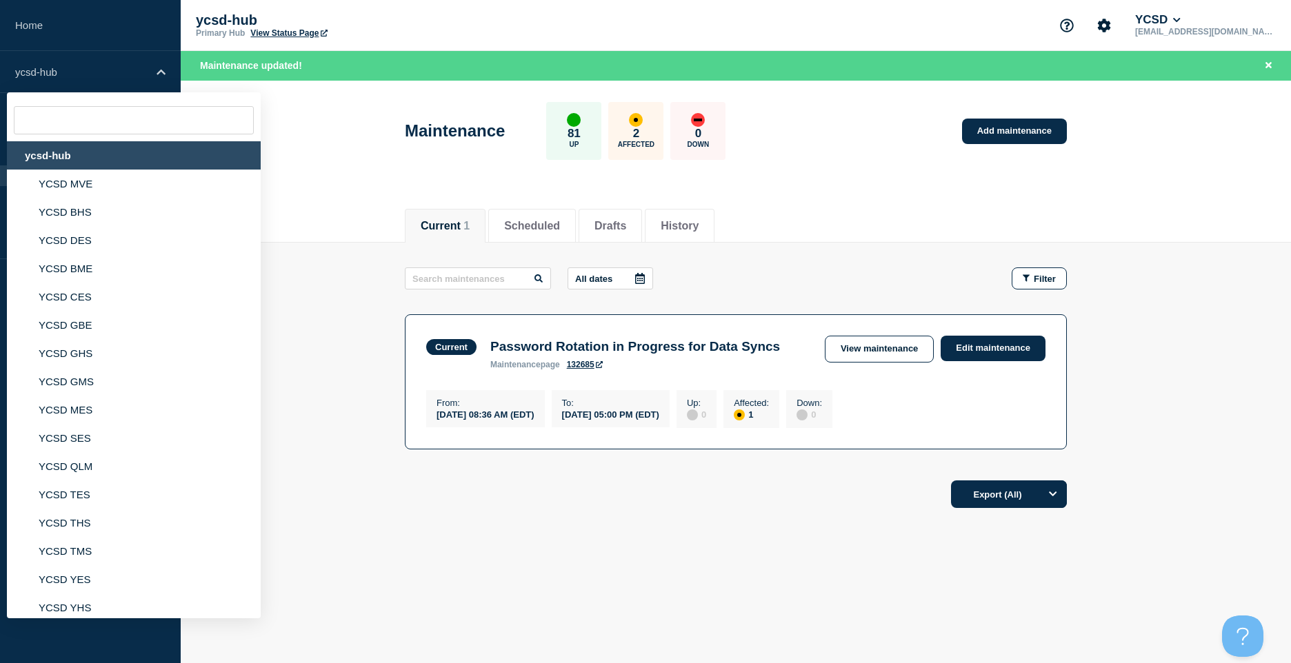
click at [104, 165] on div "ycsd-hub" at bounding box center [134, 155] width 254 height 28
click at [1029, 348] on link "Edit maintenance" at bounding box center [992, 349] width 105 height 26
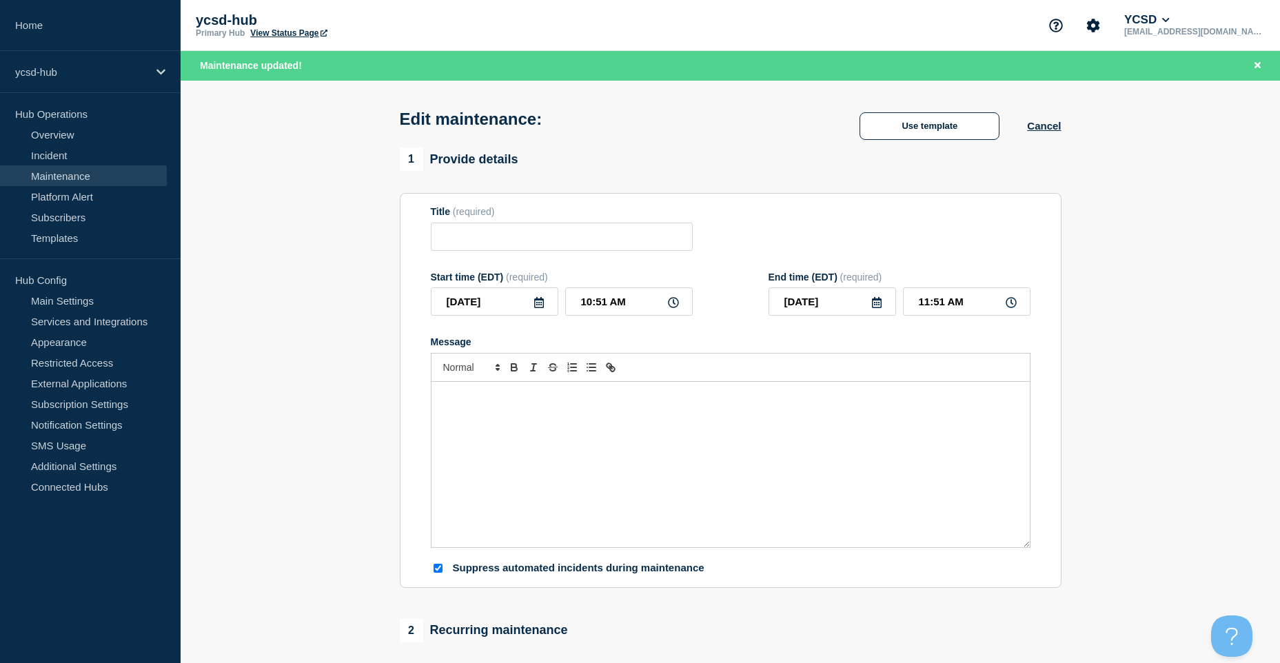
type input "Password Rotation in Progress for Data Syncs"
type input "08:36 AM"
type input "[DATE]"
type input "05:00 PM"
checkbox input "true"
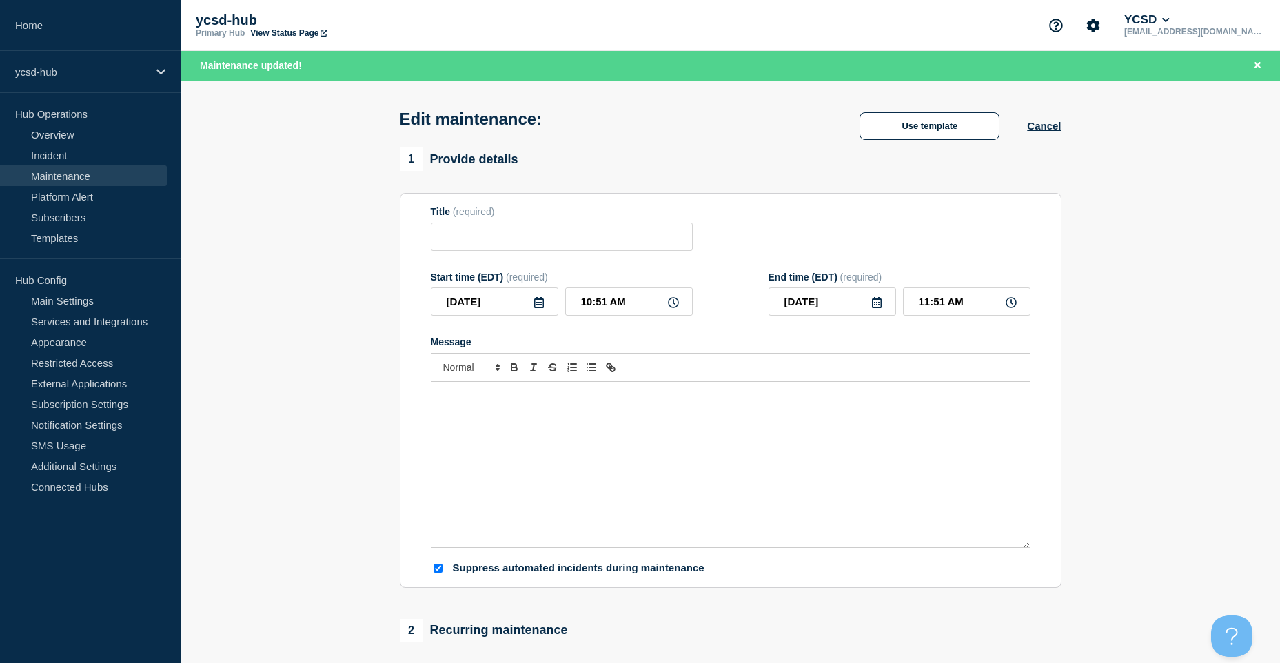
checkbox input "false"
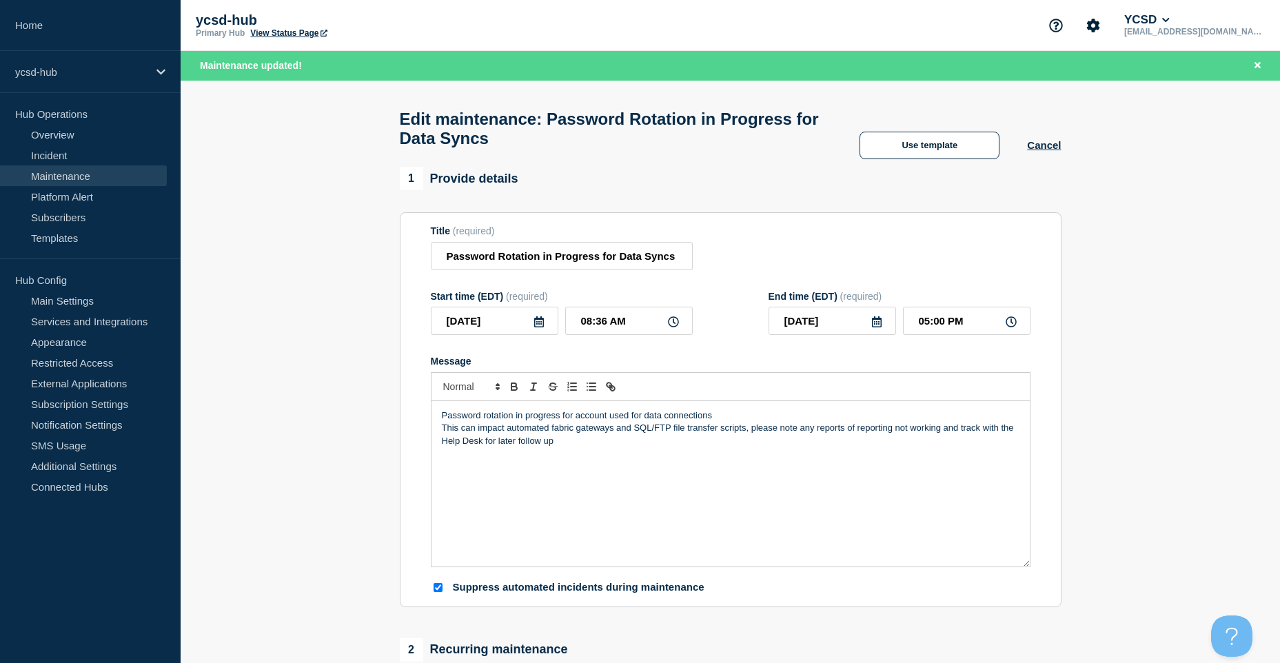
click at [695, 447] on p "This can impact automated fabric gateways and SQL/FTP file transfer scripts, pl…" at bounding box center [731, 435] width 578 height 26
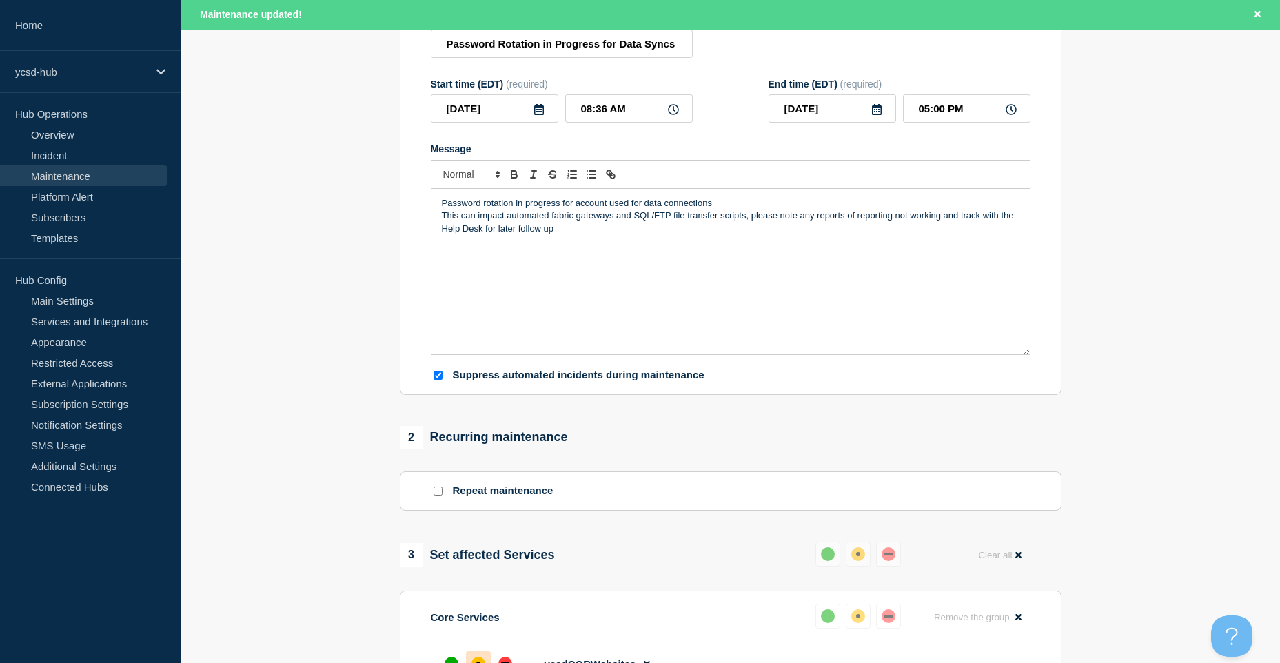
scroll to position [207, 0]
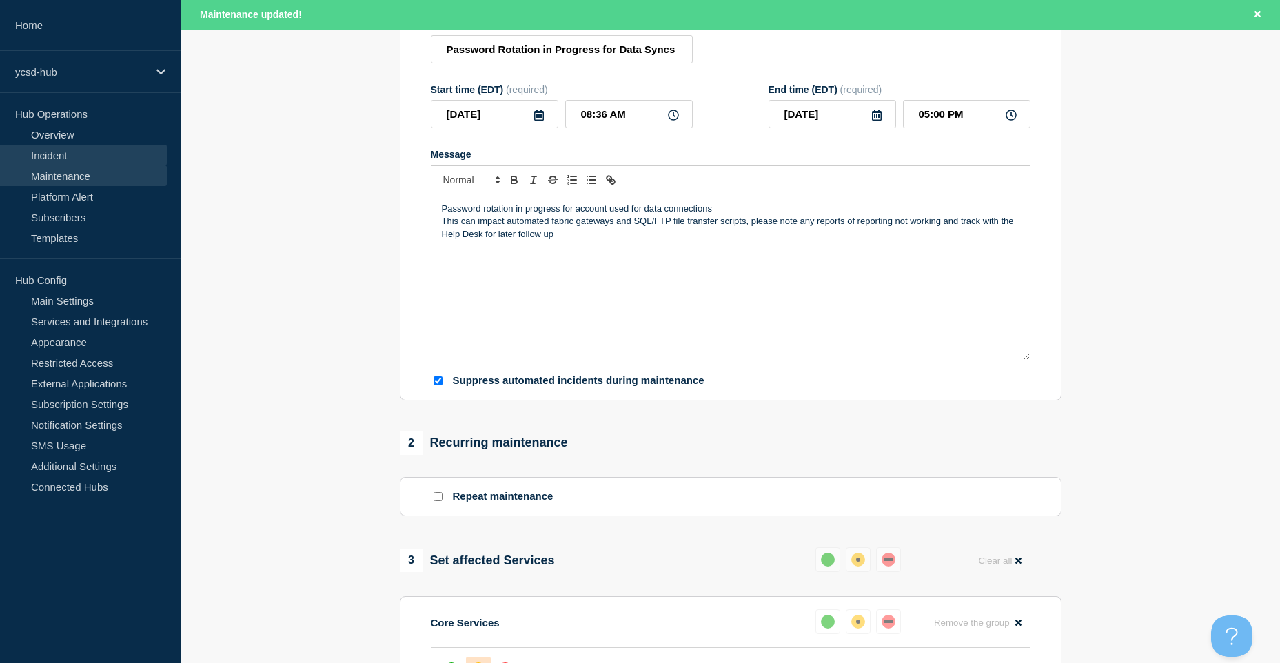
click at [100, 154] on link "Incident" at bounding box center [83, 155] width 167 height 21
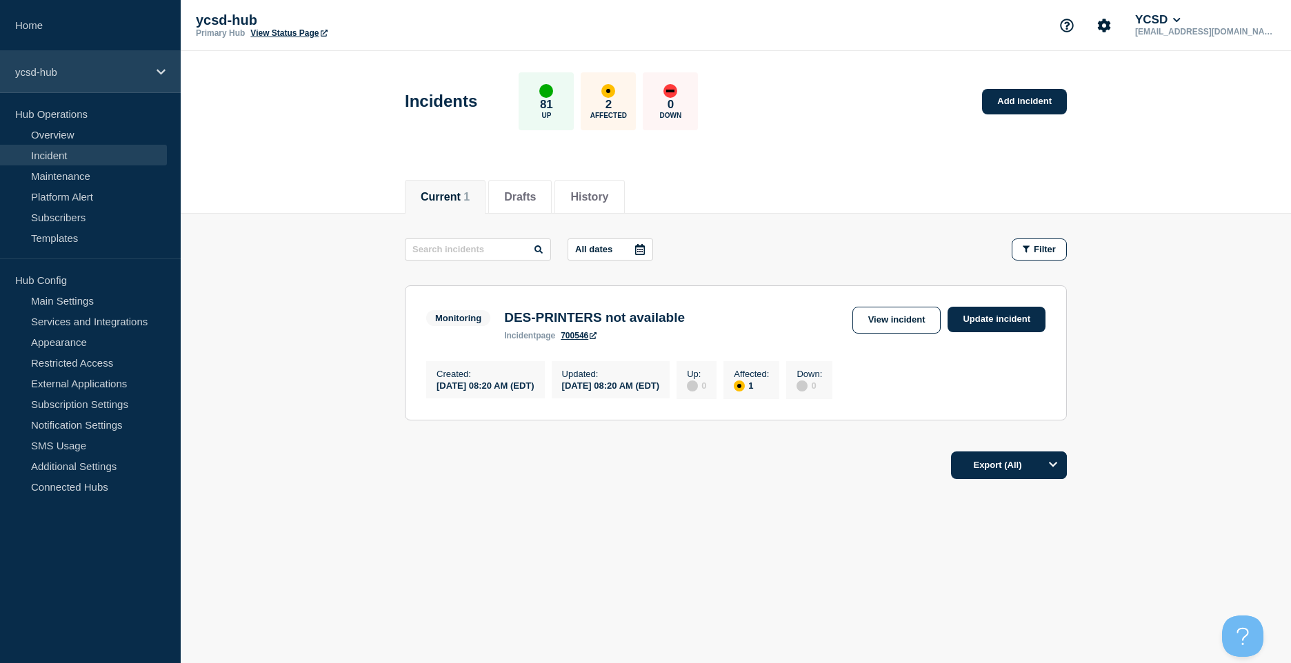
click at [124, 83] on div "ycsd-hub" at bounding box center [90, 72] width 181 height 42
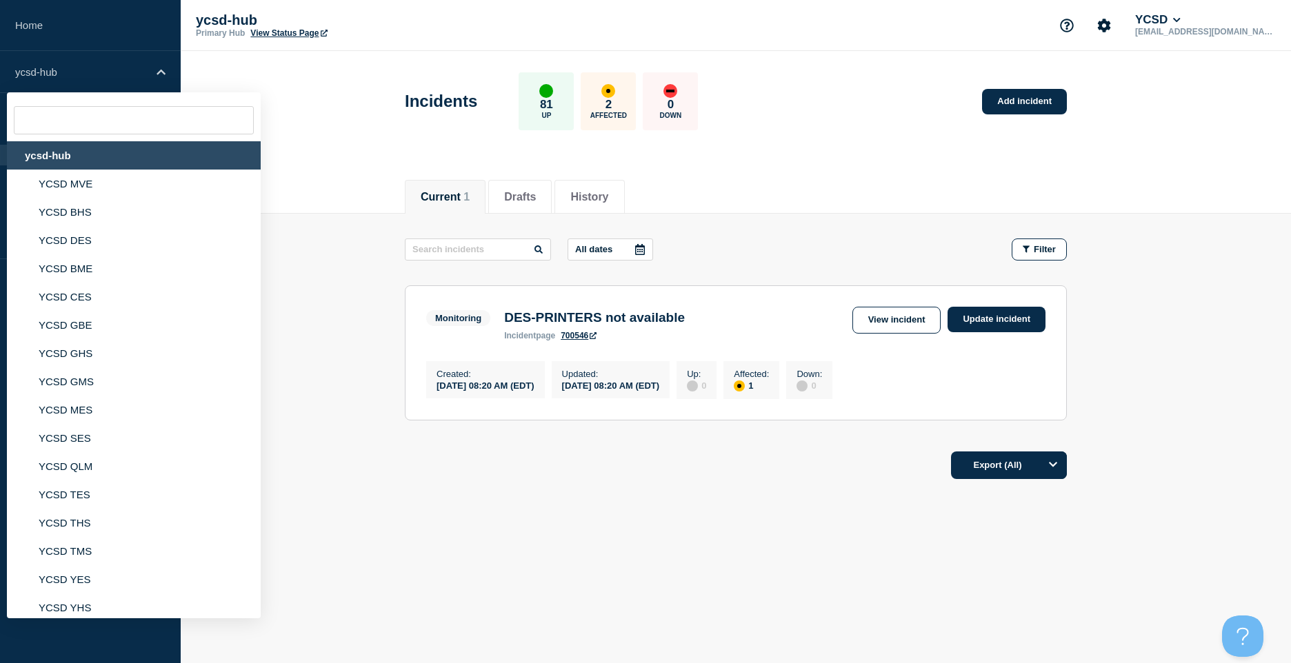
click at [147, 169] on div "ycsd-hub" at bounding box center [134, 155] width 254 height 28
click at [12, 154] on div "ycsd-hub" at bounding box center [134, 155] width 254 height 28
click at [344, 114] on header "Incidents 81 Up 2 Affected 0 Down Add incident" at bounding box center [736, 108] width 1110 height 115
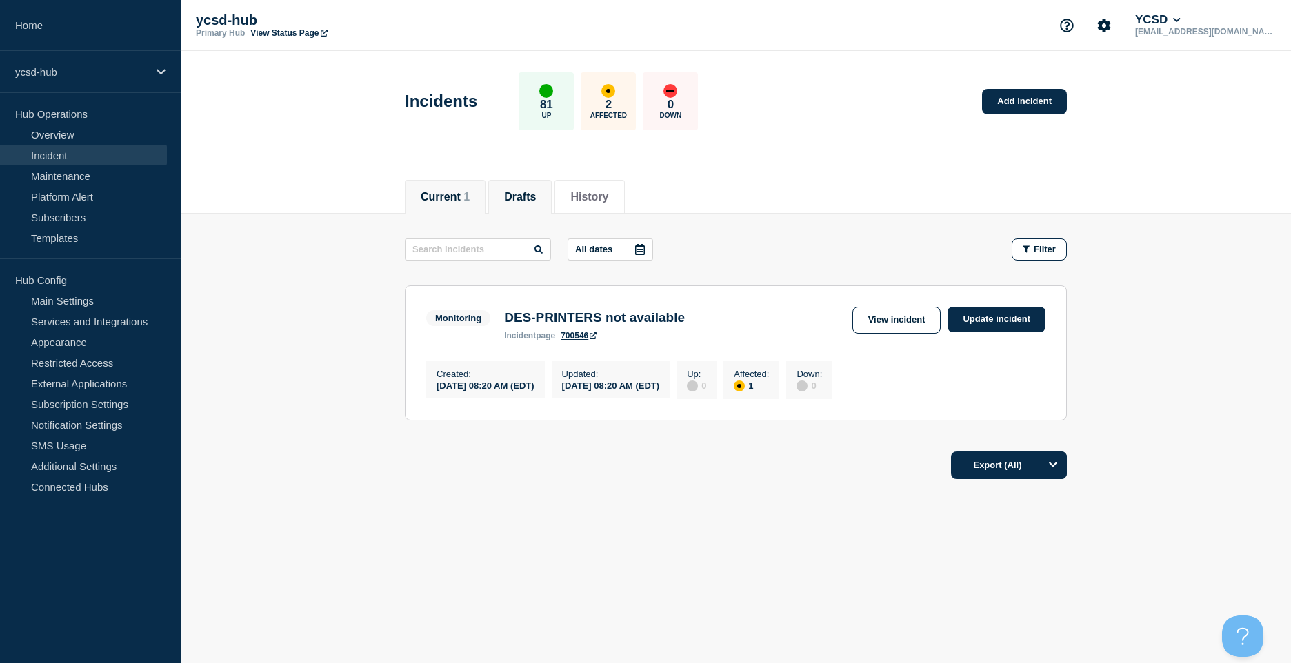
click at [538, 184] on li "Drafts" at bounding box center [519, 197] width 63 height 34
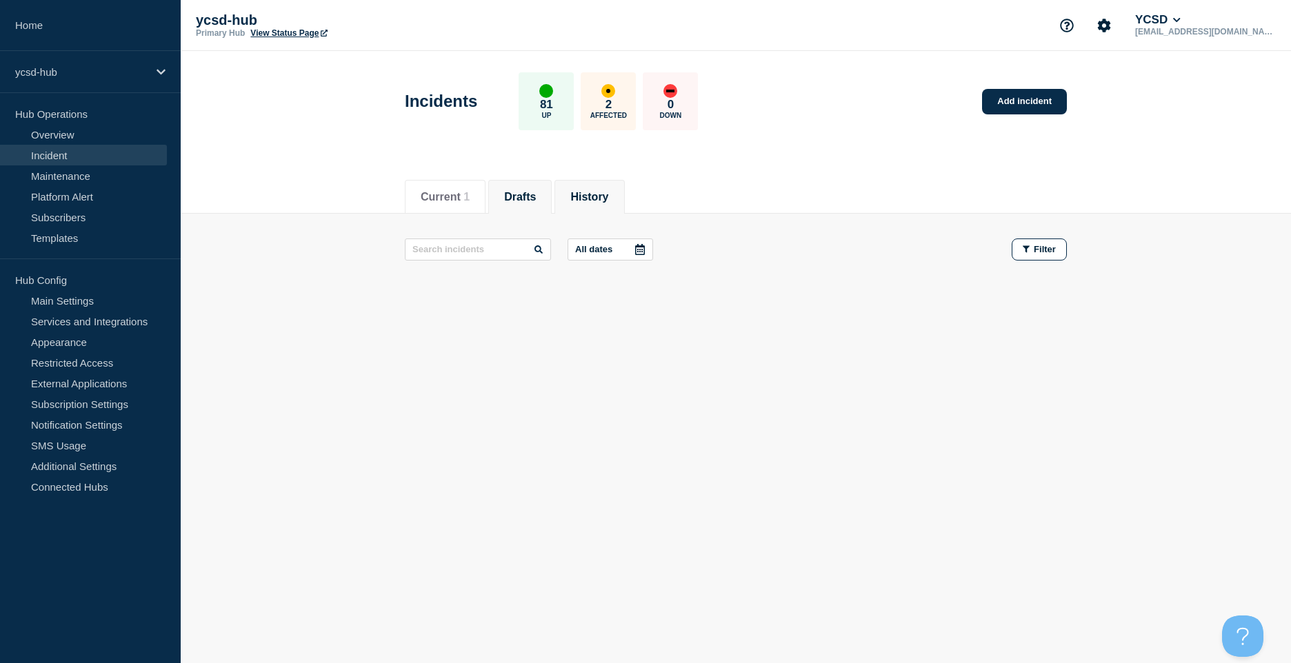
click at [604, 194] on button "History" at bounding box center [589, 197] width 38 height 12
click at [468, 194] on button "Current 1" at bounding box center [445, 197] width 49 height 12
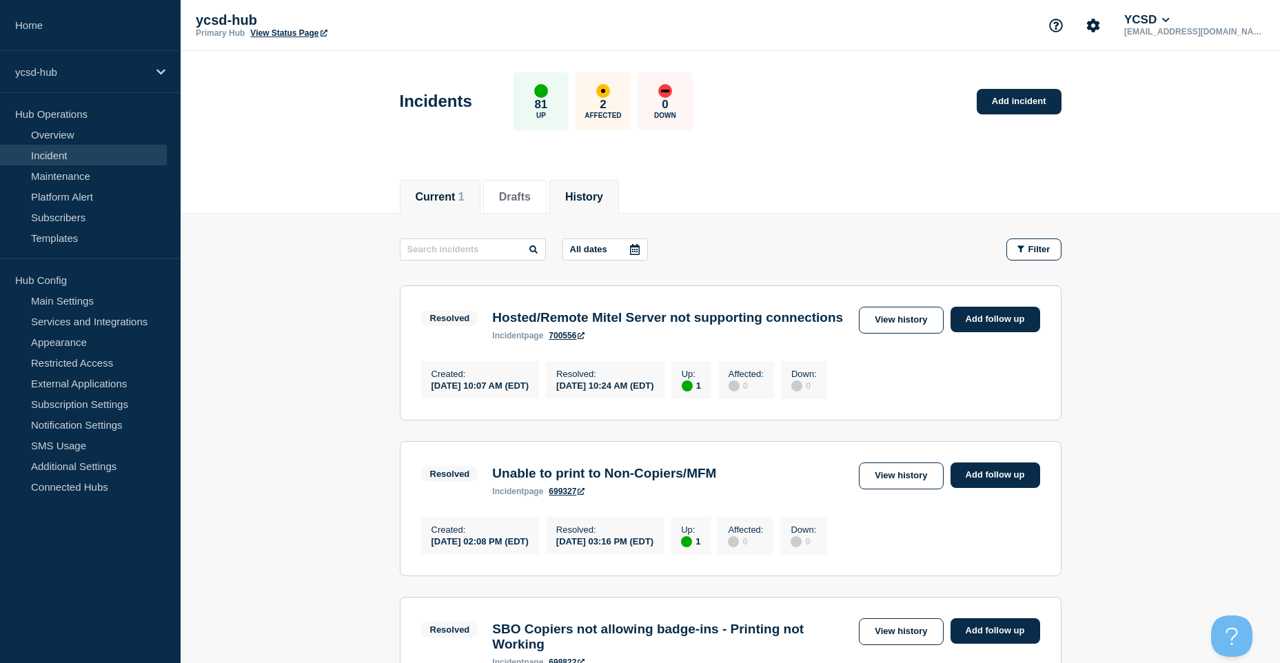
click at [465, 194] on span "1" at bounding box center [461, 197] width 6 height 12
